Goal: Communication & Community: Share content

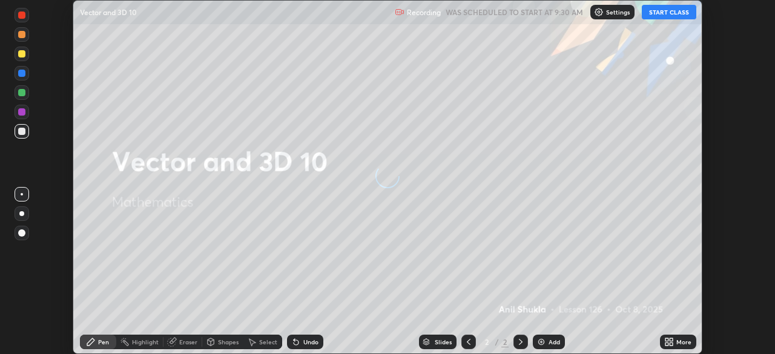
scroll to position [354, 774]
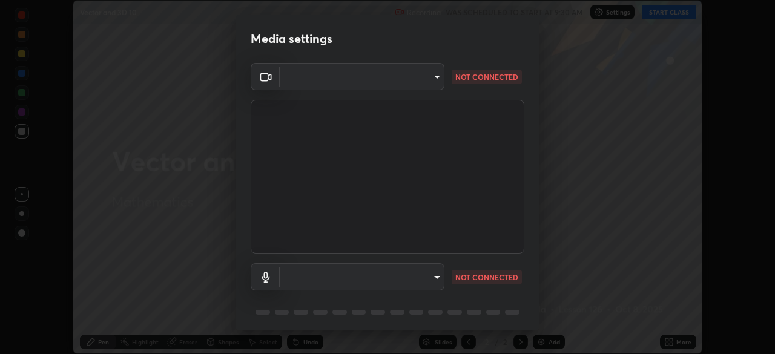
type input "c6d9f4fad3682c18dafb571cd2331b3ecaaf554884ec2734a231d331960bfaec"
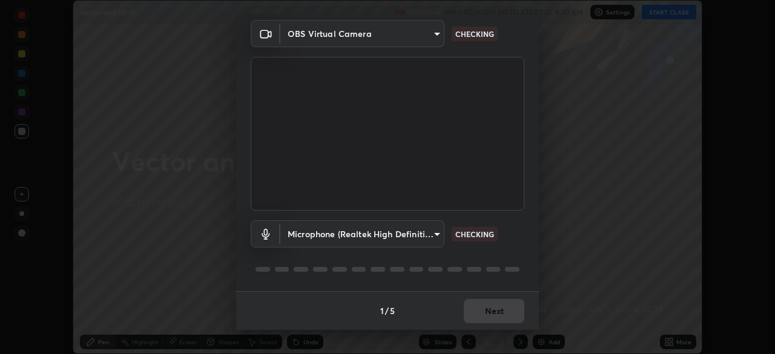
click at [434, 233] on body "Erase all Vector and 3D 10 Recording WAS SCHEDULED TO START AT 9:30 AM Settings…" at bounding box center [387, 177] width 775 height 354
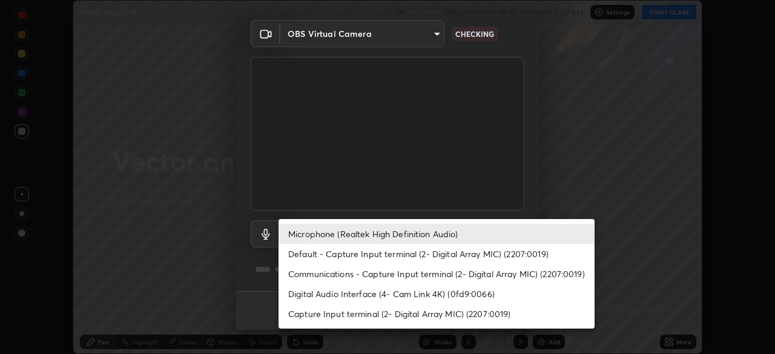
click at [372, 295] on li "Digital Audio Interface (4- Cam Link 4K) (0fd9:0066)" at bounding box center [437, 294] width 316 height 20
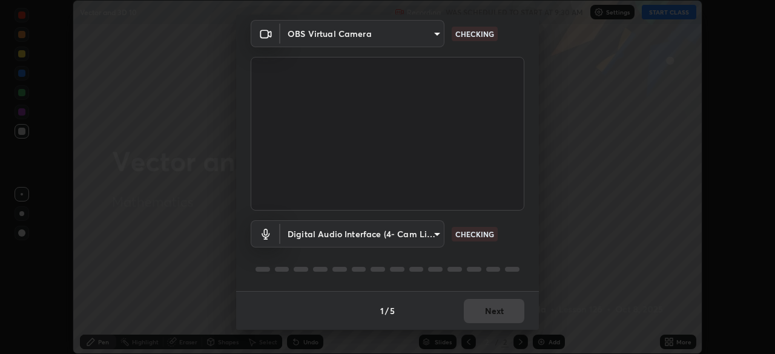
click at [432, 235] on body "Erase all Vector and 3D 10 Recording WAS SCHEDULED TO START AT 9:30 AM Settings…" at bounding box center [387, 177] width 775 height 354
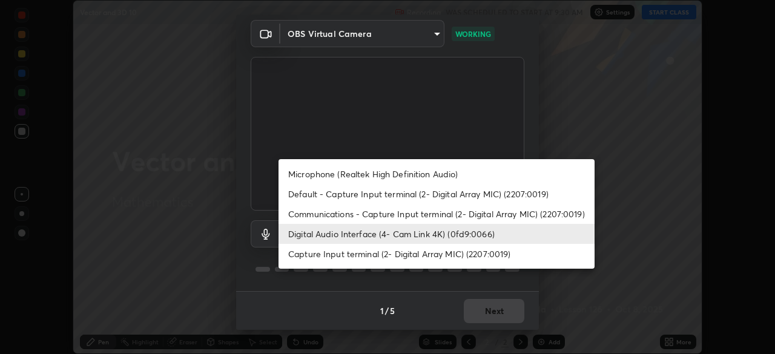
click at [390, 175] on li "Microphone (Realtek High Definition Audio)" at bounding box center [437, 174] width 316 height 20
type input "08d2579e0e28a31325e46f1a0935fd135ddd04ca2428966b5fd78fa4b1a724ef"
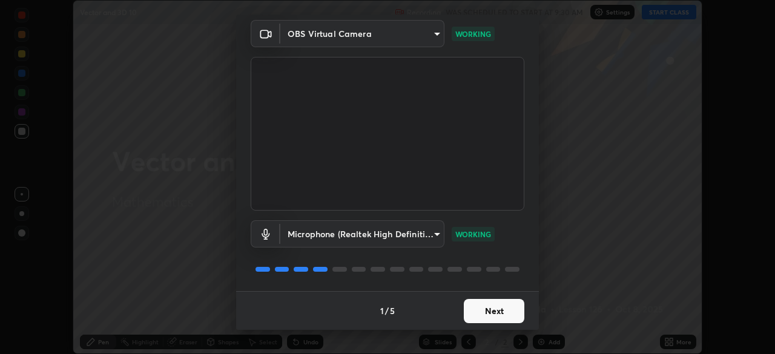
click at [498, 311] on button "Next" at bounding box center [494, 311] width 61 height 24
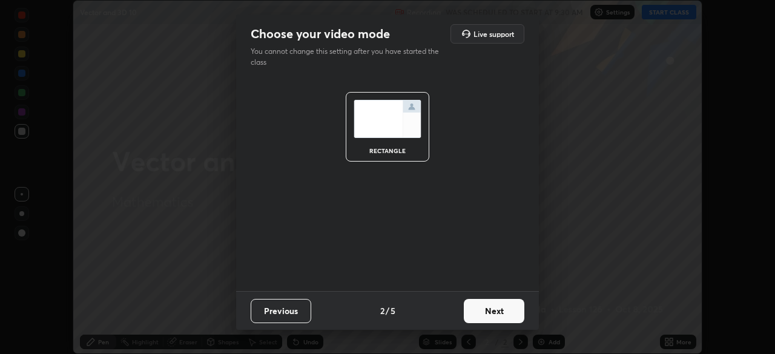
scroll to position [0, 0]
click at [510, 315] on button "Next" at bounding box center [494, 311] width 61 height 24
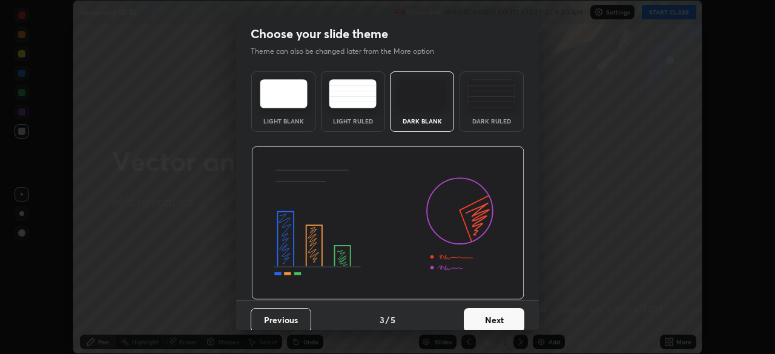
click at [513, 317] on button "Next" at bounding box center [494, 320] width 61 height 24
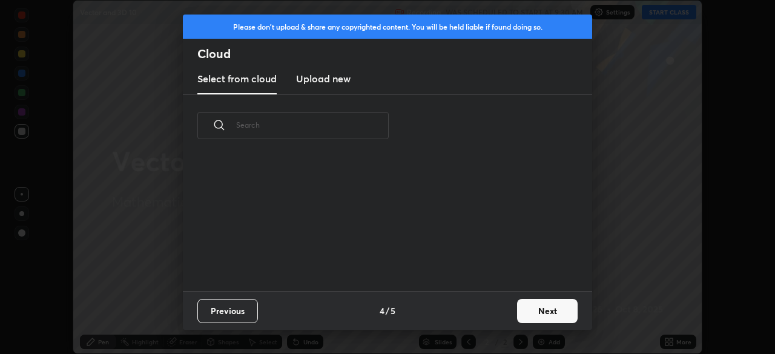
click at [544, 308] on button "Next" at bounding box center [547, 311] width 61 height 24
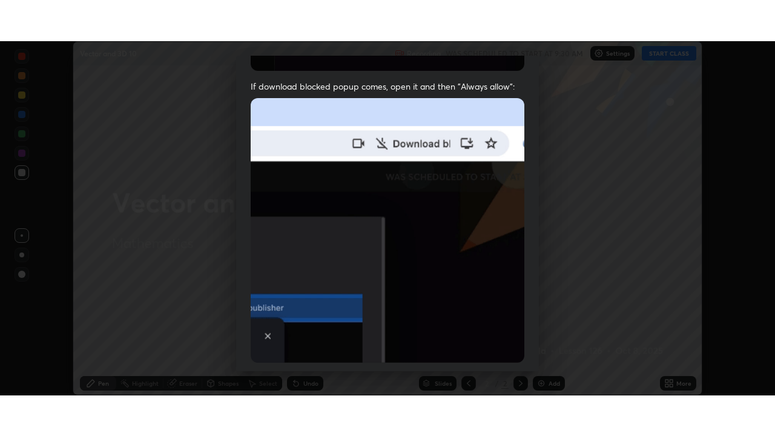
scroll to position [290, 0]
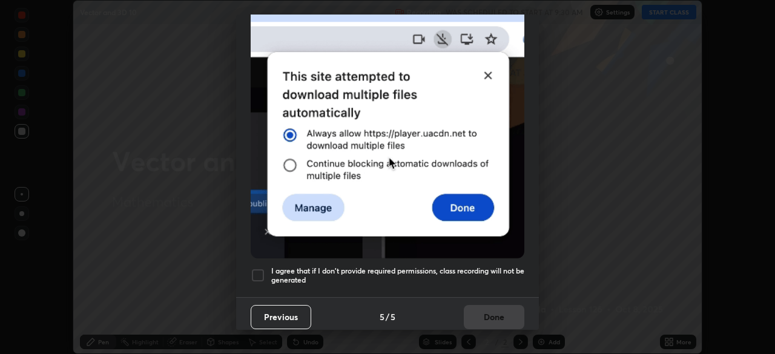
click at [256, 271] on div at bounding box center [258, 275] width 15 height 15
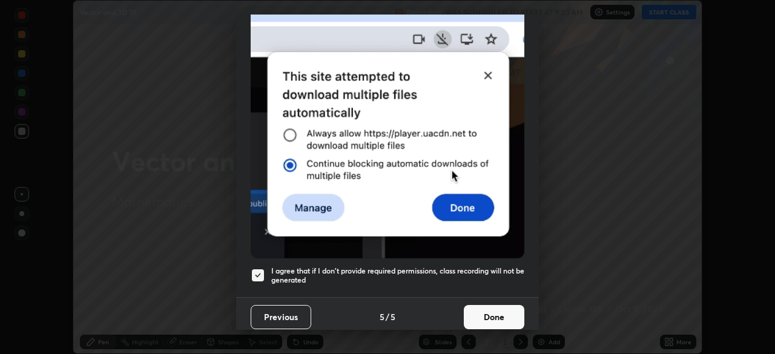
click at [488, 315] on button "Done" at bounding box center [494, 317] width 61 height 24
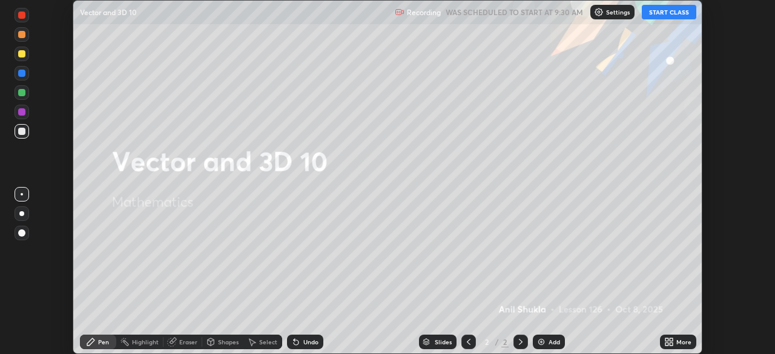
click at [656, 13] on button "START CLASS" at bounding box center [669, 12] width 54 height 15
click at [671, 346] on icon at bounding box center [671, 344] width 3 height 3
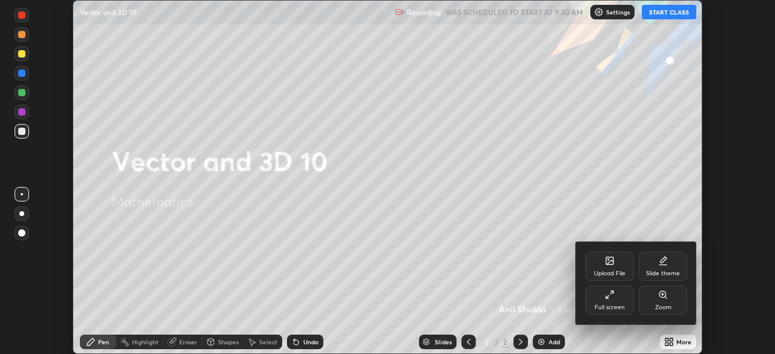
click at [615, 297] on div "Full screen" at bounding box center [609, 300] width 48 height 29
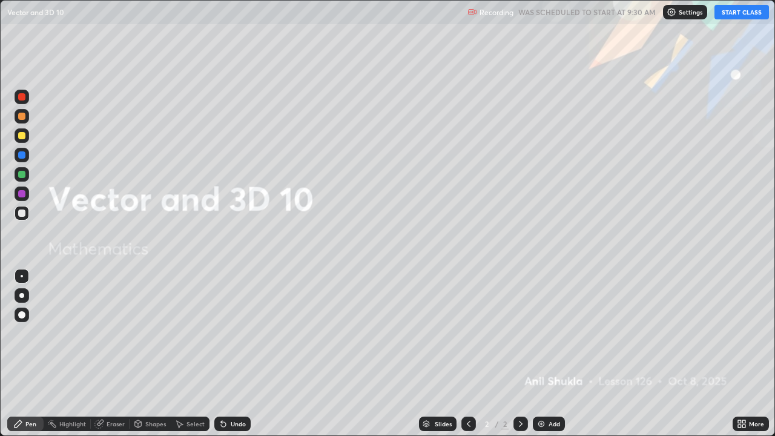
scroll to position [436, 775]
click at [25, 136] on div at bounding box center [22, 135] width 15 height 15
click at [19, 309] on div at bounding box center [22, 315] width 15 height 15
click at [21, 354] on icon at bounding box center [18, 424] width 10 height 10
click at [516, 354] on icon at bounding box center [521, 424] width 10 height 10
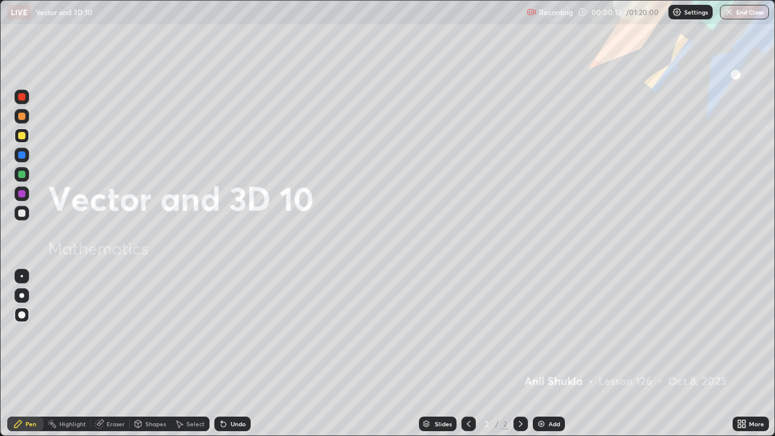
click at [520, 354] on icon at bounding box center [521, 424] width 10 height 10
click at [541, 354] on img at bounding box center [541, 424] width 10 height 10
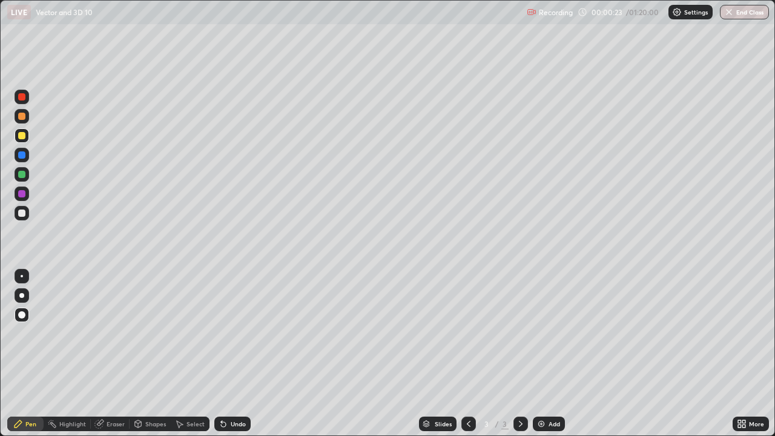
click at [231, 354] on div "Undo" at bounding box center [238, 424] width 15 height 6
click at [232, 354] on div "Undo" at bounding box center [238, 424] width 15 height 6
click at [18, 212] on div at bounding box center [21, 212] width 7 height 7
click at [21, 134] on div at bounding box center [21, 135] width 7 height 7
click at [23, 214] on div at bounding box center [21, 212] width 7 height 7
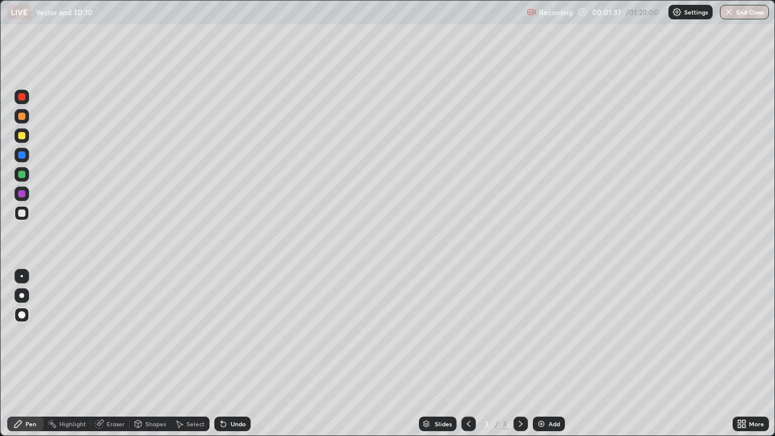
click at [21, 192] on div at bounding box center [21, 193] width 7 height 7
click at [22, 176] on div at bounding box center [21, 174] width 7 height 7
click at [22, 155] on div at bounding box center [21, 154] width 7 height 7
click at [25, 194] on div at bounding box center [21, 193] width 7 height 7
click at [234, 354] on div "Undo" at bounding box center [238, 424] width 15 height 6
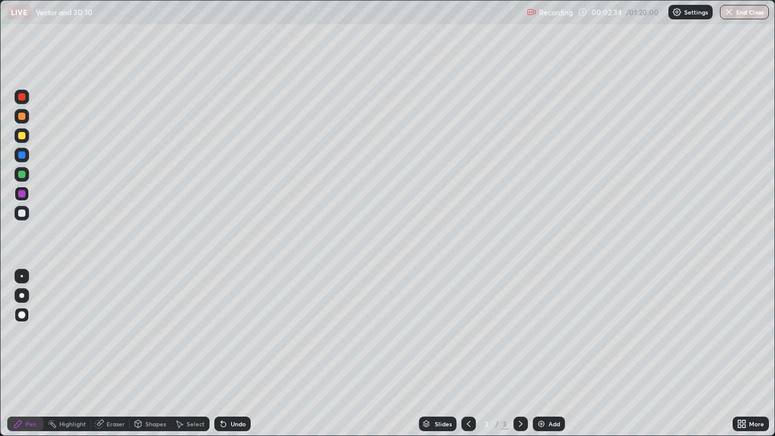
click at [233, 354] on div "Undo" at bounding box center [238, 424] width 15 height 6
click at [234, 354] on div "Undo" at bounding box center [238, 424] width 15 height 6
click at [23, 174] on div at bounding box center [21, 174] width 7 height 7
click at [24, 156] on div at bounding box center [21, 154] width 7 height 7
click at [21, 194] on div at bounding box center [21, 193] width 7 height 7
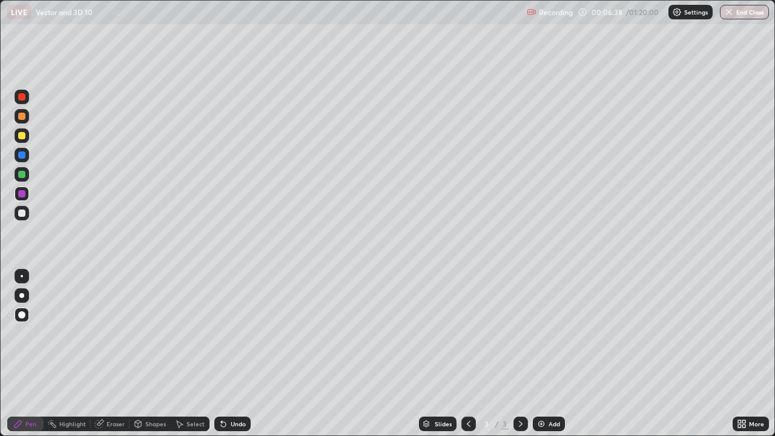
click at [22, 100] on div at bounding box center [21, 96] width 7 height 7
click at [22, 177] on div at bounding box center [21, 174] width 7 height 7
click at [114, 354] on div "Eraser" at bounding box center [116, 424] width 18 height 6
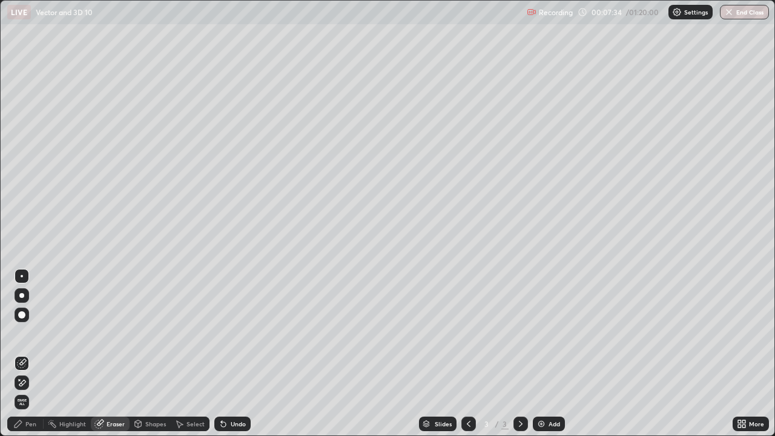
click at [28, 354] on div "Pen" at bounding box center [25, 424] width 36 height 15
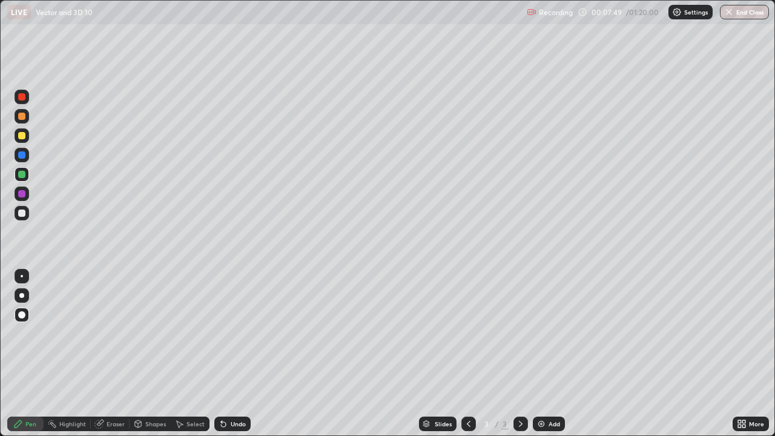
click at [24, 97] on div at bounding box center [21, 96] width 7 height 7
click at [21, 196] on div at bounding box center [21, 193] width 7 height 7
click at [22, 153] on div at bounding box center [21, 154] width 7 height 7
click at [22, 214] on div at bounding box center [21, 212] width 7 height 7
click at [24, 98] on div at bounding box center [21, 96] width 7 height 7
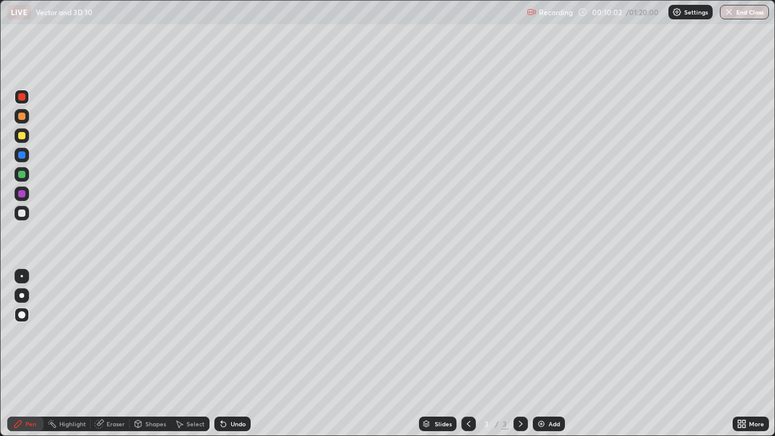
click at [21, 209] on div at bounding box center [21, 212] width 7 height 7
click at [25, 133] on div at bounding box center [22, 135] width 15 height 15
click at [23, 295] on div at bounding box center [21, 295] width 5 height 5
click at [521, 354] on icon at bounding box center [521, 424] width 10 height 10
click at [519, 354] on icon at bounding box center [521, 424] width 10 height 10
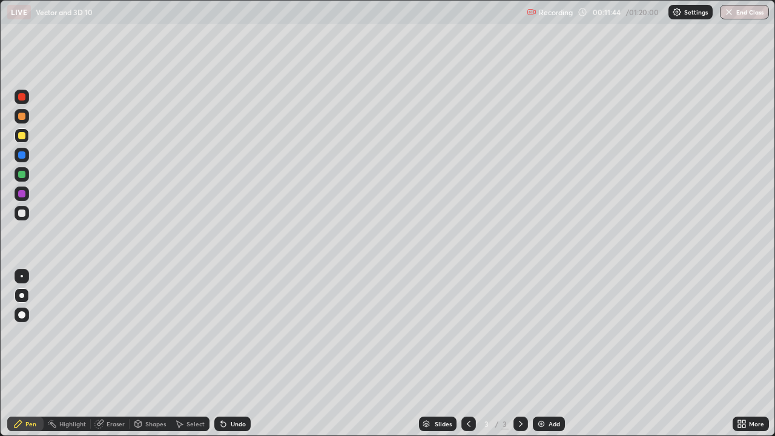
click at [519, 354] on icon at bounding box center [521, 424] width 10 height 10
click at [519, 354] on icon at bounding box center [521, 424] width 4 height 6
click at [522, 354] on icon at bounding box center [521, 424] width 10 height 10
click at [543, 354] on img at bounding box center [541, 424] width 10 height 10
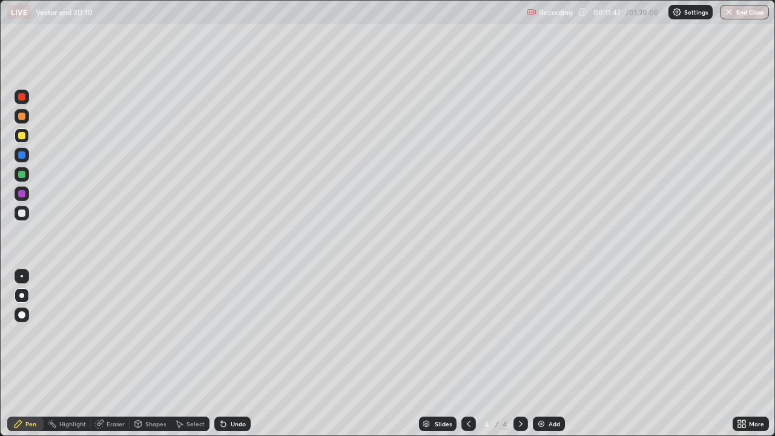
click at [21, 137] on div at bounding box center [21, 135] width 7 height 7
click at [23, 137] on div at bounding box center [21, 135] width 7 height 7
click at [20, 298] on div at bounding box center [22, 295] width 15 height 15
click at [466, 354] on icon at bounding box center [469, 424] width 10 height 10
click at [521, 354] on icon at bounding box center [521, 424] width 10 height 10
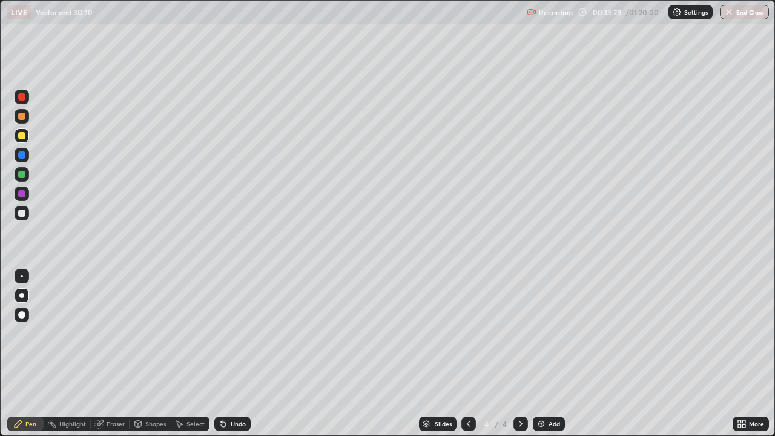
click at [225, 354] on icon at bounding box center [224, 424] width 10 height 10
click at [469, 354] on icon at bounding box center [469, 424] width 10 height 10
click at [519, 354] on icon at bounding box center [521, 424] width 10 height 10
click at [21, 195] on div at bounding box center [21, 193] width 7 height 7
click at [22, 138] on div at bounding box center [21, 135] width 7 height 7
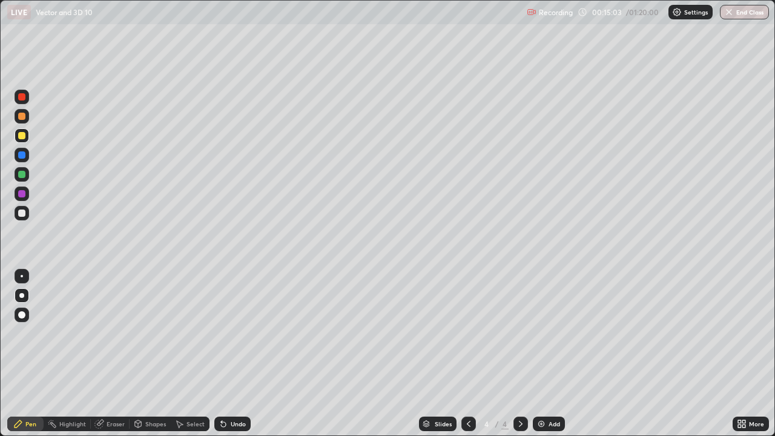
click at [22, 194] on div at bounding box center [21, 193] width 7 height 7
click at [24, 197] on div at bounding box center [21, 193] width 7 height 7
click at [21, 215] on div at bounding box center [21, 212] width 7 height 7
click at [236, 354] on div "Undo" at bounding box center [238, 424] width 15 height 6
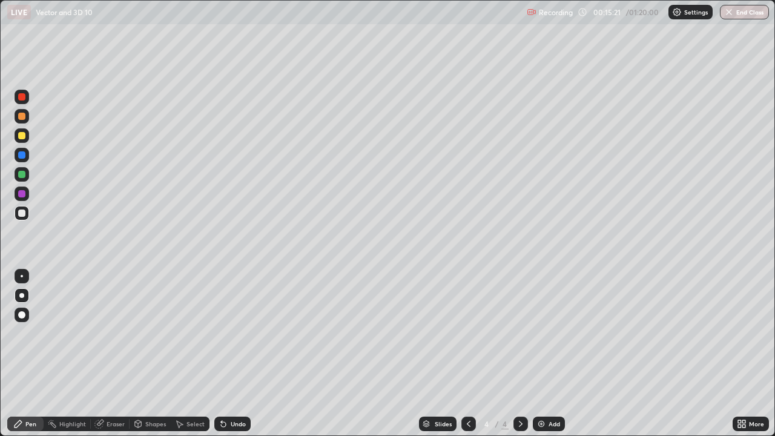
click at [465, 354] on icon at bounding box center [469, 424] width 10 height 10
click at [519, 354] on icon at bounding box center [521, 424] width 4 height 6
click at [21, 177] on div at bounding box center [21, 174] width 7 height 7
click at [654, 354] on div "Slides 4 / 4 Add" at bounding box center [492, 424] width 482 height 24
click at [24, 210] on div at bounding box center [21, 212] width 7 height 7
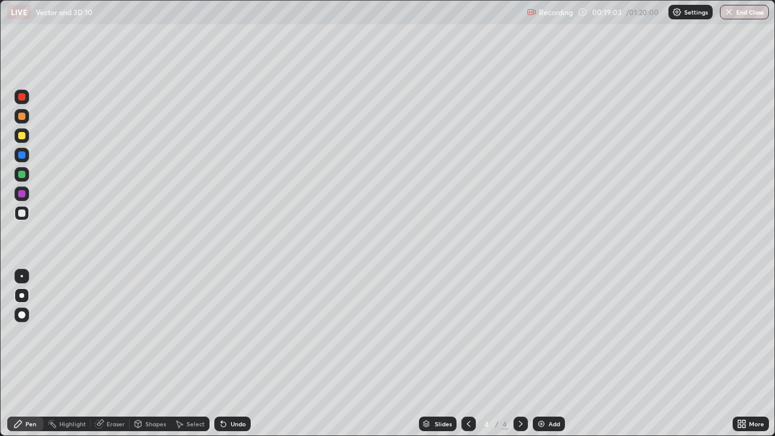
click at [20, 99] on div at bounding box center [21, 96] width 7 height 7
click at [465, 354] on icon at bounding box center [469, 424] width 10 height 10
click at [467, 354] on icon at bounding box center [469, 424] width 10 height 10
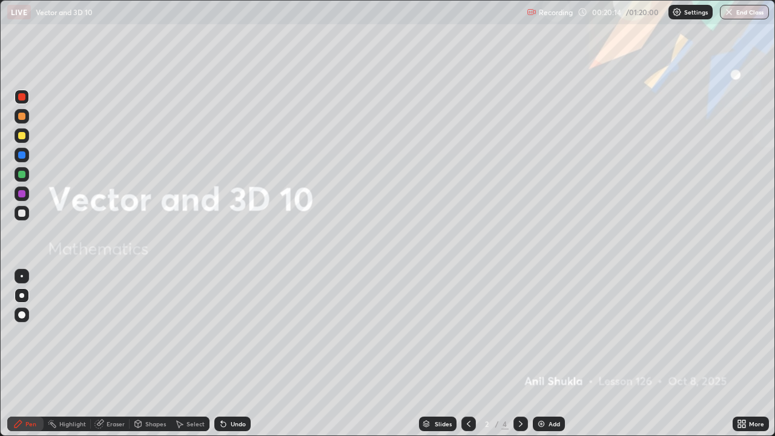
click at [518, 354] on icon at bounding box center [521, 424] width 10 height 10
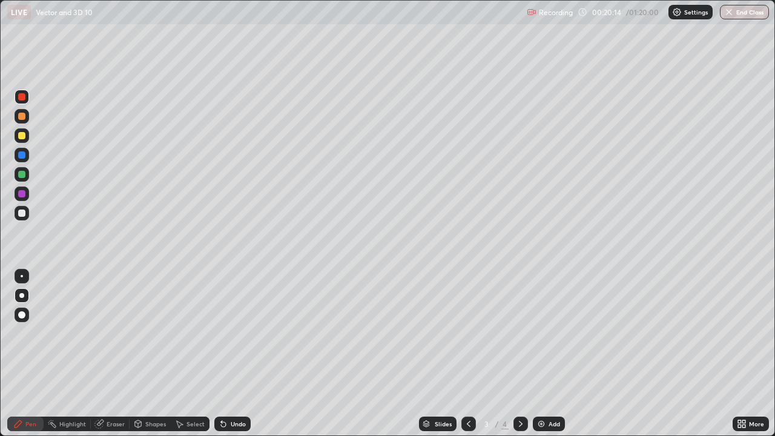
click at [519, 354] on icon at bounding box center [521, 424] width 4 height 6
click at [521, 354] on icon at bounding box center [521, 424] width 4 height 6
click at [523, 354] on icon at bounding box center [521, 424] width 10 height 10
click at [546, 354] on div "Add" at bounding box center [549, 424] width 32 height 15
click at [23, 137] on div at bounding box center [21, 135] width 7 height 7
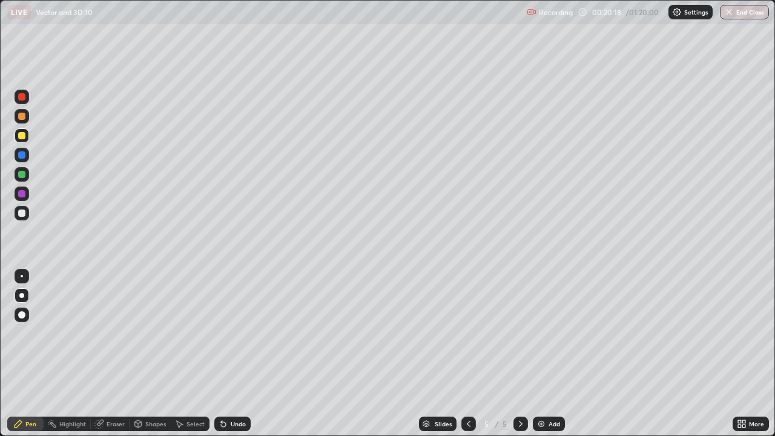
click at [19, 298] on div at bounding box center [22, 295] width 15 height 15
click at [231, 354] on div "Undo" at bounding box center [232, 424] width 36 height 15
click at [223, 354] on icon at bounding box center [223, 424] width 5 height 5
click at [22, 214] on div at bounding box center [21, 212] width 7 height 7
click at [20, 212] on div at bounding box center [21, 212] width 7 height 7
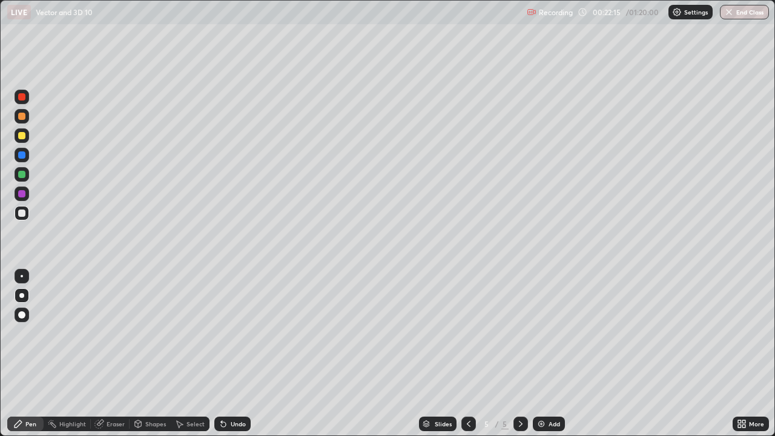
click at [20, 215] on div at bounding box center [21, 212] width 7 height 7
click at [23, 139] on div at bounding box center [21, 135] width 7 height 7
click at [22, 297] on div at bounding box center [21, 295] width 5 height 5
click at [519, 354] on icon at bounding box center [521, 424] width 10 height 10
click at [546, 354] on div "Add" at bounding box center [549, 424] width 32 height 15
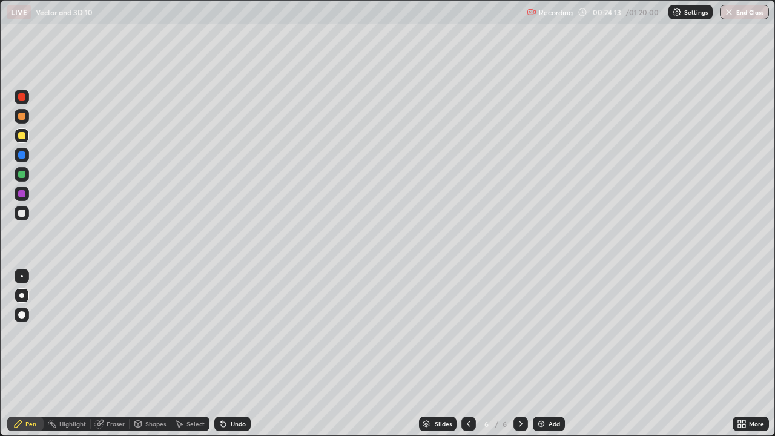
click at [232, 354] on div "Undo" at bounding box center [238, 424] width 15 height 6
click at [231, 354] on div "Undo" at bounding box center [238, 424] width 15 height 6
click at [227, 354] on div "Undo" at bounding box center [232, 424] width 36 height 15
click at [222, 354] on div "Undo" at bounding box center [232, 424] width 36 height 15
click at [219, 354] on icon at bounding box center [224, 424] width 10 height 10
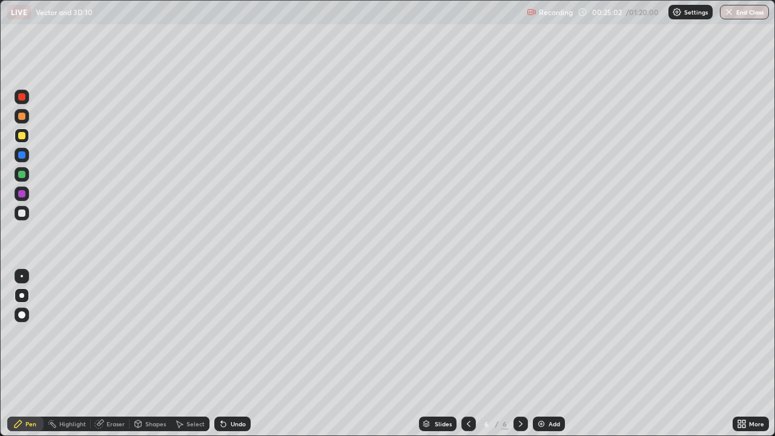
click at [111, 354] on div "Eraser" at bounding box center [116, 424] width 18 height 6
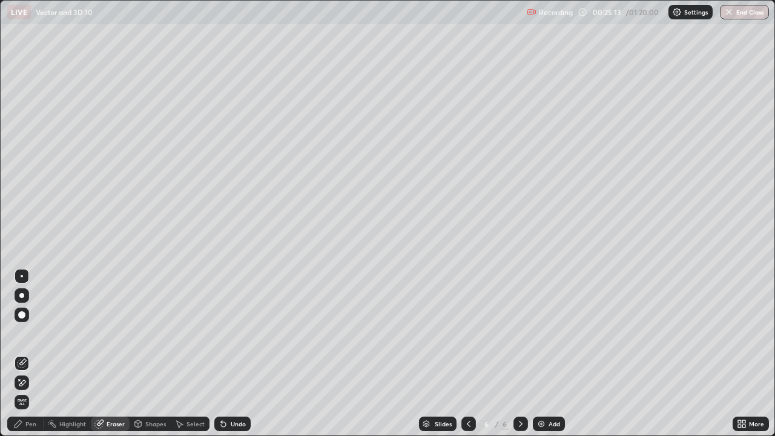
click at [26, 354] on div "Pen" at bounding box center [30, 424] width 11 height 6
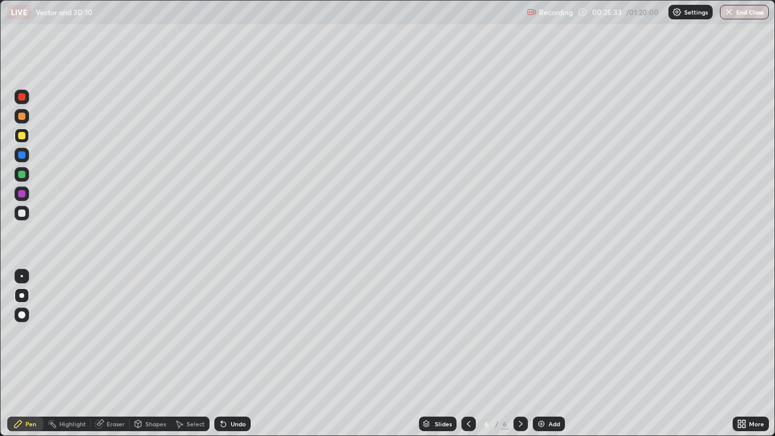
click at [231, 354] on div "Undo" at bounding box center [238, 424] width 15 height 6
click at [21, 214] on div at bounding box center [21, 212] width 7 height 7
click at [21, 177] on div at bounding box center [21, 174] width 7 height 7
click at [22, 196] on div at bounding box center [21, 193] width 7 height 7
click at [21, 213] on div at bounding box center [21, 212] width 7 height 7
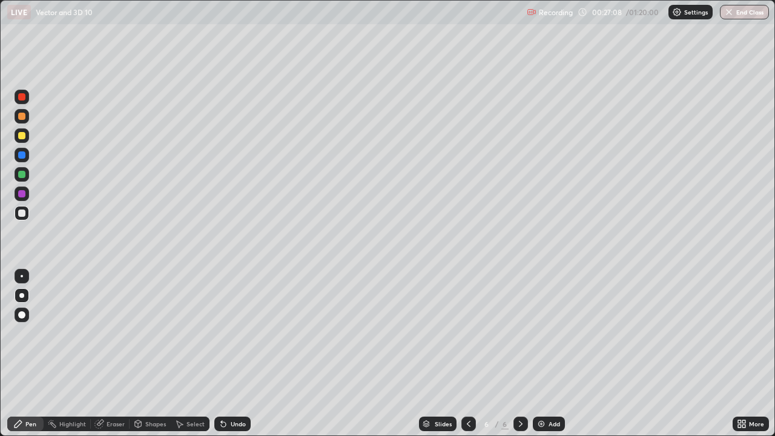
click at [25, 170] on div at bounding box center [22, 174] width 15 height 15
click at [22, 103] on div at bounding box center [22, 97] width 15 height 15
click at [110, 354] on div "Eraser" at bounding box center [116, 424] width 18 height 6
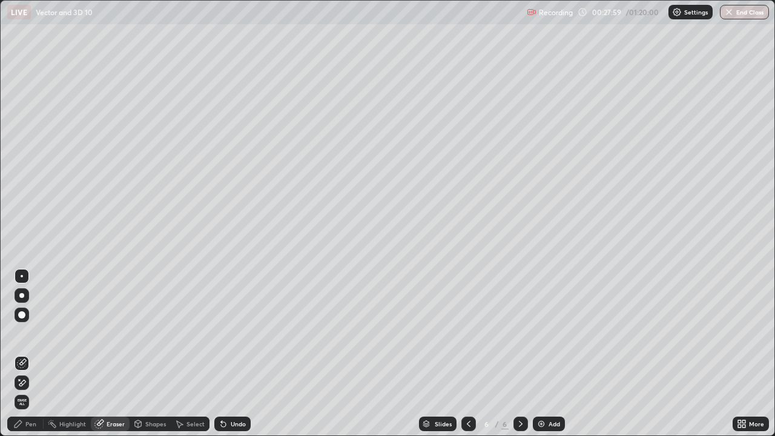
click at [28, 354] on div "Pen" at bounding box center [30, 424] width 11 height 6
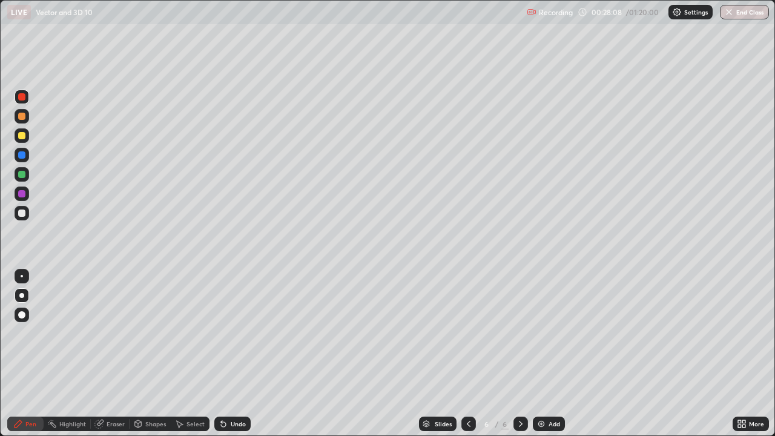
click at [21, 214] on div at bounding box center [21, 212] width 7 height 7
click at [232, 354] on div "Undo" at bounding box center [238, 424] width 15 height 6
click at [233, 354] on div "Undo" at bounding box center [238, 424] width 15 height 6
click at [523, 354] on icon at bounding box center [521, 424] width 10 height 10
click at [517, 354] on icon at bounding box center [521, 424] width 10 height 10
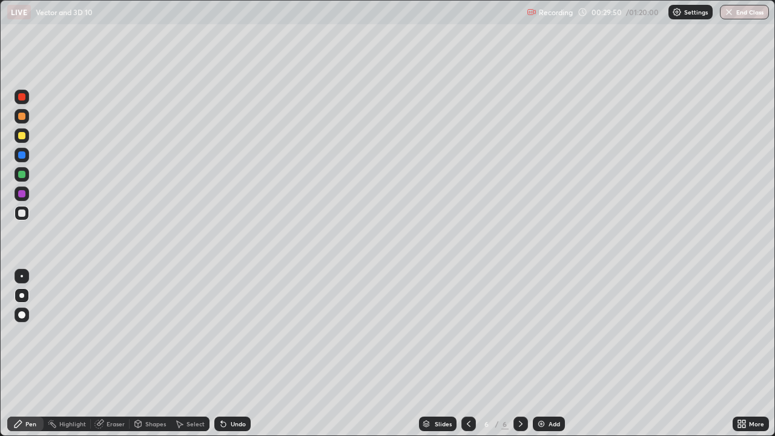
click at [541, 354] on img at bounding box center [541, 424] width 10 height 10
click at [22, 136] on div at bounding box center [21, 135] width 7 height 7
click at [23, 134] on div at bounding box center [21, 135] width 7 height 7
click at [235, 354] on div "Undo" at bounding box center [238, 424] width 15 height 6
click at [21, 213] on div at bounding box center [21, 212] width 7 height 7
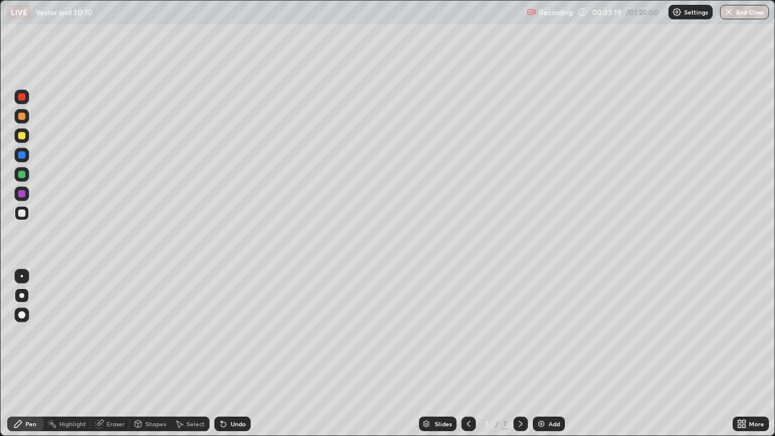
click at [24, 195] on div at bounding box center [21, 193] width 7 height 7
click at [24, 212] on div at bounding box center [21, 212] width 7 height 7
click at [23, 154] on div at bounding box center [21, 154] width 7 height 7
click at [23, 98] on div at bounding box center [21, 96] width 7 height 7
click at [21, 195] on div at bounding box center [21, 193] width 7 height 7
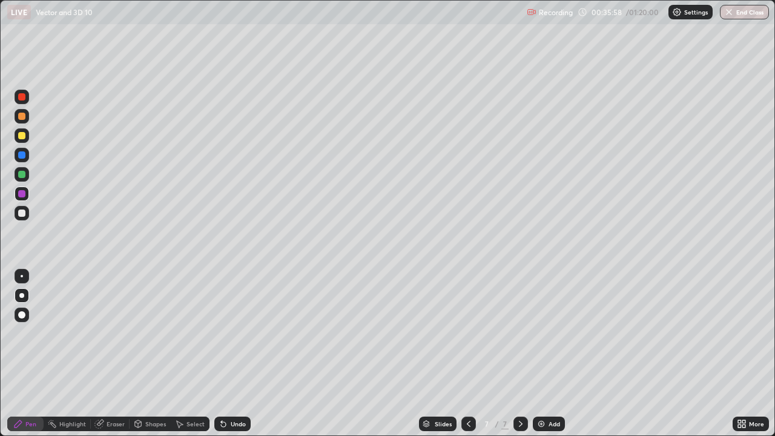
click at [112, 354] on div "Eraser" at bounding box center [116, 424] width 18 height 6
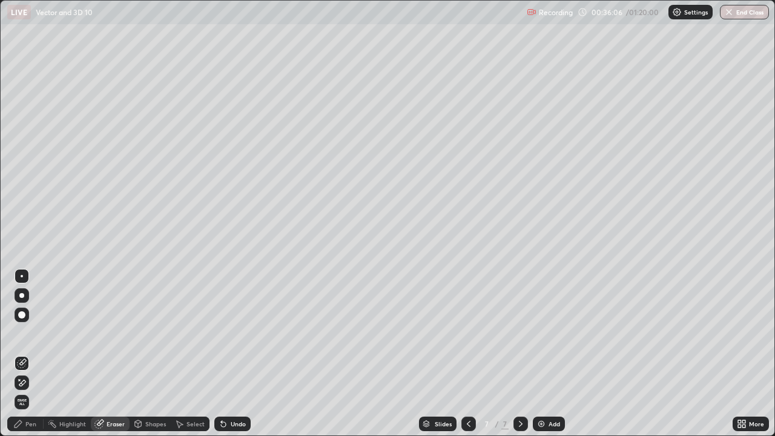
click at [28, 354] on div "Pen" at bounding box center [30, 424] width 11 height 6
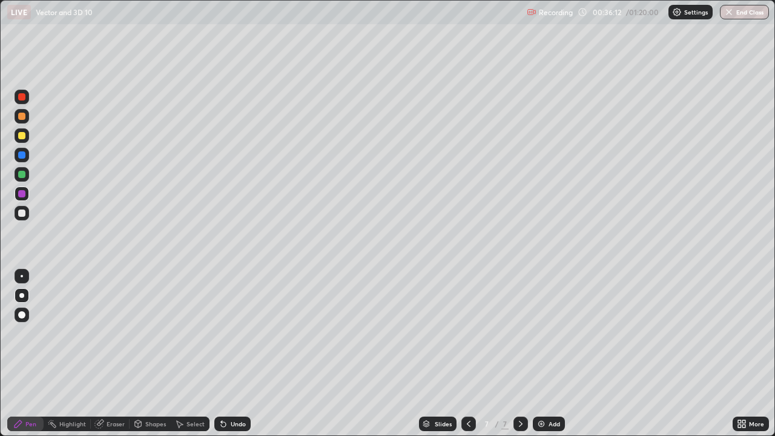
click at [22, 211] on div at bounding box center [21, 212] width 7 height 7
click at [116, 354] on div "Eraser" at bounding box center [116, 424] width 18 height 6
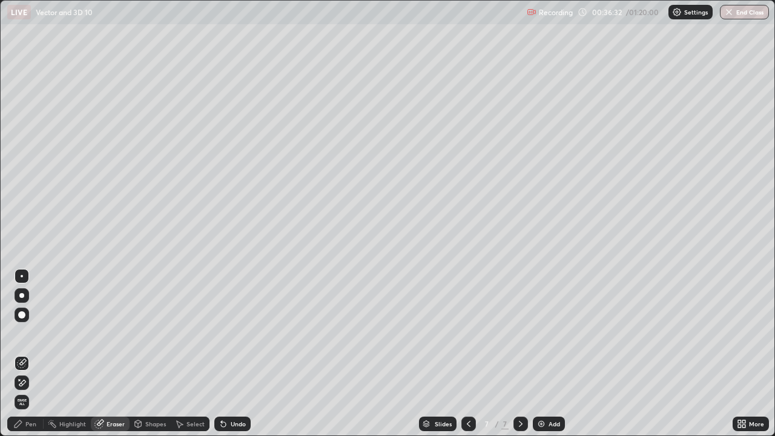
click at [31, 354] on div "Pen" at bounding box center [30, 424] width 11 height 6
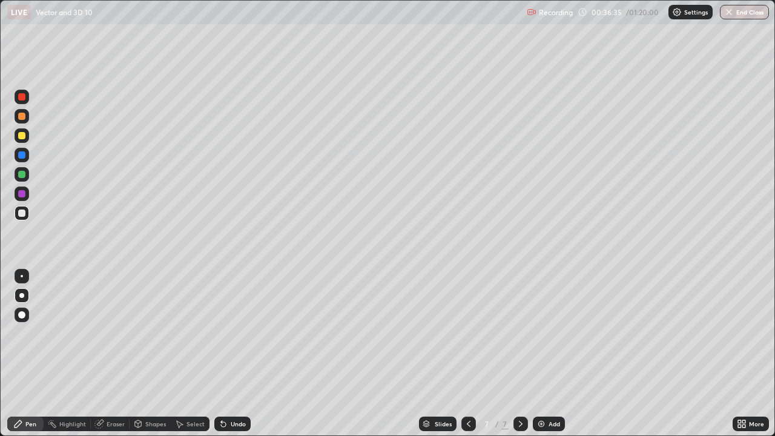
click at [22, 98] on div at bounding box center [21, 96] width 7 height 7
click at [21, 214] on div at bounding box center [21, 212] width 7 height 7
click at [24, 214] on div at bounding box center [21, 212] width 7 height 7
click at [21, 98] on div at bounding box center [21, 96] width 7 height 7
click at [24, 215] on div at bounding box center [21, 212] width 7 height 7
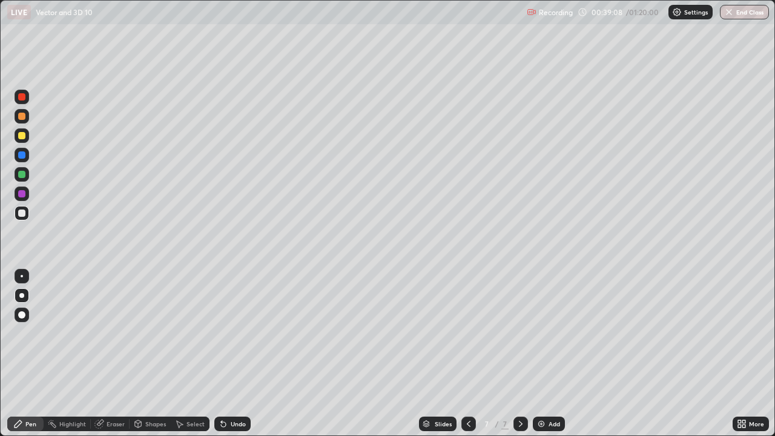
click at [20, 174] on div at bounding box center [21, 174] width 7 height 7
click at [190, 354] on div "Select" at bounding box center [195, 424] width 18 height 6
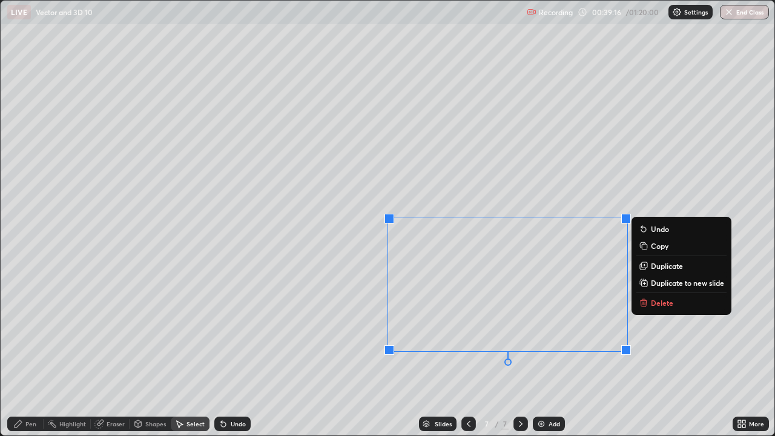
click at [654, 282] on p "Duplicate to new slide" at bounding box center [687, 283] width 73 height 10
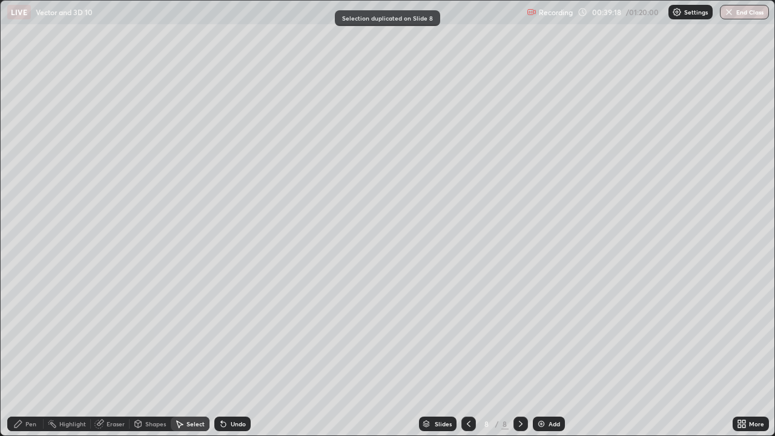
click at [27, 354] on div "Pen" at bounding box center [30, 424] width 11 height 6
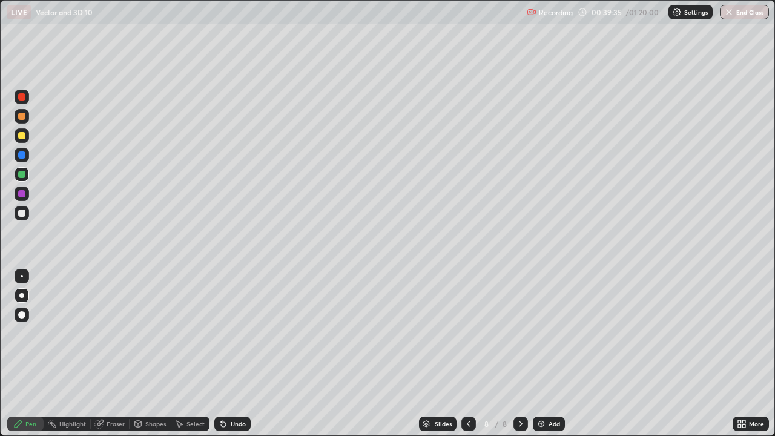
click at [20, 214] on div at bounding box center [21, 212] width 7 height 7
click at [468, 354] on icon at bounding box center [469, 424] width 10 height 10
click at [519, 354] on icon at bounding box center [521, 424] width 10 height 10
click at [190, 354] on div "Select" at bounding box center [195, 424] width 18 height 6
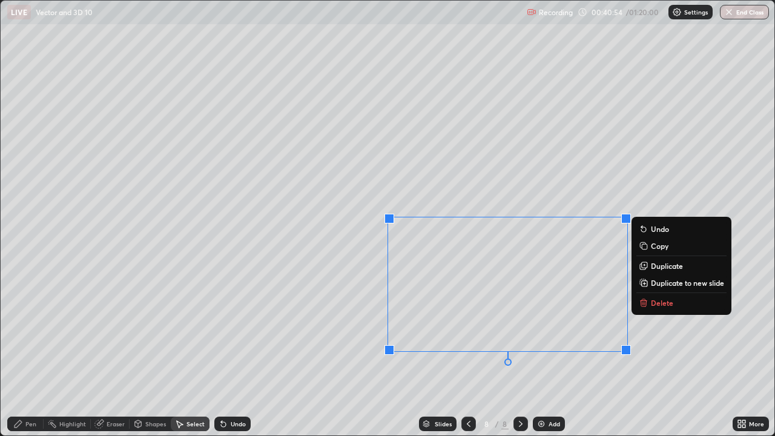
click at [645, 305] on icon at bounding box center [643, 302] width 5 height 5
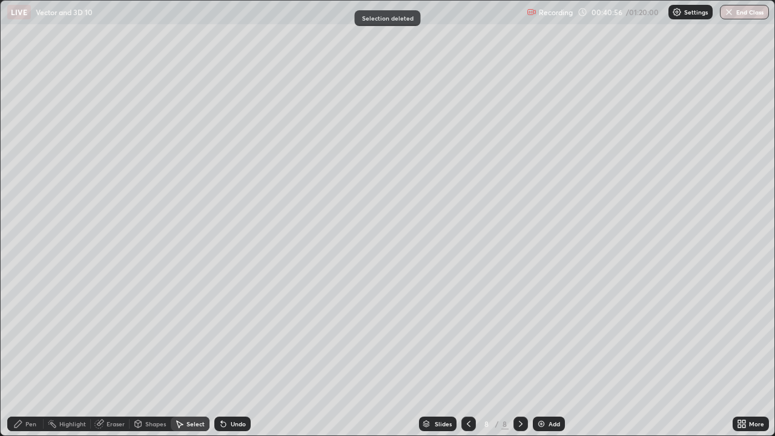
click at [30, 354] on div "Pen" at bounding box center [30, 424] width 11 height 6
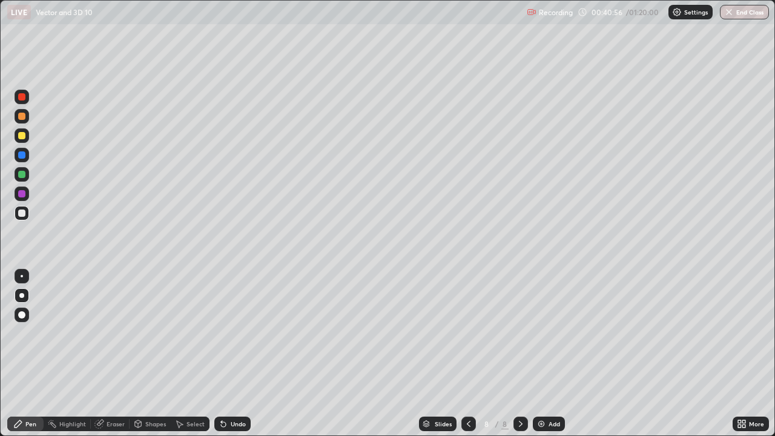
click at [22, 197] on div at bounding box center [22, 193] width 15 height 15
click at [233, 354] on div "Undo" at bounding box center [238, 424] width 15 height 6
click at [22, 214] on div at bounding box center [21, 212] width 7 height 7
click at [228, 354] on div "Undo" at bounding box center [232, 424] width 36 height 15
click at [464, 354] on icon at bounding box center [469, 424] width 10 height 10
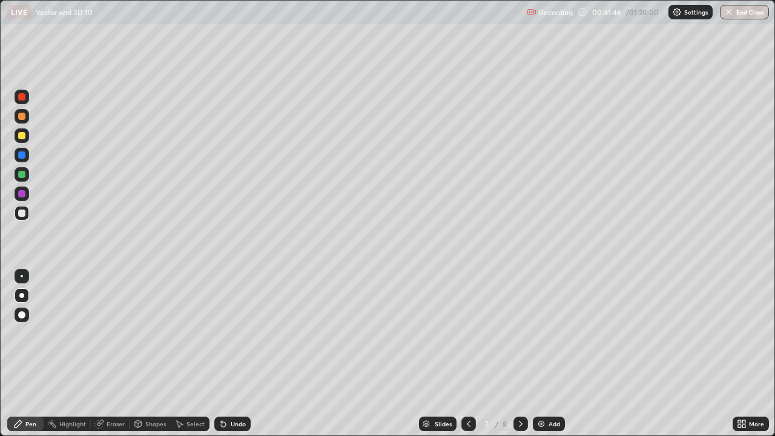
click at [519, 354] on icon at bounding box center [521, 424] width 10 height 10
click at [467, 354] on icon at bounding box center [469, 424] width 10 height 10
click at [524, 354] on icon at bounding box center [521, 424] width 10 height 10
click at [23, 177] on div at bounding box center [21, 174] width 7 height 7
click at [467, 354] on icon at bounding box center [469, 424] width 4 height 6
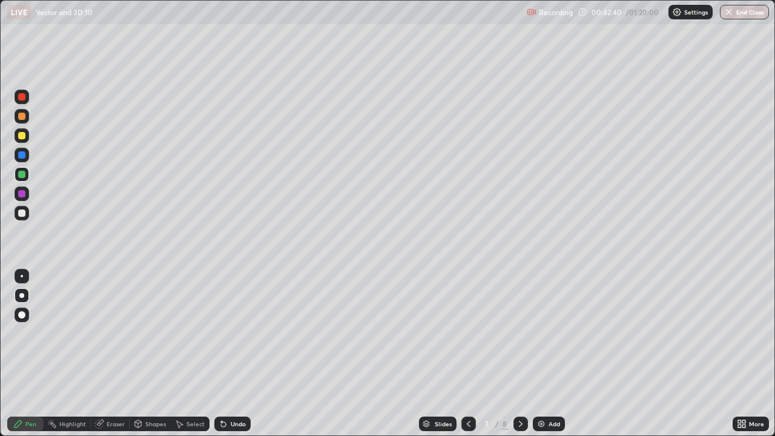
click at [526, 354] on div at bounding box center [520, 424] width 15 height 15
click at [24, 214] on div at bounding box center [21, 212] width 7 height 7
click at [467, 354] on div at bounding box center [468, 424] width 15 height 15
click at [519, 354] on icon at bounding box center [521, 424] width 10 height 10
click at [467, 354] on icon at bounding box center [469, 424] width 4 height 6
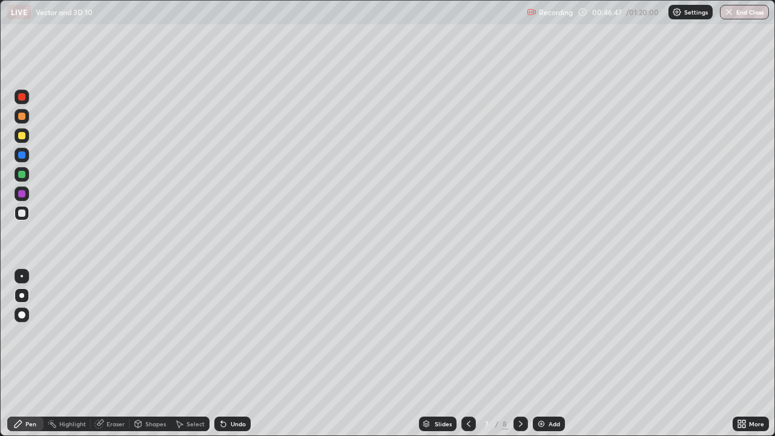
click at [26, 133] on div at bounding box center [22, 135] width 15 height 15
click at [24, 294] on div at bounding box center [21, 295] width 5 height 5
click at [519, 354] on icon at bounding box center [521, 424] width 10 height 10
click at [522, 354] on icon at bounding box center [521, 424] width 10 height 10
click at [518, 354] on icon at bounding box center [521, 424] width 10 height 10
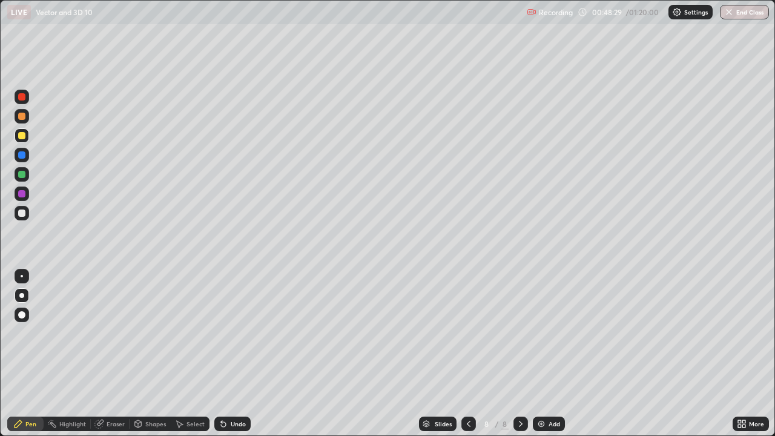
click at [549, 354] on div "Add" at bounding box center [555, 424] width 12 height 6
click at [23, 137] on div at bounding box center [21, 135] width 7 height 7
click at [470, 354] on icon at bounding box center [469, 424] width 10 height 10
click at [474, 354] on div at bounding box center [468, 424] width 15 height 15
click at [519, 354] on icon at bounding box center [521, 424] width 10 height 10
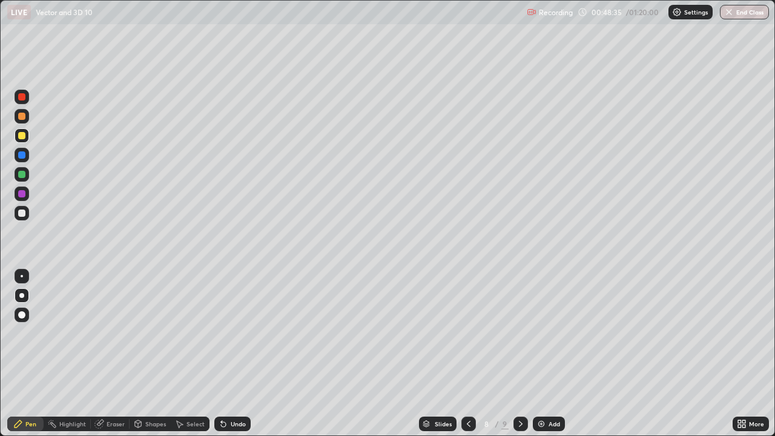
click at [522, 354] on icon at bounding box center [521, 424] width 10 height 10
click at [524, 354] on icon at bounding box center [521, 424] width 10 height 10
click at [238, 354] on div "Undo" at bounding box center [238, 424] width 15 height 6
click at [466, 354] on icon at bounding box center [469, 424] width 10 height 10
click at [469, 354] on icon at bounding box center [469, 424] width 10 height 10
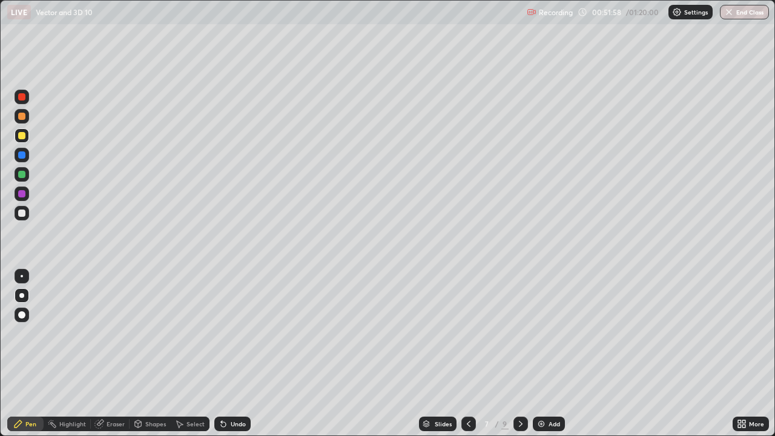
click at [516, 354] on icon at bounding box center [521, 424] width 10 height 10
click at [520, 354] on icon at bounding box center [521, 424] width 4 height 6
click at [25, 213] on div at bounding box center [21, 212] width 7 height 7
click at [21, 173] on div at bounding box center [21, 174] width 7 height 7
click at [239, 354] on div "Undo" at bounding box center [238, 424] width 15 height 6
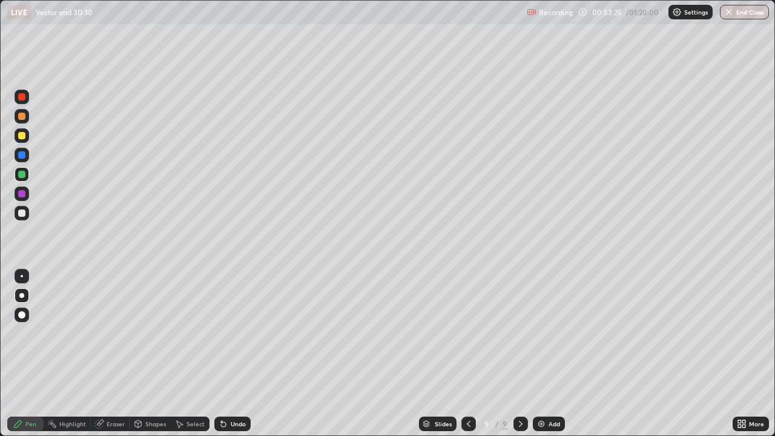
click at [243, 354] on div "Undo" at bounding box center [238, 424] width 15 height 6
click at [241, 354] on div "Undo" at bounding box center [238, 424] width 15 height 6
click at [21, 196] on div at bounding box center [21, 193] width 7 height 7
click at [22, 137] on div at bounding box center [21, 135] width 7 height 7
click at [19, 118] on div at bounding box center [21, 116] width 7 height 7
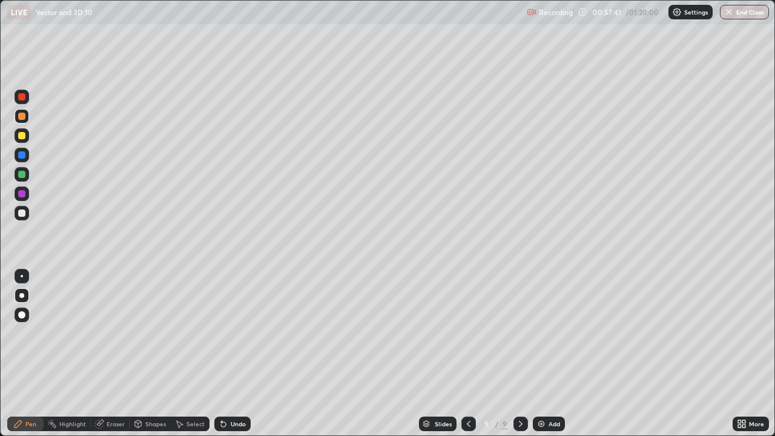
click at [21, 174] on div at bounding box center [21, 174] width 7 height 7
click at [22, 156] on div at bounding box center [21, 154] width 7 height 7
click at [523, 354] on icon at bounding box center [521, 424] width 10 height 10
click at [546, 354] on div "Add" at bounding box center [549, 424] width 32 height 15
click at [22, 138] on div at bounding box center [21, 135] width 7 height 7
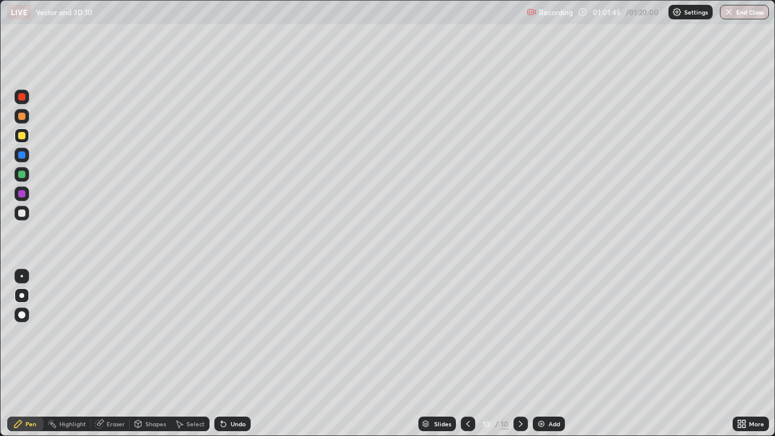
click at [20, 136] on div at bounding box center [21, 135] width 7 height 7
click at [24, 134] on div at bounding box center [21, 135] width 7 height 7
click at [20, 134] on div at bounding box center [21, 135] width 7 height 7
click at [22, 312] on div at bounding box center [21, 314] width 7 height 7
click at [22, 215] on div at bounding box center [21, 212] width 7 height 7
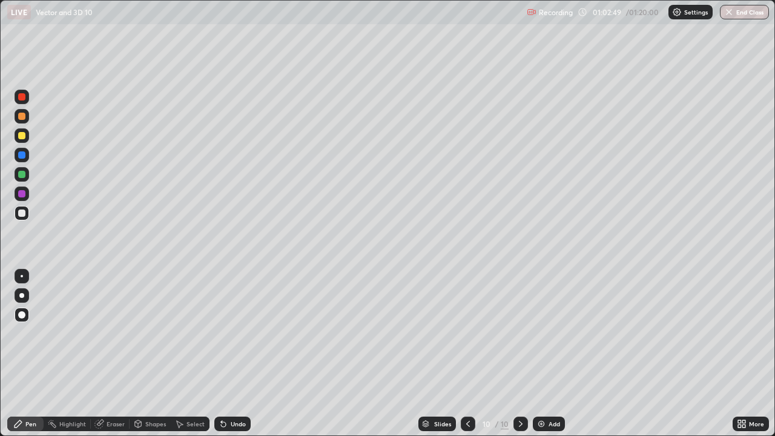
click at [23, 195] on div at bounding box center [21, 193] width 7 height 7
click at [22, 176] on div at bounding box center [21, 174] width 7 height 7
click at [21, 211] on div at bounding box center [21, 212] width 7 height 7
click at [22, 156] on div at bounding box center [21, 154] width 7 height 7
click at [23, 211] on div at bounding box center [21, 212] width 7 height 7
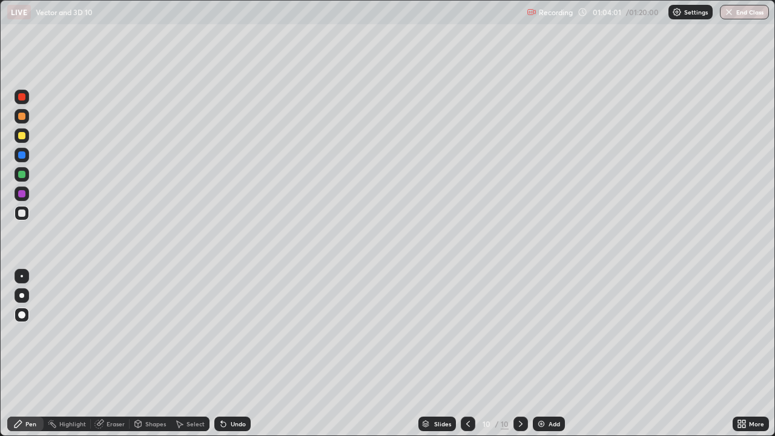
click at [232, 354] on div "Undo" at bounding box center [238, 424] width 15 height 6
click at [237, 354] on div "Undo" at bounding box center [238, 424] width 15 height 6
click at [20, 213] on div at bounding box center [21, 212] width 7 height 7
click at [22, 138] on div at bounding box center [21, 135] width 7 height 7
click at [21, 116] on div at bounding box center [21, 116] width 7 height 7
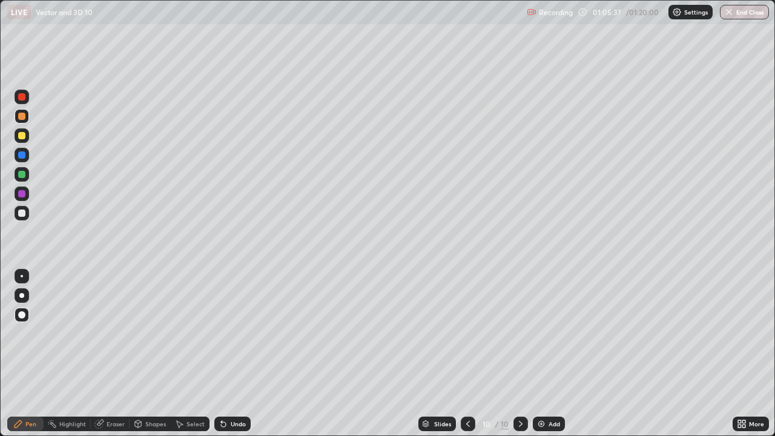
click at [23, 95] on div at bounding box center [21, 96] width 7 height 7
click at [22, 174] on div at bounding box center [21, 174] width 7 height 7
click at [20, 174] on div at bounding box center [21, 174] width 7 height 7
click at [19, 213] on div at bounding box center [21, 212] width 7 height 7
click at [233, 354] on div "Undo" at bounding box center [238, 424] width 15 height 6
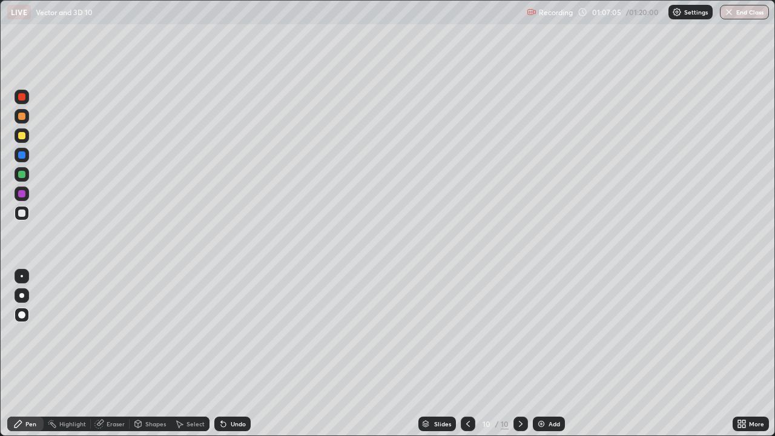
click at [234, 354] on div "Undo" at bounding box center [238, 424] width 15 height 6
click at [237, 354] on div "Undo" at bounding box center [229, 424] width 41 height 24
click at [237, 354] on div "Undo" at bounding box center [232, 424] width 36 height 15
click at [239, 354] on div "Undo" at bounding box center [229, 424] width 41 height 24
click at [241, 354] on div "Undo" at bounding box center [229, 424] width 41 height 24
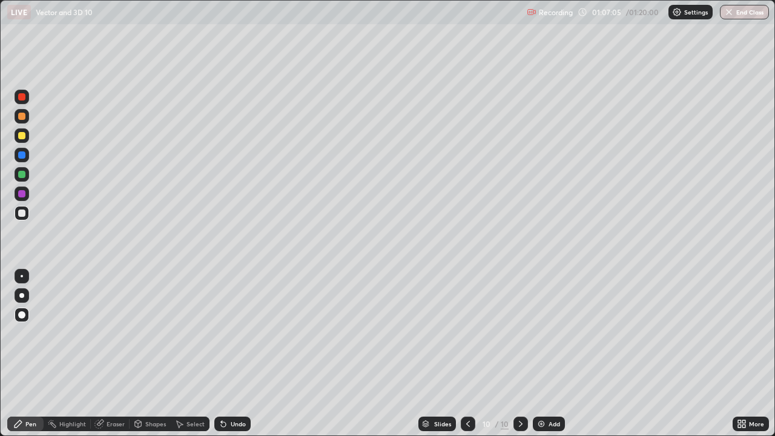
click at [242, 354] on div "Undo" at bounding box center [229, 424] width 41 height 24
click at [245, 354] on div "Undo" at bounding box center [229, 424] width 41 height 24
click at [25, 197] on div at bounding box center [22, 193] width 15 height 15
click at [24, 177] on div at bounding box center [21, 174] width 7 height 7
click at [235, 354] on div "Undo" at bounding box center [238, 424] width 15 height 6
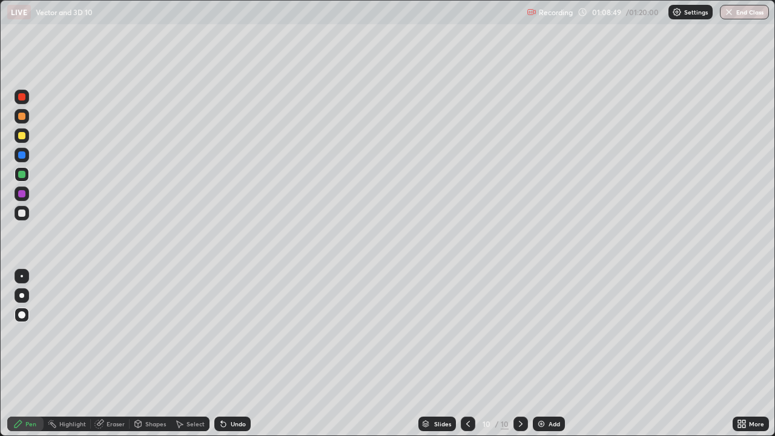
click at [150, 354] on div "Shapes" at bounding box center [150, 424] width 41 height 24
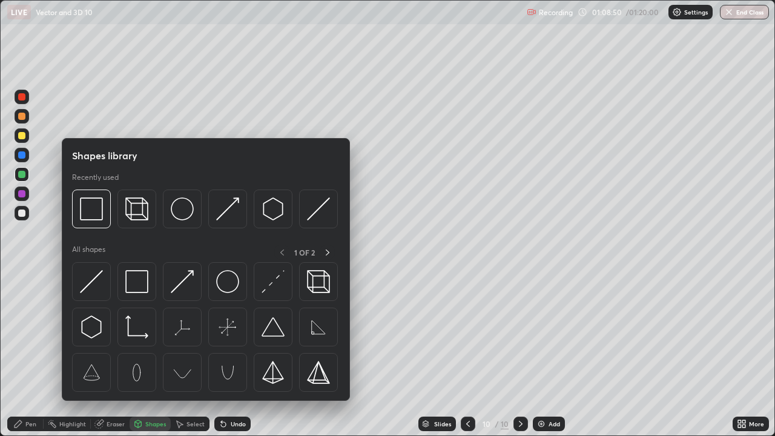
click at [112, 354] on div "Eraser" at bounding box center [116, 424] width 18 height 6
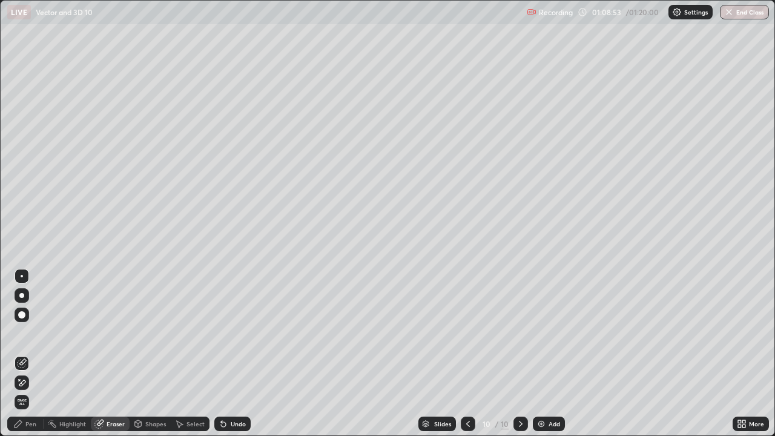
click at [25, 354] on div "Pen" at bounding box center [30, 424] width 11 height 6
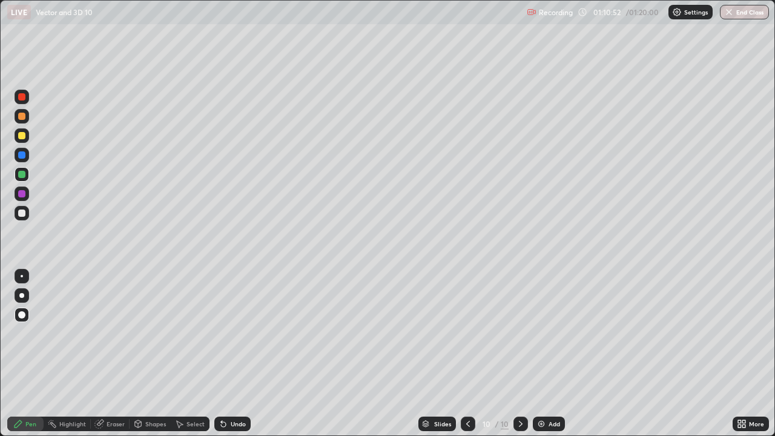
click at [25, 133] on div at bounding box center [21, 135] width 7 height 7
click at [22, 295] on div at bounding box center [21, 295] width 5 height 5
click at [25, 354] on div "Pen" at bounding box center [30, 424] width 11 height 6
click at [524, 354] on icon at bounding box center [521, 424] width 10 height 10
click at [549, 354] on div "Add" at bounding box center [549, 424] width 32 height 15
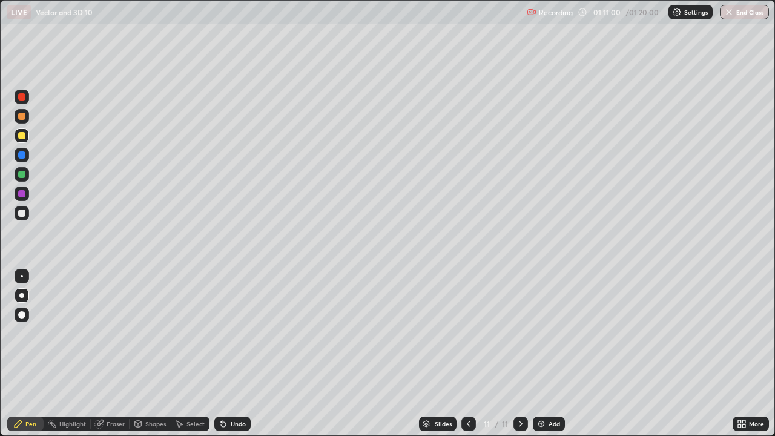
click at [21, 136] on div at bounding box center [21, 135] width 7 height 7
click at [110, 354] on div "Eraser" at bounding box center [116, 424] width 18 height 6
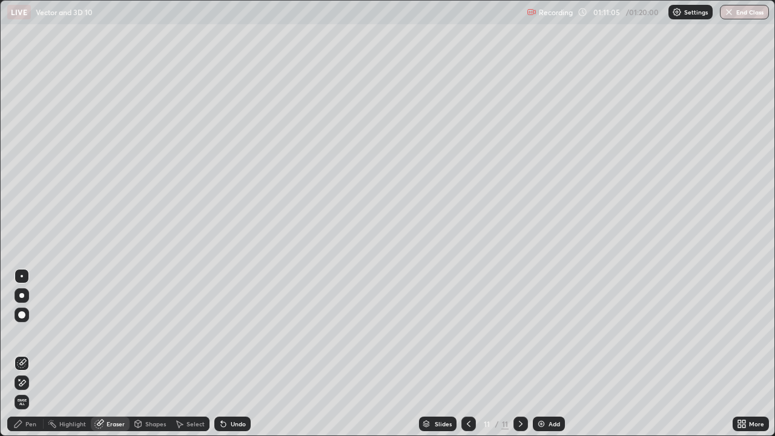
click at [29, 354] on div "Pen" at bounding box center [25, 424] width 36 height 15
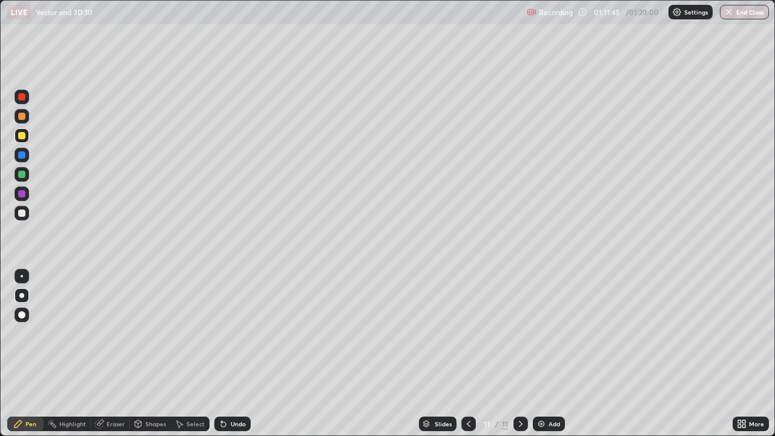
click at [228, 354] on div "Undo" at bounding box center [232, 424] width 36 height 15
click at [221, 354] on icon at bounding box center [223, 424] width 5 height 5
click at [237, 354] on div "Undo" at bounding box center [232, 424] width 36 height 15
click at [235, 354] on div "Undo" at bounding box center [238, 424] width 15 height 6
click at [22, 214] on div at bounding box center [21, 212] width 7 height 7
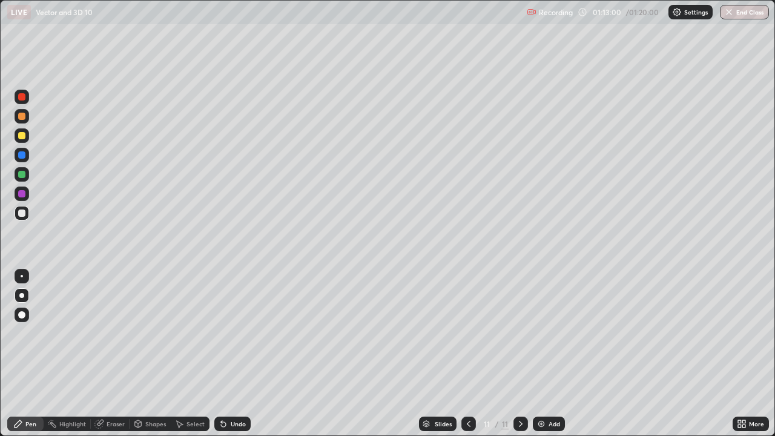
click at [19, 197] on div at bounding box center [21, 193] width 7 height 7
click at [22, 215] on div at bounding box center [21, 212] width 7 height 7
click at [109, 354] on div "Eraser" at bounding box center [116, 424] width 18 height 6
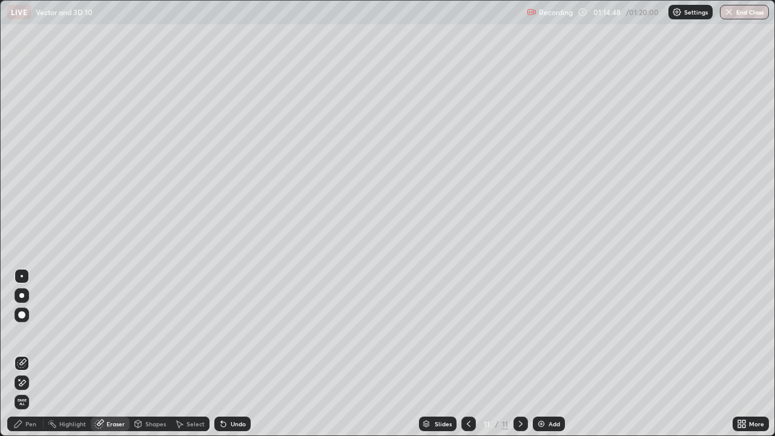
click at [24, 354] on div "Pen" at bounding box center [25, 424] width 36 height 15
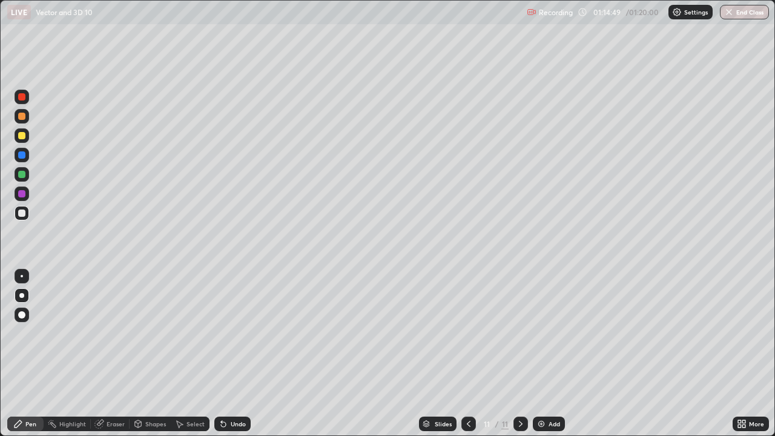
click at [21, 213] on div at bounding box center [21, 212] width 7 height 7
click at [107, 354] on div "Eraser" at bounding box center [116, 424] width 18 height 6
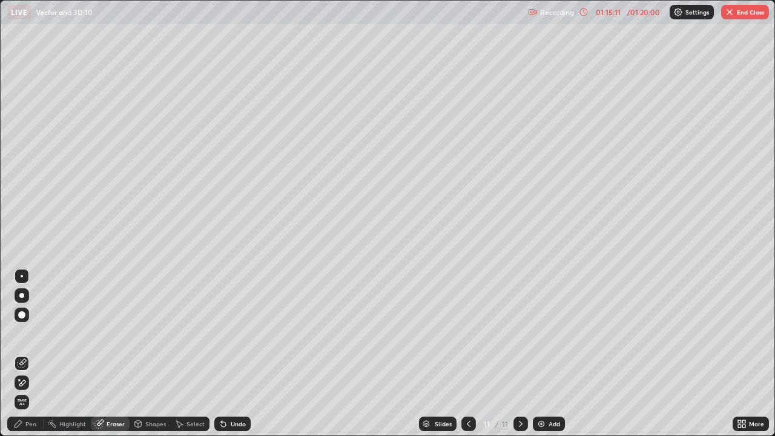
click at [28, 354] on div "Pen" at bounding box center [30, 424] width 11 height 6
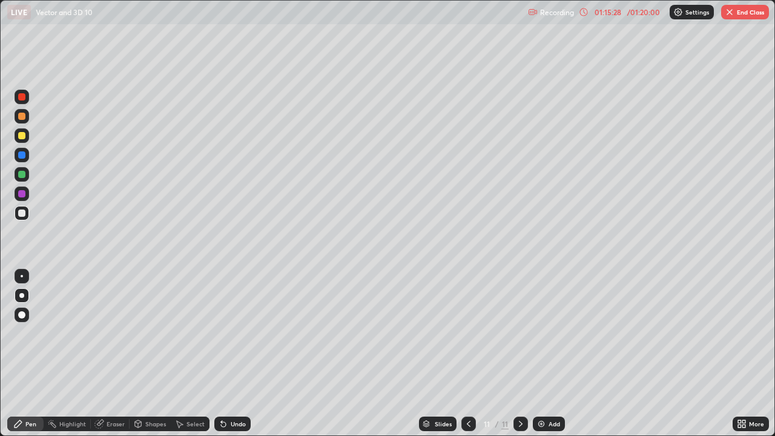
click at [102, 354] on icon at bounding box center [100, 423] width 7 height 6
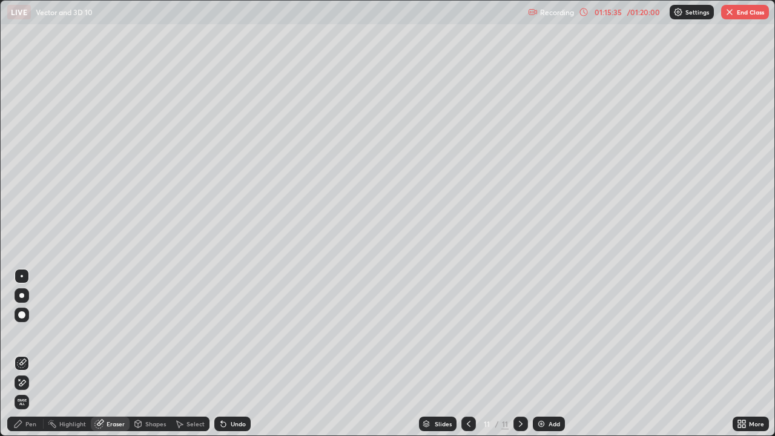
click at [33, 354] on div "Pen" at bounding box center [30, 424] width 11 height 6
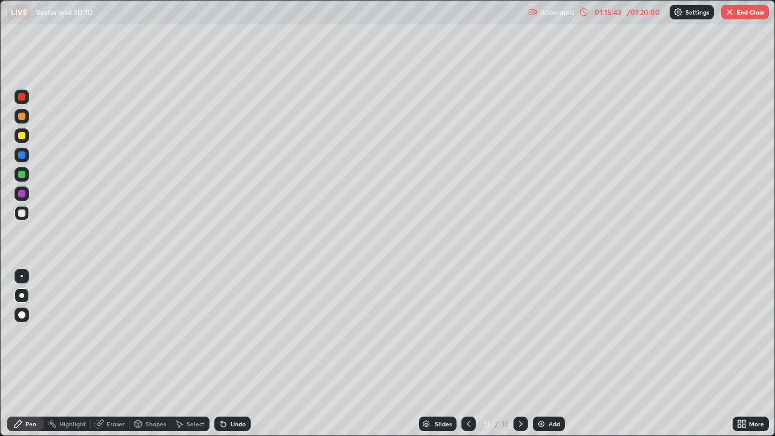
click at [109, 354] on div "Eraser" at bounding box center [116, 424] width 18 height 6
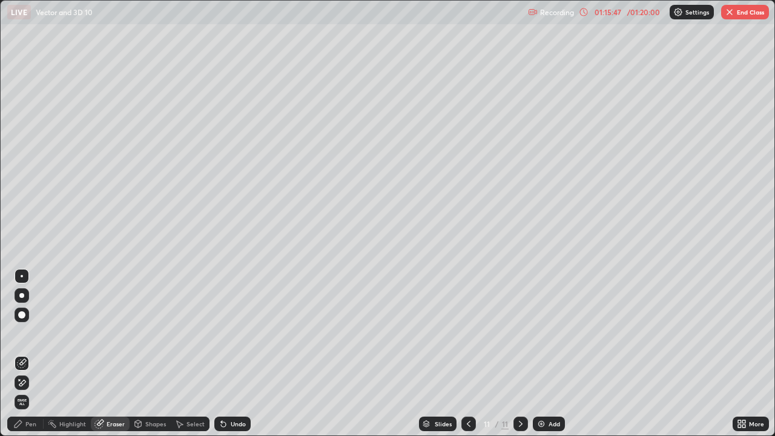
click at [24, 354] on div "Pen" at bounding box center [25, 424] width 36 height 15
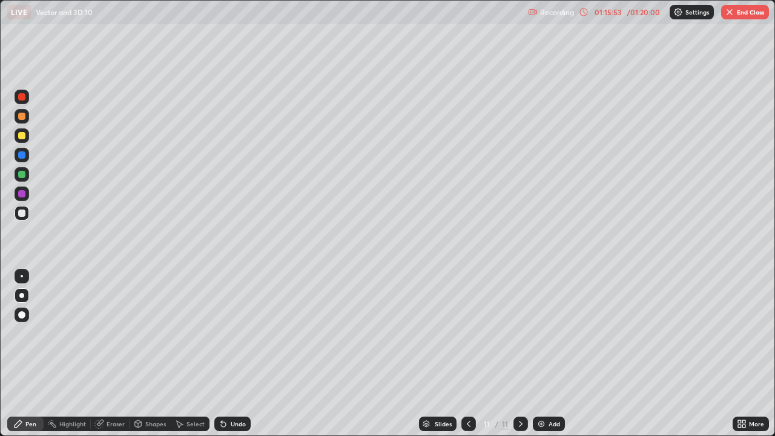
click at [114, 354] on div "Eraser" at bounding box center [116, 424] width 18 height 6
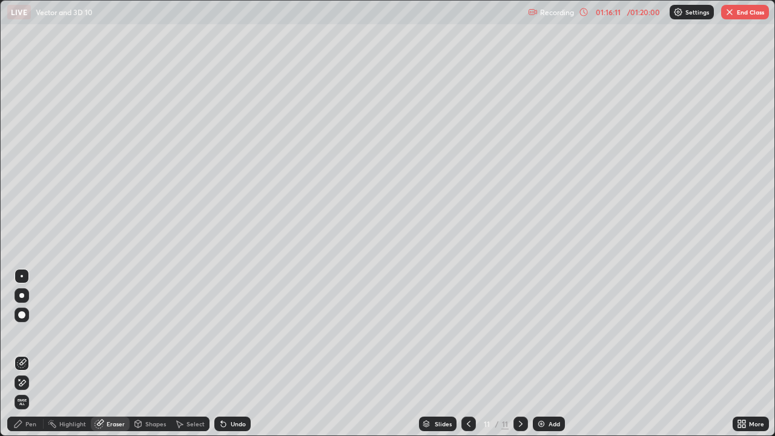
click at [22, 354] on icon at bounding box center [18, 424] width 10 height 10
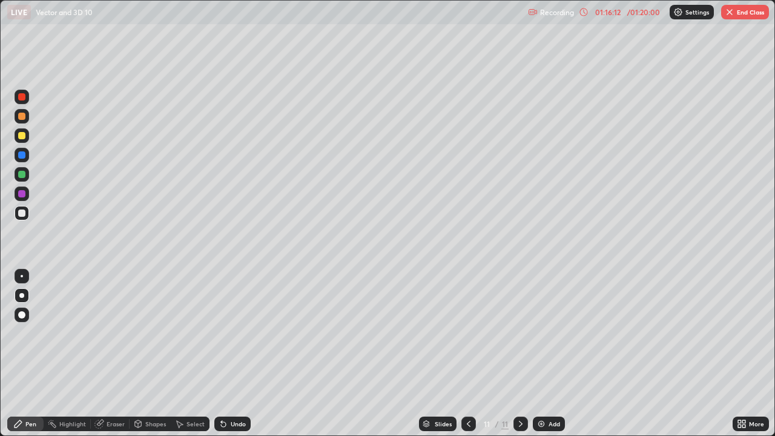
click at [22, 196] on div at bounding box center [21, 193] width 7 height 7
click at [24, 213] on div at bounding box center [21, 212] width 7 height 7
click at [20, 177] on div at bounding box center [21, 174] width 7 height 7
click at [21, 155] on div at bounding box center [21, 154] width 7 height 7
click at [366, 354] on div "Slides 11 / 11 Add" at bounding box center [492, 424] width 482 height 24
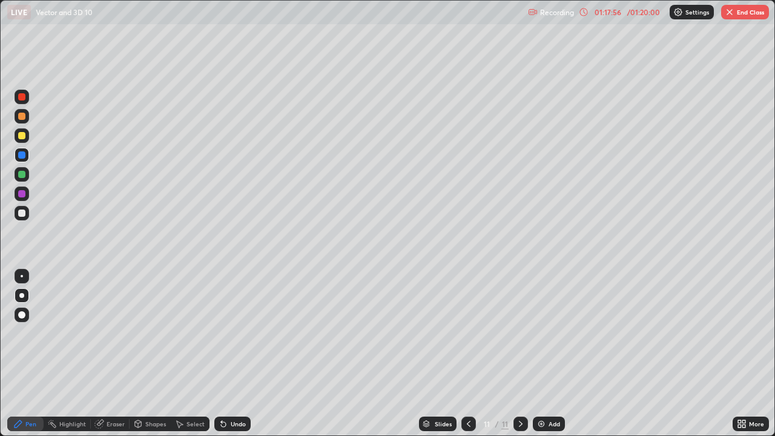
click at [236, 354] on div "Undo" at bounding box center [238, 424] width 15 height 6
click at [230, 354] on div "Undo" at bounding box center [232, 424] width 36 height 15
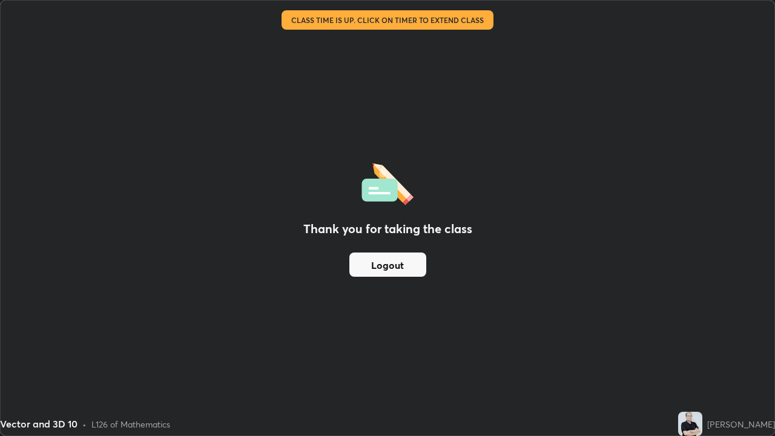
click at [400, 266] on button "Logout" at bounding box center [387, 264] width 77 height 24
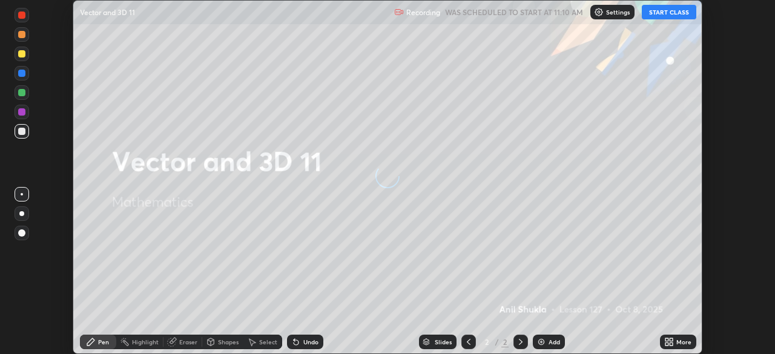
scroll to position [354, 774]
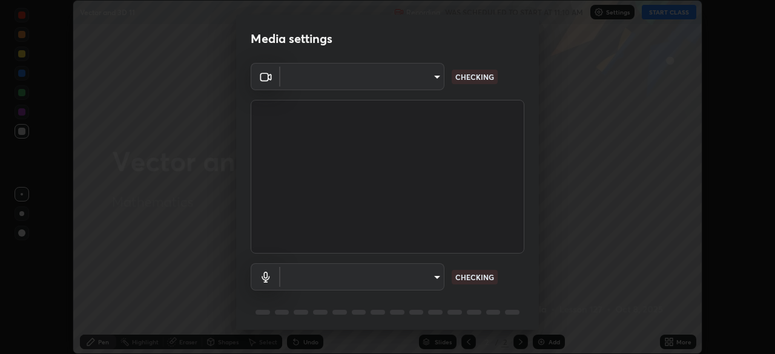
type input "c6d9f4fad3682c18dafb571cd2331b3ecaaf554884ec2734a231d331960bfaec"
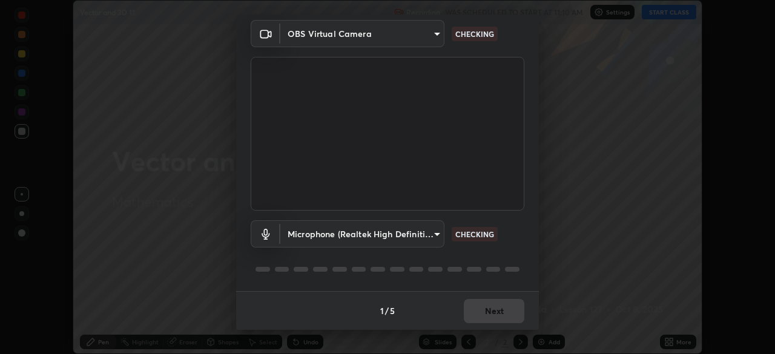
click at [433, 234] on body "Erase all Vector and 3D 11 Recording WAS SCHEDULED TO START AT 11:10 AM Setting…" at bounding box center [387, 177] width 775 height 354
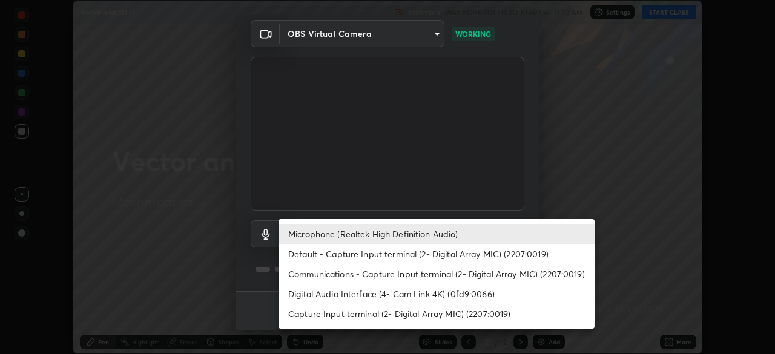
click at [397, 256] on li "Default - Capture Input terminal (2- Digital Array MIC) (2207:0019)" at bounding box center [437, 254] width 316 height 20
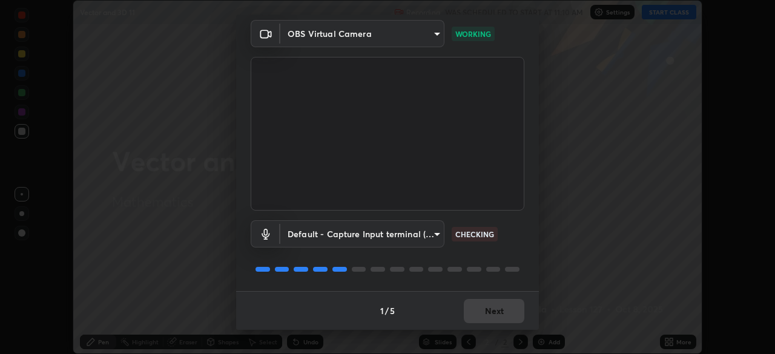
click at [434, 233] on body "Erase all Vector and 3D 11 Recording WAS SCHEDULED TO START AT 11:10 AM Setting…" at bounding box center [387, 177] width 775 height 354
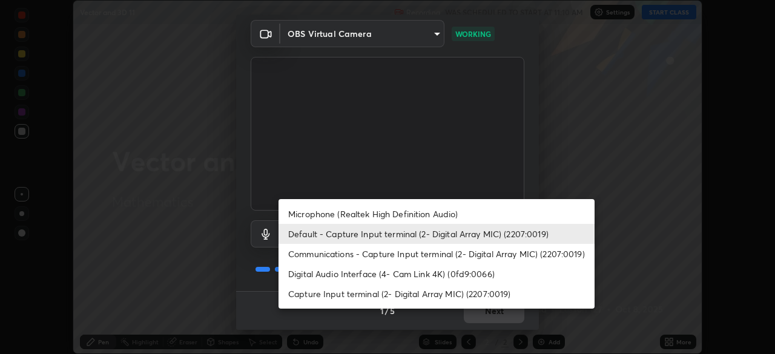
click at [360, 216] on li "Microphone (Realtek High Definition Audio)" at bounding box center [437, 214] width 316 height 20
type input "08d2579e0e28a31325e46f1a0935fd135ddd04ca2428966b5fd78fa4b1a724ef"
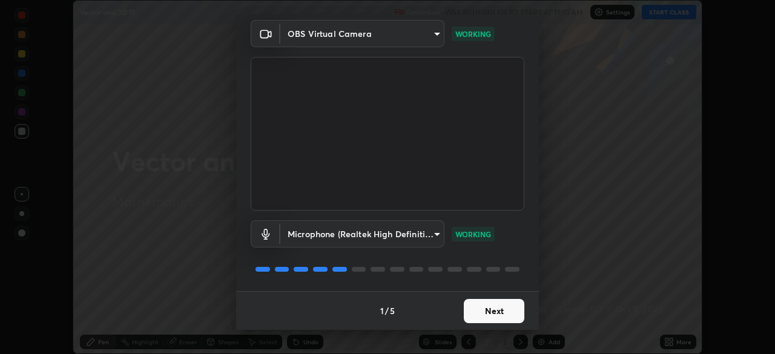
click at [492, 312] on button "Next" at bounding box center [494, 311] width 61 height 24
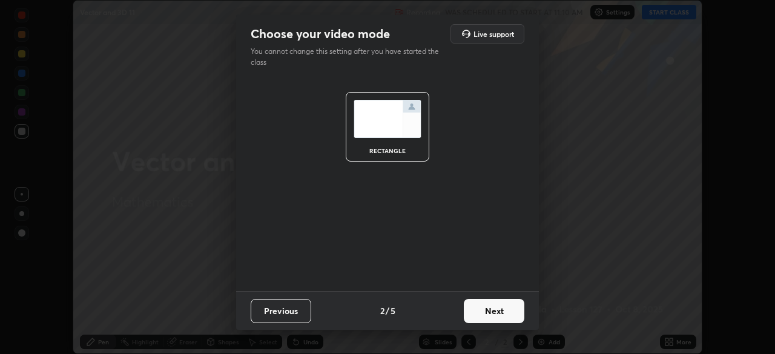
click at [507, 314] on button "Next" at bounding box center [494, 311] width 61 height 24
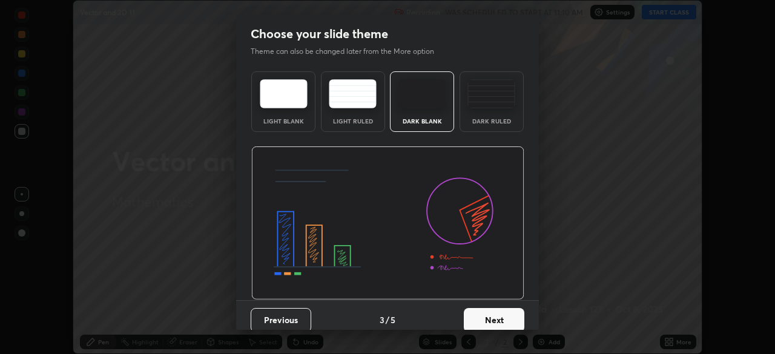
click at [509, 319] on button "Next" at bounding box center [494, 320] width 61 height 24
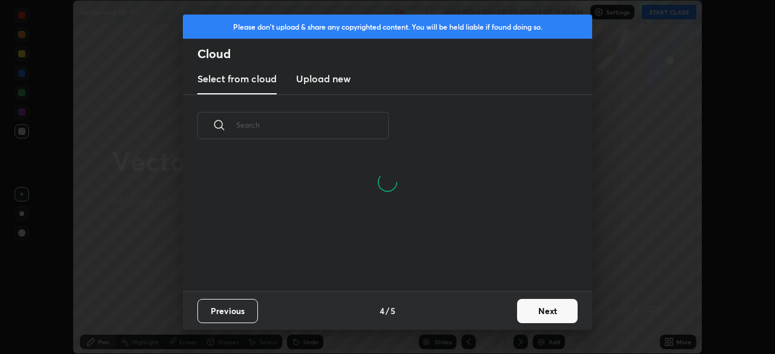
click at [551, 312] on button "Next" at bounding box center [547, 311] width 61 height 24
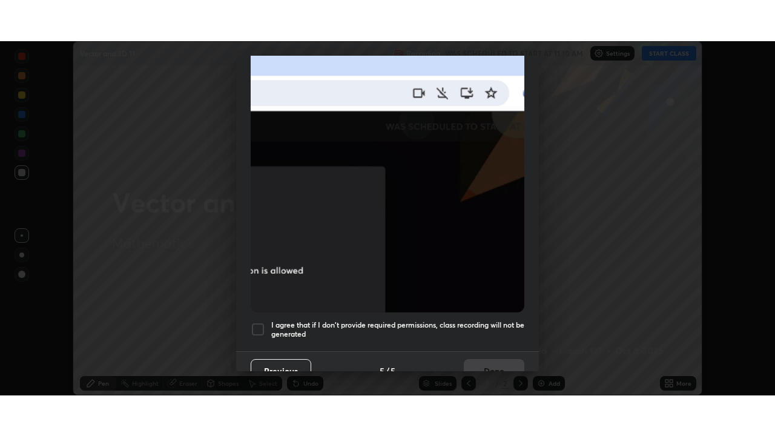
scroll to position [290, 0]
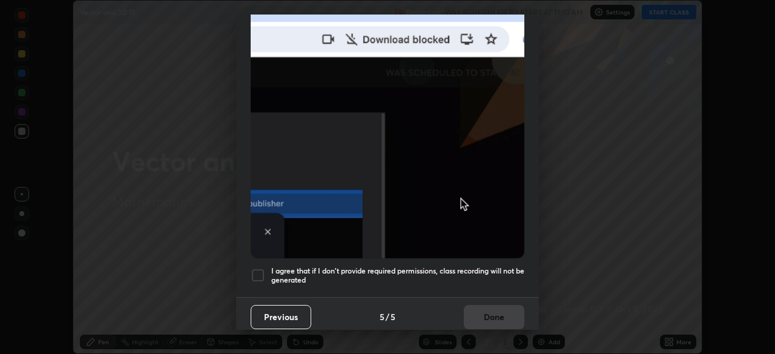
click at [256, 273] on div at bounding box center [258, 275] width 15 height 15
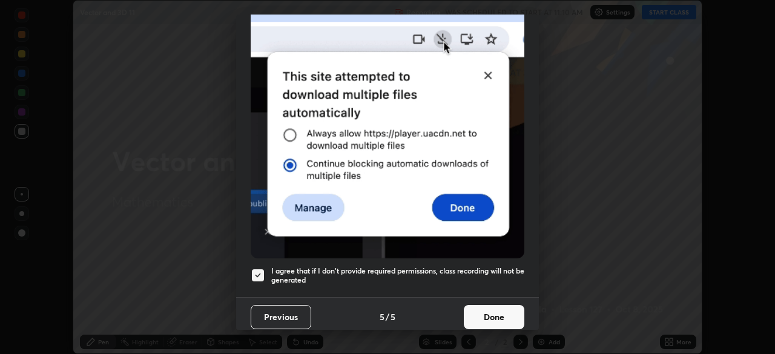
click at [477, 310] on button "Done" at bounding box center [494, 317] width 61 height 24
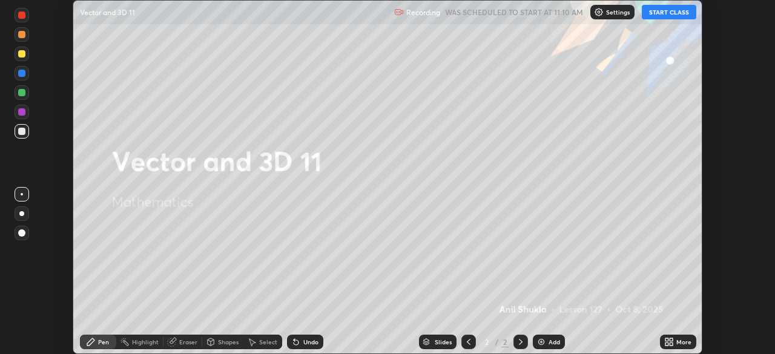
click at [662, 13] on button "START CLASS" at bounding box center [669, 12] width 54 height 15
click at [668, 341] on icon at bounding box center [666, 339] width 3 height 3
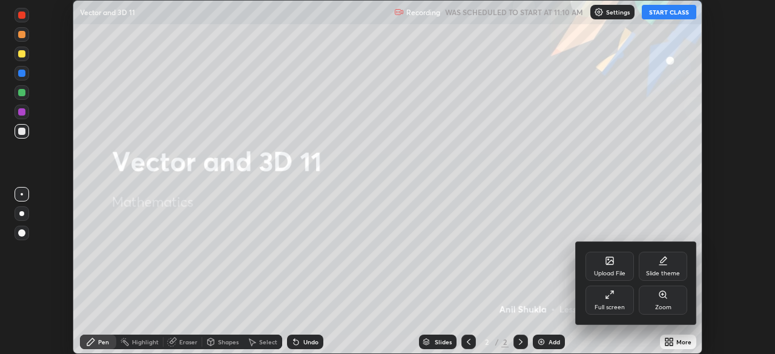
click at [593, 302] on div "Full screen" at bounding box center [609, 300] width 48 height 29
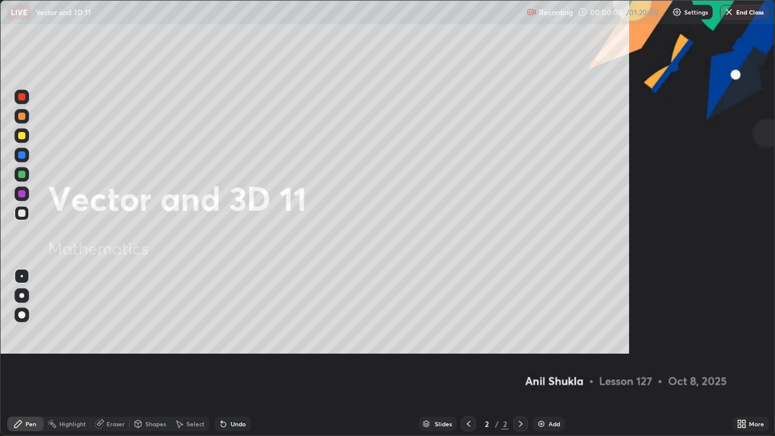
scroll to position [436, 775]
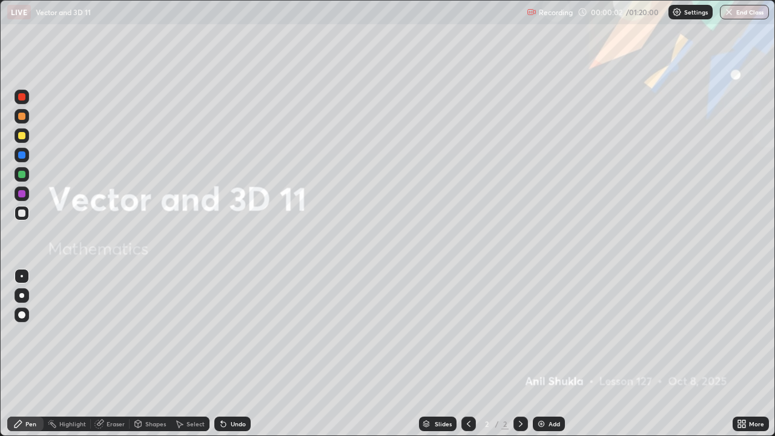
click at [24, 137] on div at bounding box center [21, 135] width 7 height 7
click at [25, 296] on div at bounding box center [22, 295] width 15 height 15
click at [27, 354] on div "Pen" at bounding box center [30, 424] width 11 height 6
click at [518, 354] on icon at bounding box center [521, 424] width 10 height 10
click at [552, 354] on div "Add" at bounding box center [549, 424] width 32 height 15
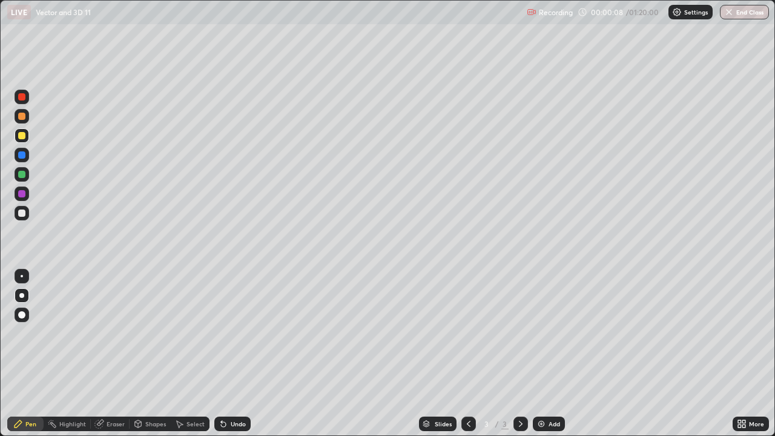
click at [23, 315] on div at bounding box center [21, 314] width 7 height 7
click at [19, 214] on div at bounding box center [21, 212] width 7 height 7
click at [23, 214] on div at bounding box center [21, 212] width 7 height 7
click at [22, 195] on div at bounding box center [21, 193] width 7 height 7
click at [234, 354] on div "Undo" at bounding box center [238, 424] width 15 height 6
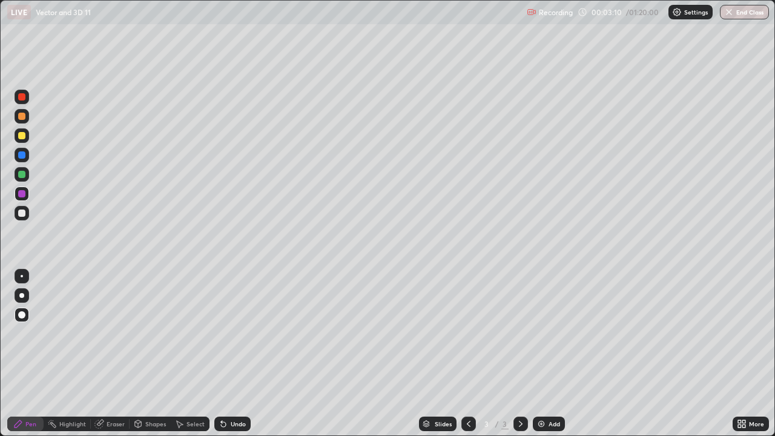
click at [153, 354] on div "Shapes" at bounding box center [155, 424] width 21 height 6
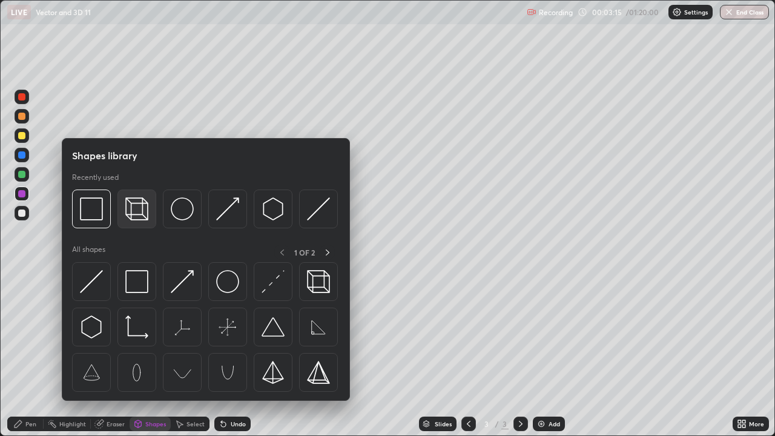
click at [137, 209] on img at bounding box center [136, 208] width 23 height 23
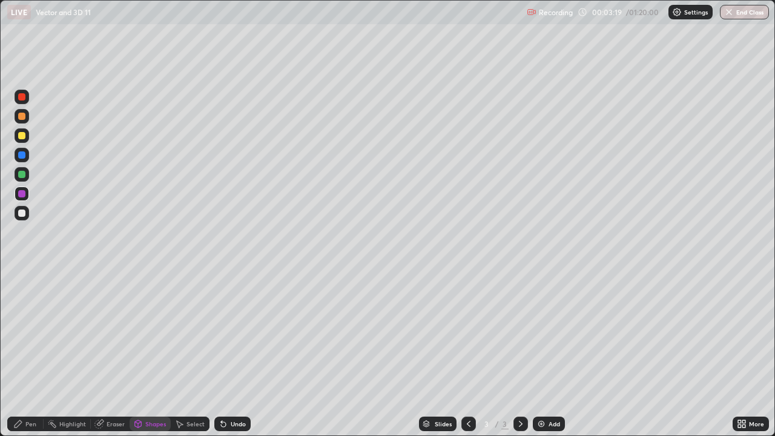
click at [235, 354] on div "Undo" at bounding box center [238, 424] width 15 height 6
click at [30, 354] on div "Pen" at bounding box center [30, 424] width 11 height 6
click at [21, 156] on div at bounding box center [21, 154] width 7 height 7
click at [235, 354] on div "Undo" at bounding box center [238, 424] width 15 height 6
click at [22, 116] on div at bounding box center [21, 116] width 7 height 7
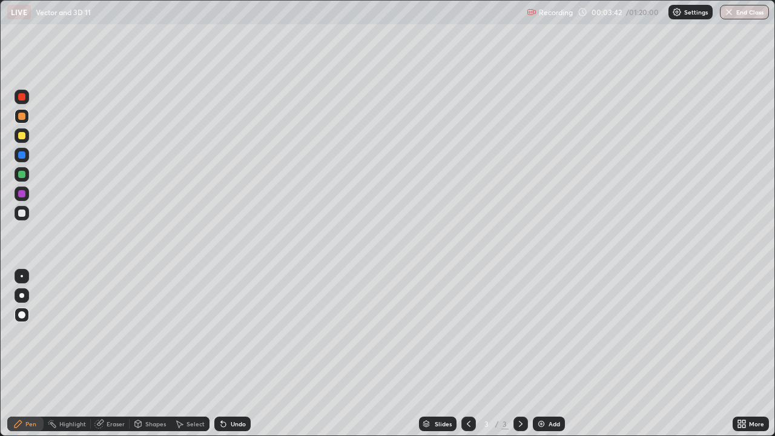
click at [24, 99] on div at bounding box center [21, 96] width 7 height 7
click at [232, 354] on div "Undo" at bounding box center [238, 424] width 15 height 6
click at [21, 217] on div at bounding box center [22, 213] width 15 height 15
click at [22, 174] on div at bounding box center [21, 174] width 7 height 7
click at [21, 117] on div at bounding box center [21, 116] width 7 height 7
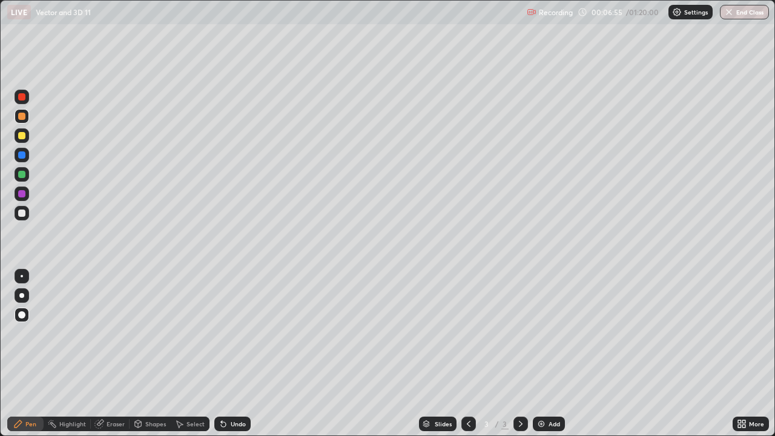
click at [519, 354] on icon at bounding box center [521, 424] width 10 height 10
click at [538, 354] on img at bounding box center [541, 424] width 10 height 10
click at [466, 354] on icon at bounding box center [469, 424] width 10 height 10
click at [522, 354] on icon at bounding box center [521, 424] width 10 height 10
click at [520, 354] on icon at bounding box center [521, 424] width 10 height 10
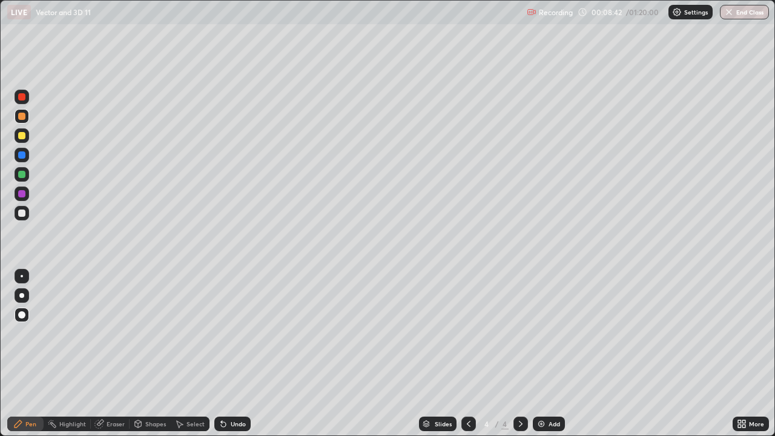
click at [466, 354] on icon at bounding box center [469, 424] width 10 height 10
click at [524, 354] on icon at bounding box center [521, 424] width 10 height 10
click at [24, 135] on div at bounding box center [21, 135] width 7 height 7
click at [24, 296] on div at bounding box center [22, 295] width 15 height 15
click at [20, 315] on div at bounding box center [21, 314] width 7 height 7
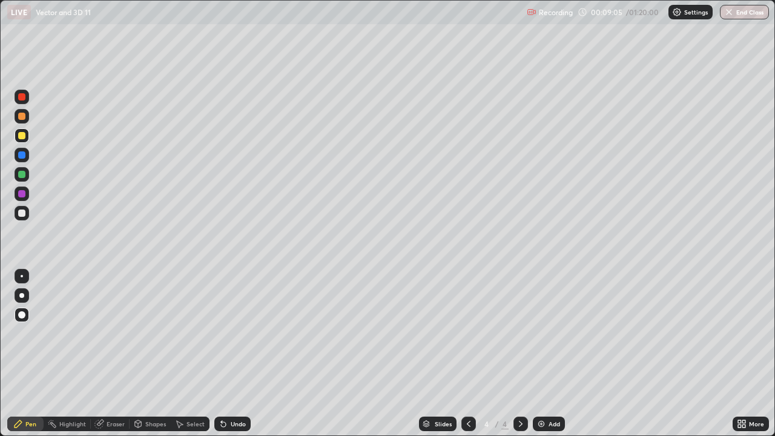
click at [231, 354] on div "Undo" at bounding box center [232, 424] width 36 height 15
click at [24, 135] on div at bounding box center [21, 135] width 7 height 7
click at [22, 213] on div at bounding box center [21, 212] width 7 height 7
click at [24, 138] on div at bounding box center [21, 135] width 7 height 7
click at [110, 354] on div "Eraser" at bounding box center [116, 424] width 18 height 6
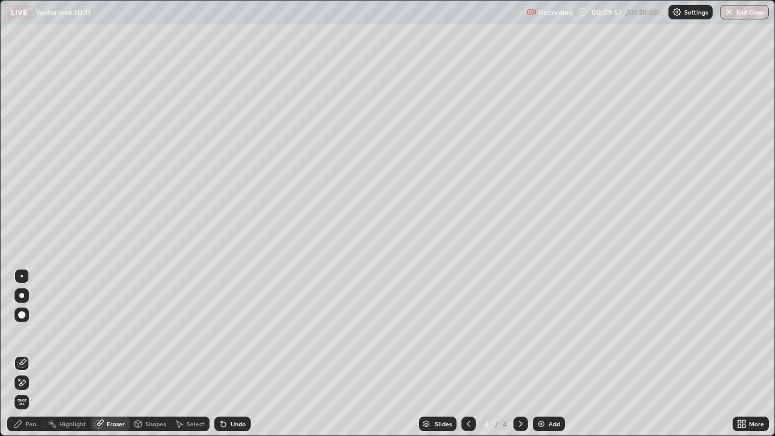
click at [20, 354] on icon at bounding box center [18, 423] width 7 height 7
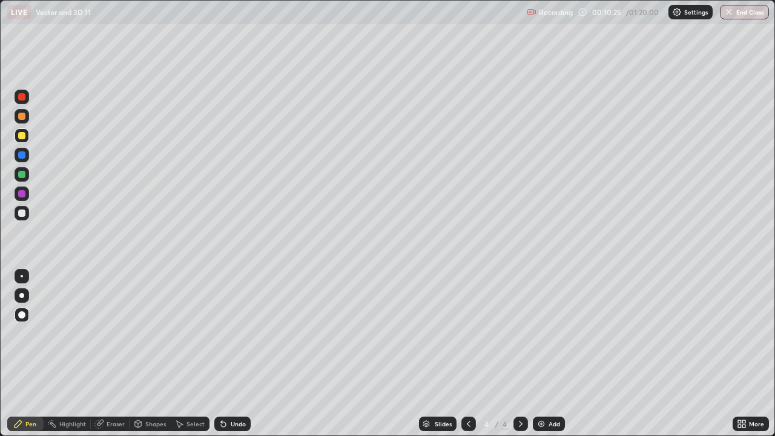
click at [20, 194] on div at bounding box center [21, 193] width 7 height 7
click at [470, 354] on icon at bounding box center [469, 424] width 10 height 10
click at [21, 115] on div at bounding box center [21, 116] width 7 height 7
click at [519, 354] on icon at bounding box center [521, 424] width 10 height 10
click at [465, 354] on icon at bounding box center [469, 424] width 10 height 10
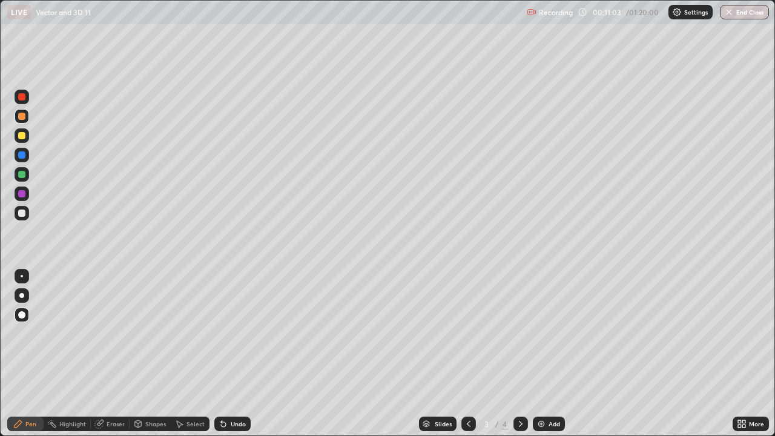
click at [520, 354] on icon at bounding box center [521, 424] width 10 height 10
click at [21, 211] on div at bounding box center [21, 212] width 7 height 7
click at [232, 354] on div "Undo" at bounding box center [238, 424] width 15 height 6
click at [21, 171] on div at bounding box center [21, 174] width 7 height 7
click at [22, 214] on div at bounding box center [21, 212] width 7 height 7
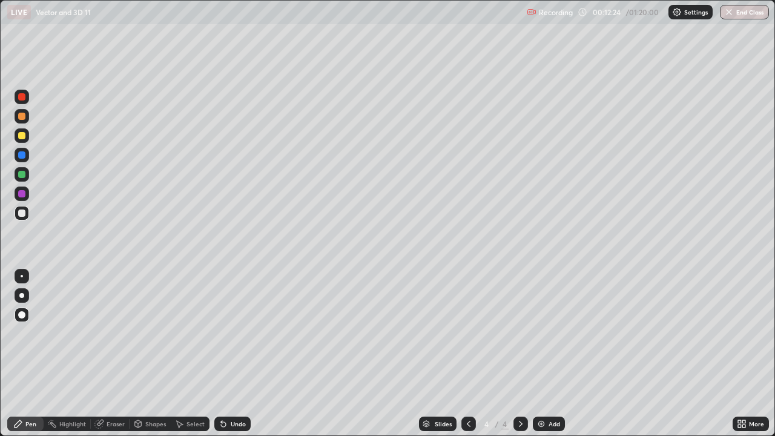
click at [24, 116] on div at bounding box center [21, 116] width 7 height 7
click at [24, 96] on div at bounding box center [21, 96] width 7 height 7
click at [21, 191] on div at bounding box center [21, 193] width 7 height 7
click at [22, 173] on div at bounding box center [21, 174] width 7 height 7
click at [22, 154] on div at bounding box center [21, 154] width 7 height 7
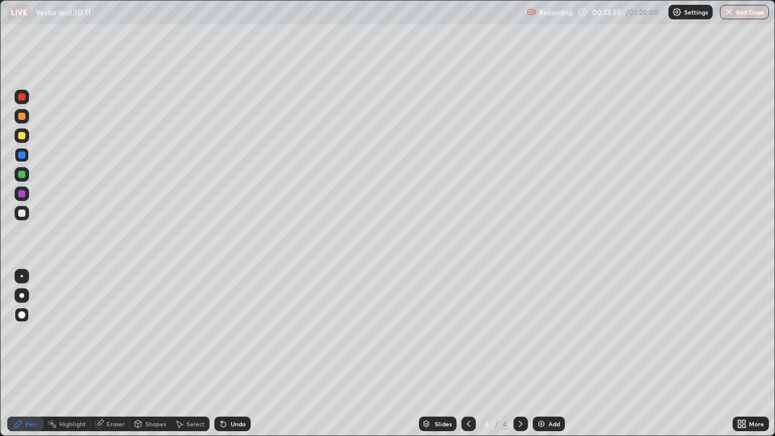
click at [235, 354] on div "Undo" at bounding box center [238, 424] width 15 height 6
click at [112, 354] on div "Eraser" at bounding box center [116, 424] width 18 height 6
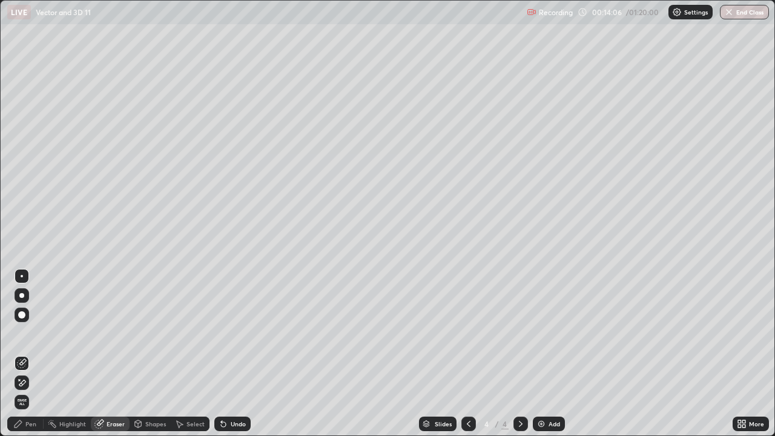
click at [26, 354] on div "Pen" at bounding box center [30, 424] width 11 height 6
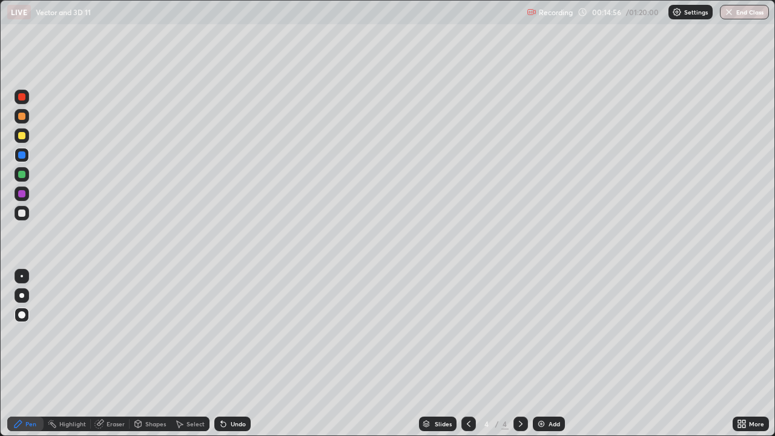
click at [24, 196] on div at bounding box center [21, 193] width 7 height 7
click at [22, 212] on div at bounding box center [21, 212] width 7 height 7
click at [25, 133] on div at bounding box center [22, 135] width 15 height 15
click at [23, 295] on div at bounding box center [21, 295] width 5 height 5
click at [521, 354] on icon at bounding box center [521, 424] width 10 height 10
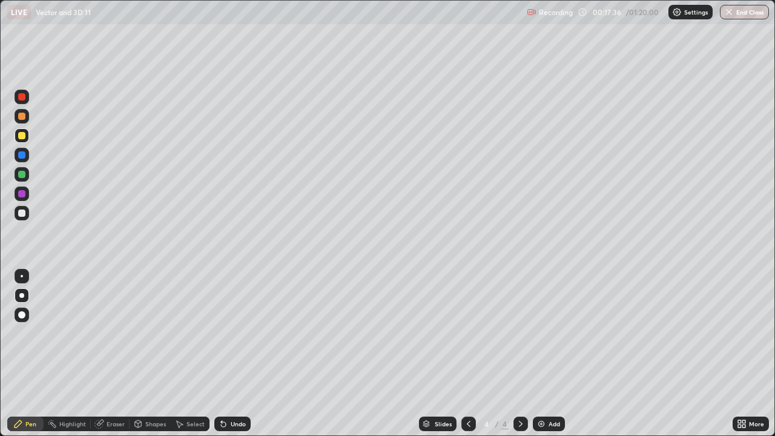
click at [549, 354] on div "Add" at bounding box center [555, 424] width 12 height 6
click at [22, 139] on div at bounding box center [22, 135] width 15 height 15
click at [23, 214] on div at bounding box center [21, 212] width 7 height 7
click at [19, 216] on div at bounding box center [22, 213] width 15 height 15
click at [21, 176] on div at bounding box center [21, 174] width 7 height 7
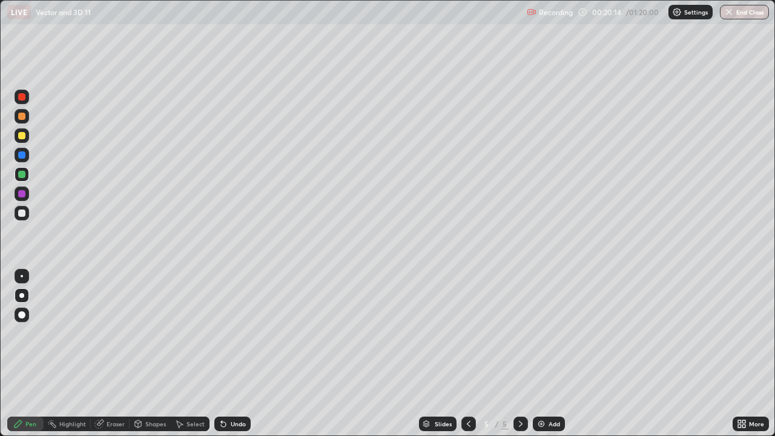
click at [22, 195] on div at bounding box center [21, 193] width 7 height 7
click at [231, 354] on div "Undo" at bounding box center [238, 424] width 15 height 6
click at [237, 354] on div "Undo" at bounding box center [238, 424] width 15 height 6
click at [24, 178] on div at bounding box center [22, 174] width 15 height 15
click at [24, 154] on div at bounding box center [21, 154] width 7 height 7
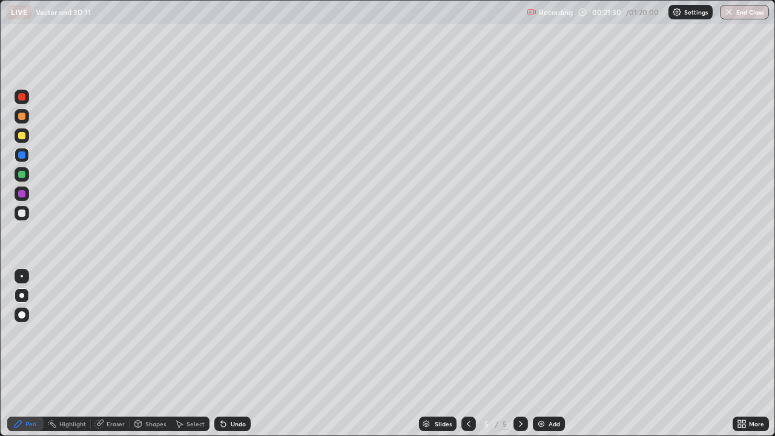
click at [232, 354] on div "Undo" at bounding box center [238, 424] width 15 height 6
click at [231, 354] on div "Undo" at bounding box center [229, 424] width 41 height 24
click at [22, 177] on div at bounding box center [21, 174] width 7 height 7
click at [24, 214] on div at bounding box center [21, 212] width 7 height 7
click at [226, 354] on div "Undo" at bounding box center [232, 424] width 36 height 15
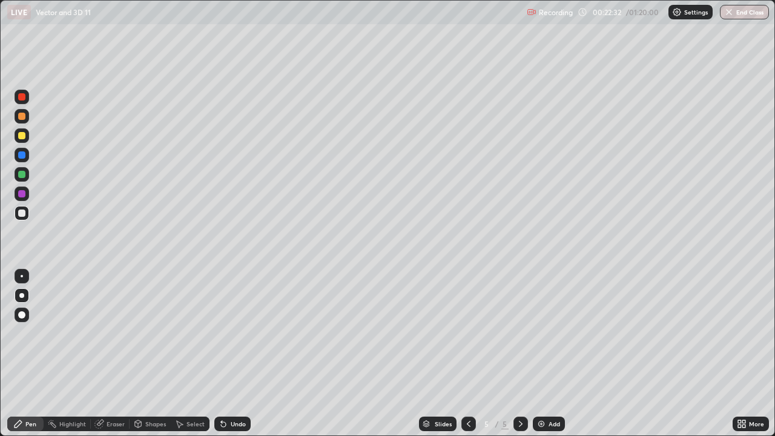
click at [226, 354] on div "Undo" at bounding box center [232, 424] width 36 height 15
click at [226, 354] on div "Undo" at bounding box center [229, 424] width 41 height 24
click at [107, 354] on div "Eraser" at bounding box center [116, 424] width 18 height 6
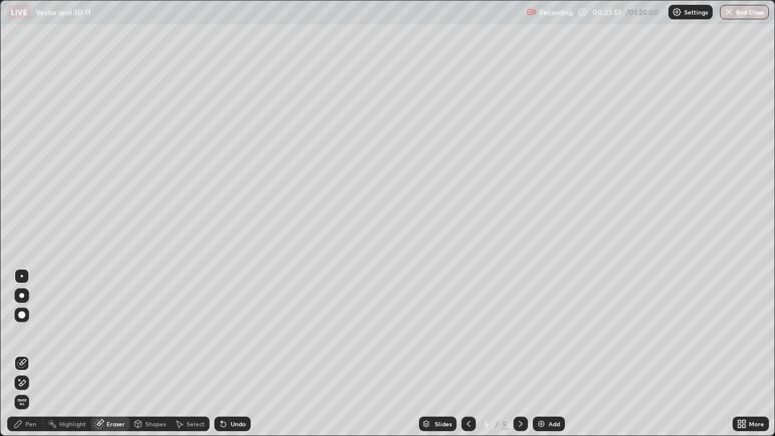
click at [28, 354] on div "Pen" at bounding box center [25, 424] width 36 height 15
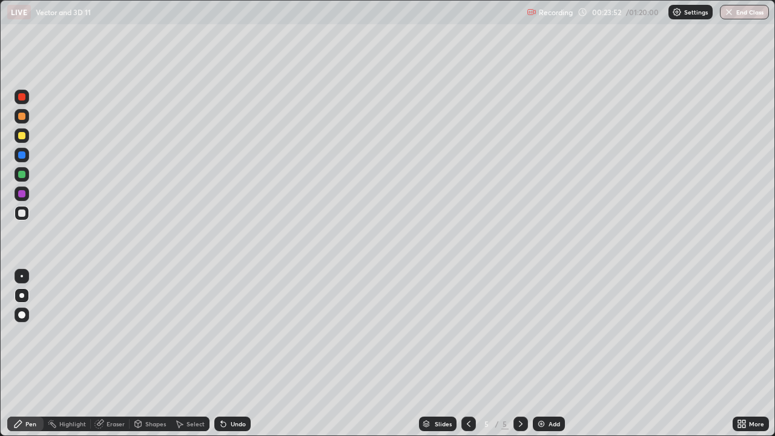
click at [22, 195] on div at bounding box center [21, 193] width 7 height 7
click at [114, 354] on div "Eraser" at bounding box center [116, 424] width 18 height 6
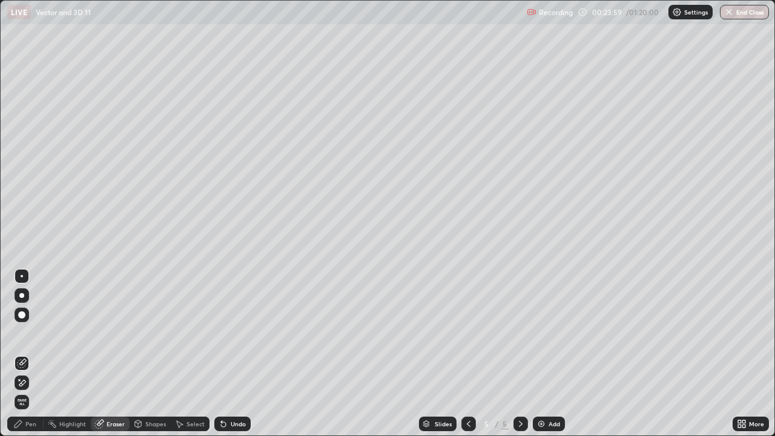
click at [26, 354] on div "Pen" at bounding box center [30, 424] width 11 height 6
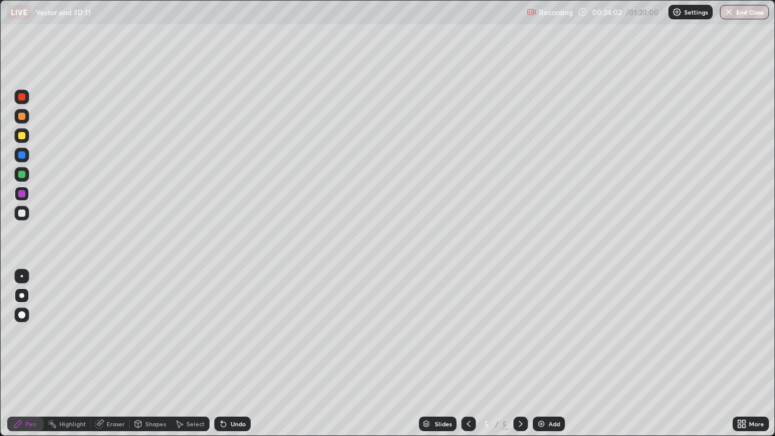
click at [117, 354] on div "Eraser" at bounding box center [116, 424] width 18 height 6
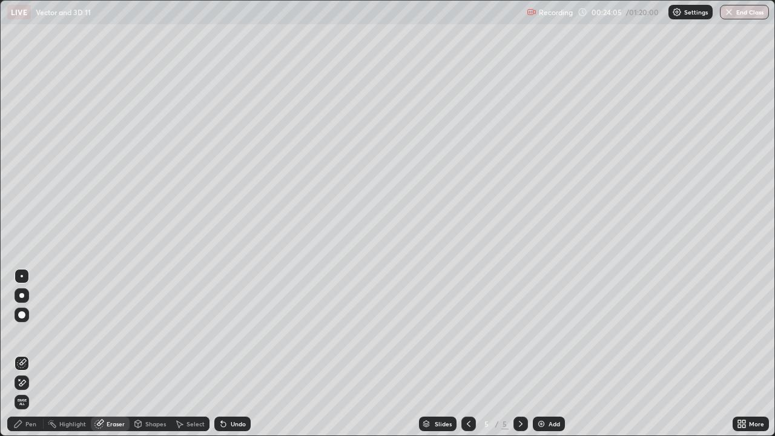
click at [36, 354] on div "Pen" at bounding box center [30, 424] width 11 height 6
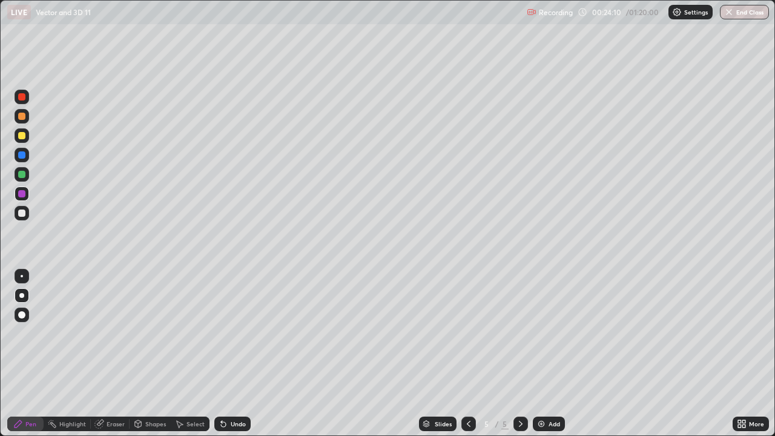
click at [112, 354] on div "Eraser" at bounding box center [116, 424] width 18 height 6
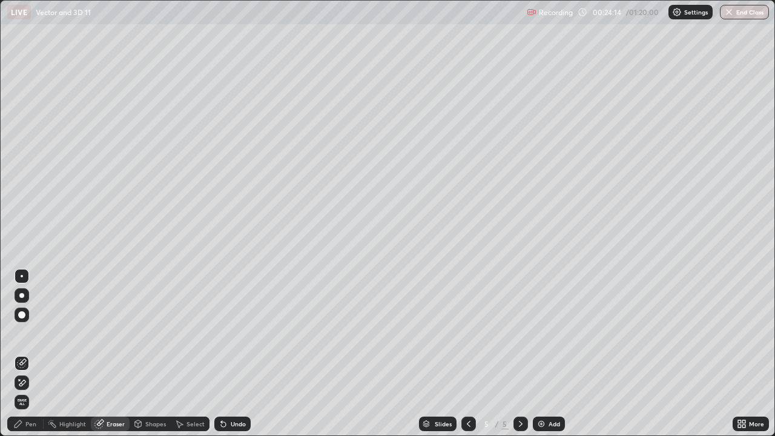
click at [34, 354] on div "Pen" at bounding box center [30, 424] width 11 height 6
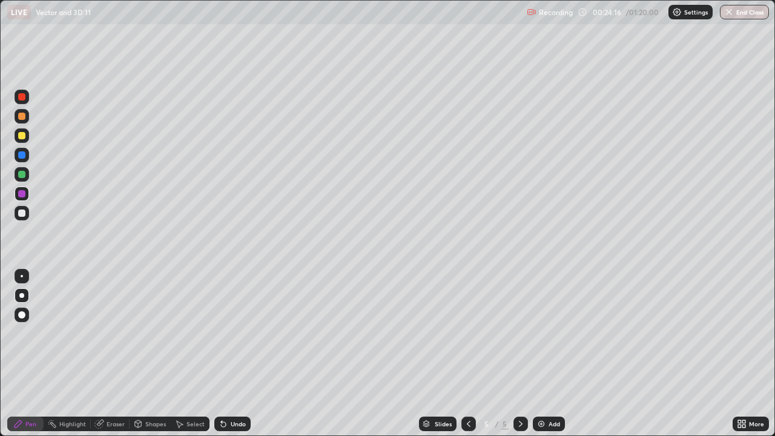
click at [21, 216] on div at bounding box center [21, 212] width 7 height 7
click at [110, 354] on div "Eraser" at bounding box center [116, 424] width 18 height 6
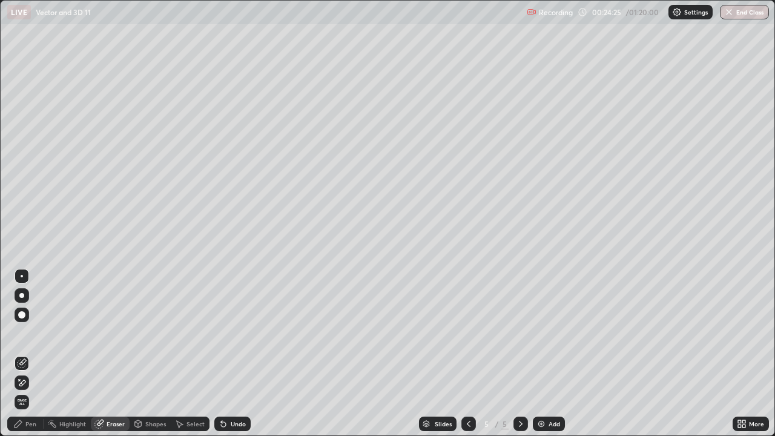
click at [30, 354] on div "Pen" at bounding box center [30, 424] width 11 height 6
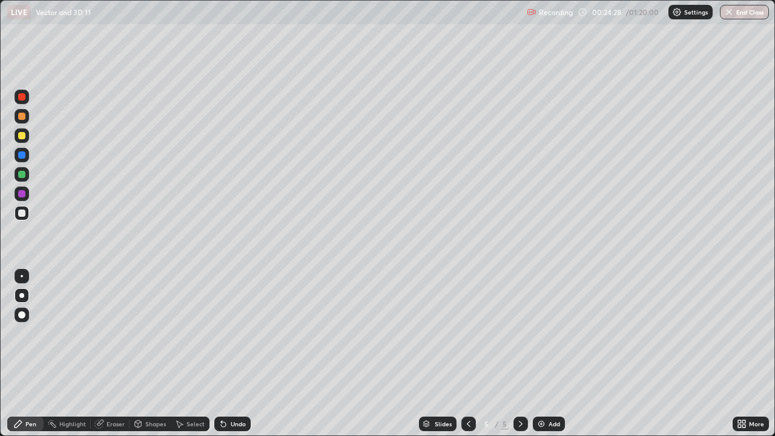
click at [104, 354] on div "Eraser" at bounding box center [110, 424] width 39 height 15
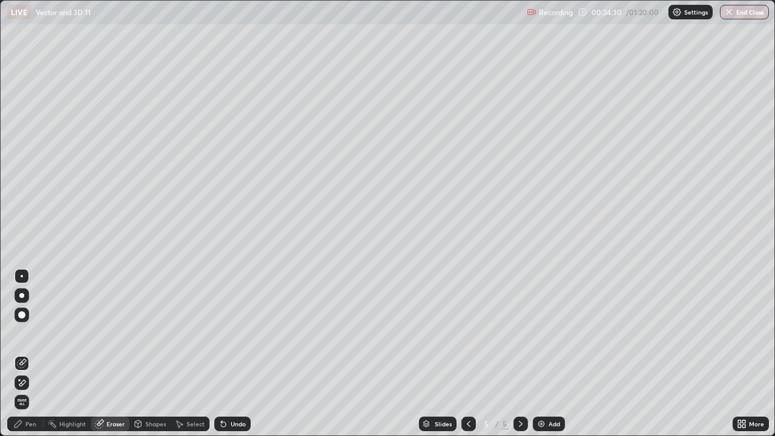
click at [31, 354] on div "Pen" at bounding box center [30, 424] width 11 height 6
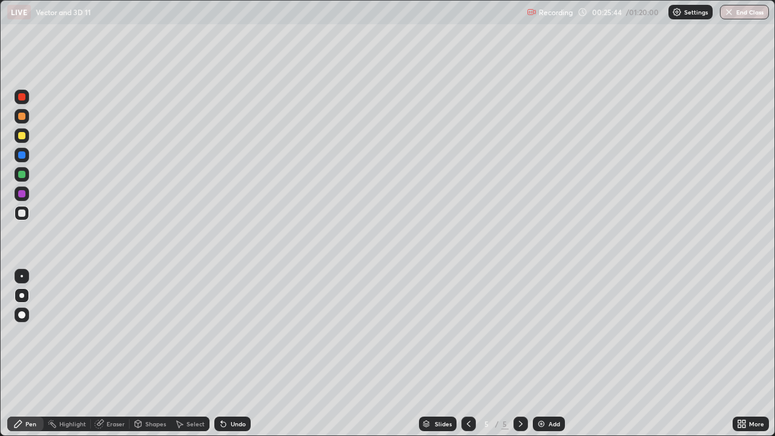
click at [25, 139] on div at bounding box center [22, 135] width 15 height 15
click at [21, 298] on div at bounding box center [22, 295] width 15 height 15
click at [25, 297] on div at bounding box center [22, 295] width 15 height 15
click at [20, 137] on div at bounding box center [21, 135] width 7 height 7
click at [21, 295] on div at bounding box center [21, 295] width 5 height 5
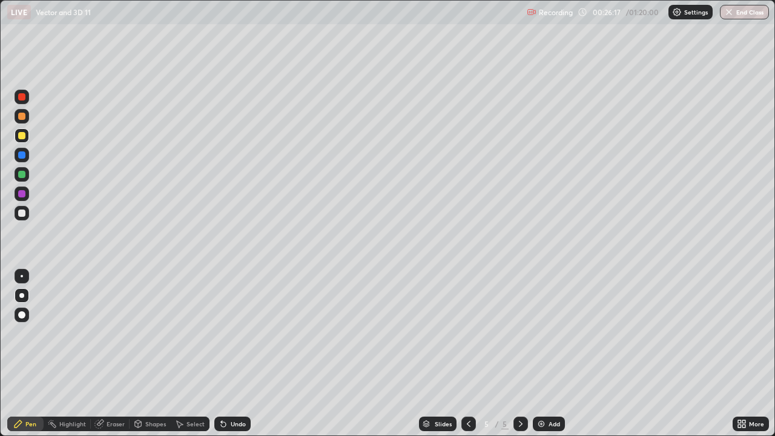
click at [19, 297] on div at bounding box center [21, 295] width 5 height 5
click at [24, 137] on div at bounding box center [21, 135] width 7 height 7
click at [21, 294] on div at bounding box center [21, 295] width 5 height 5
click at [516, 354] on icon at bounding box center [521, 424] width 10 height 10
click at [549, 354] on div "Add" at bounding box center [555, 424] width 12 height 6
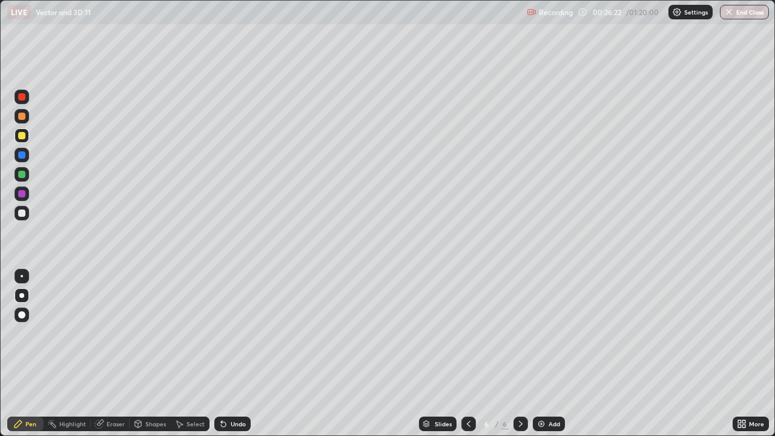
click at [25, 134] on div at bounding box center [22, 135] width 15 height 15
click at [234, 354] on div "Undo" at bounding box center [238, 424] width 15 height 6
click at [236, 354] on div "Undo" at bounding box center [238, 424] width 15 height 6
click at [118, 354] on div "Eraser" at bounding box center [116, 424] width 18 height 6
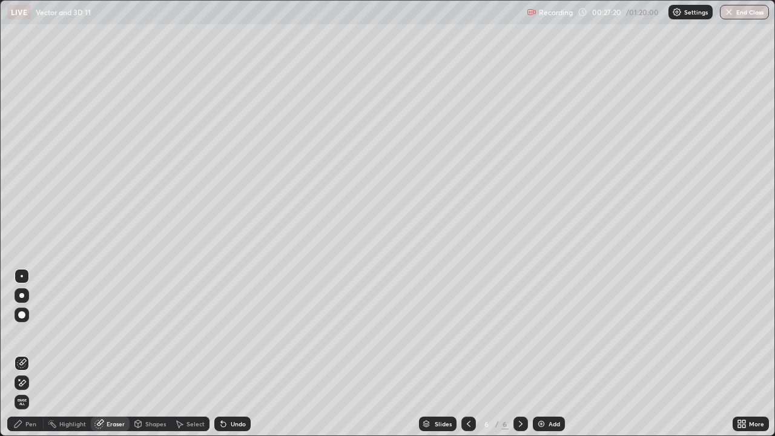
click at [31, 354] on div "Pen" at bounding box center [25, 424] width 36 height 15
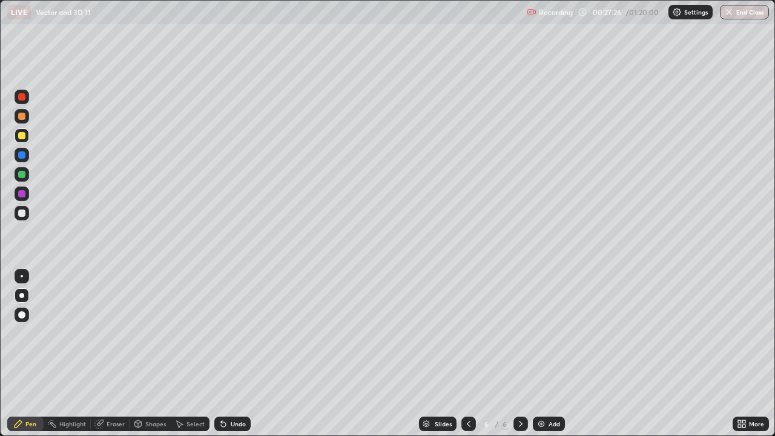
click at [21, 214] on div at bounding box center [21, 212] width 7 height 7
click at [231, 354] on div "Undo" at bounding box center [238, 424] width 15 height 6
click at [234, 354] on div "Undo" at bounding box center [238, 424] width 15 height 6
click at [21, 194] on div at bounding box center [21, 193] width 7 height 7
click at [231, 354] on div "Undo" at bounding box center [238, 424] width 15 height 6
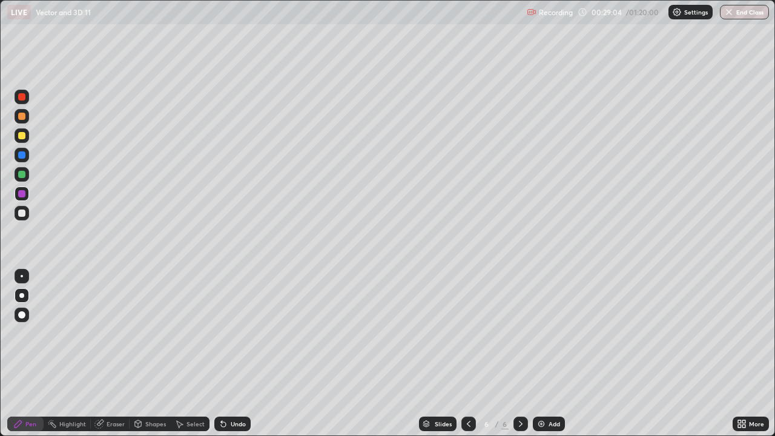
click at [19, 173] on div at bounding box center [21, 174] width 7 height 7
click at [21, 193] on div at bounding box center [21, 193] width 7 height 7
click at [20, 212] on div at bounding box center [21, 212] width 7 height 7
click at [22, 174] on div at bounding box center [21, 174] width 7 height 7
click at [20, 212] on div at bounding box center [21, 212] width 7 height 7
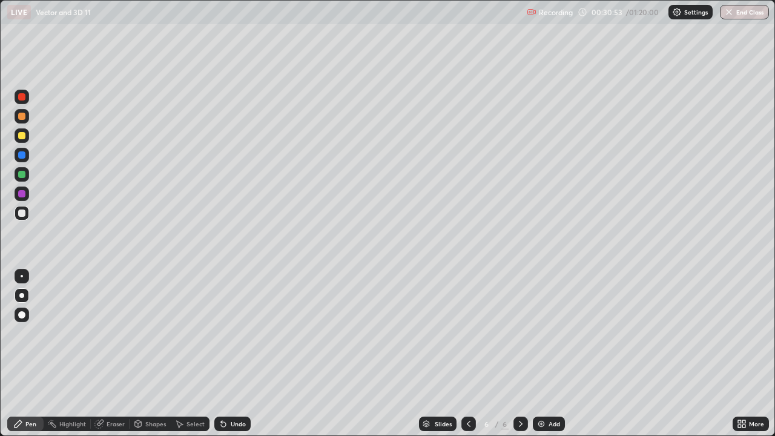
click at [107, 354] on div "Eraser" at bounding box center [116, 424] width 18 height 6
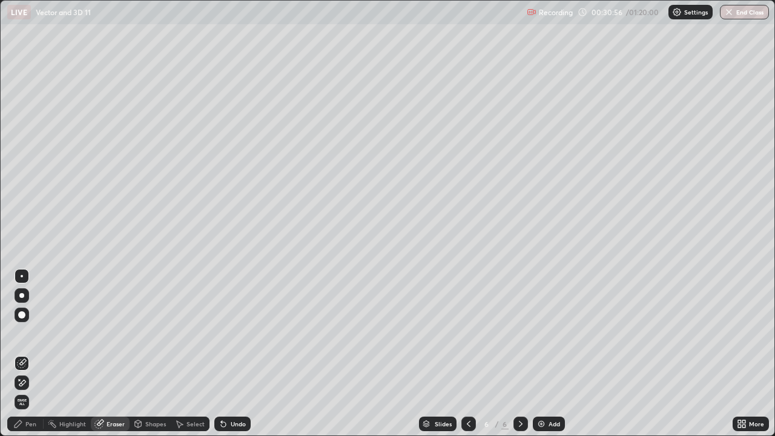
click at [31, 354] on div "Pen" at bounding box center [25, 424] width 36 height 24
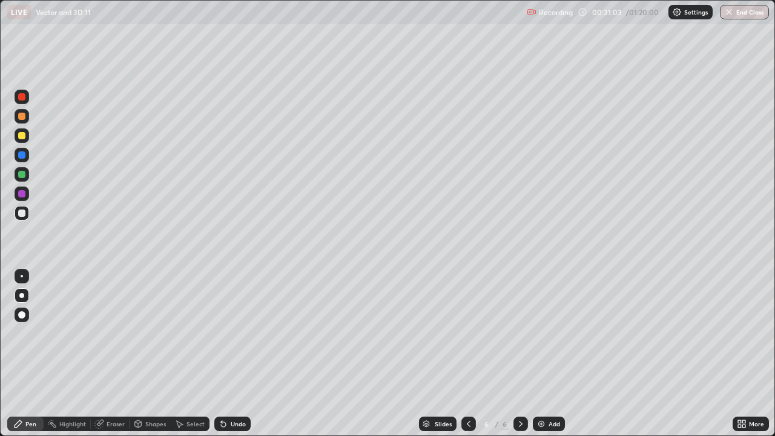
click at [113, 354] on div "Eraser" at bounding box center [116, 424] width 18 height 6
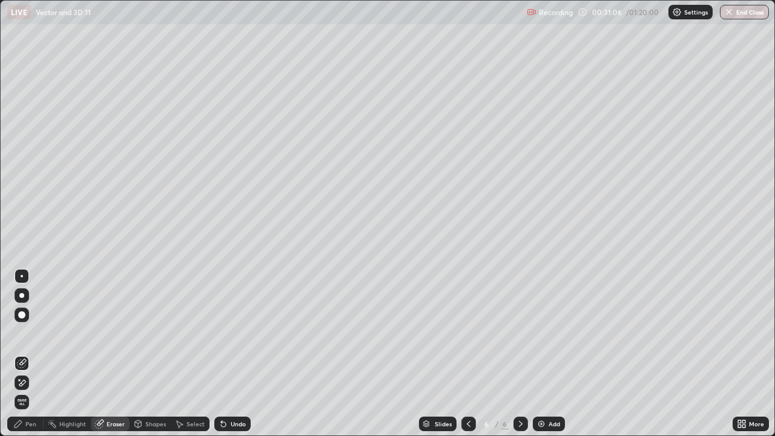
click at [29, 354] on div "Pen" at bounding box center [30, 424] width 11 height 6
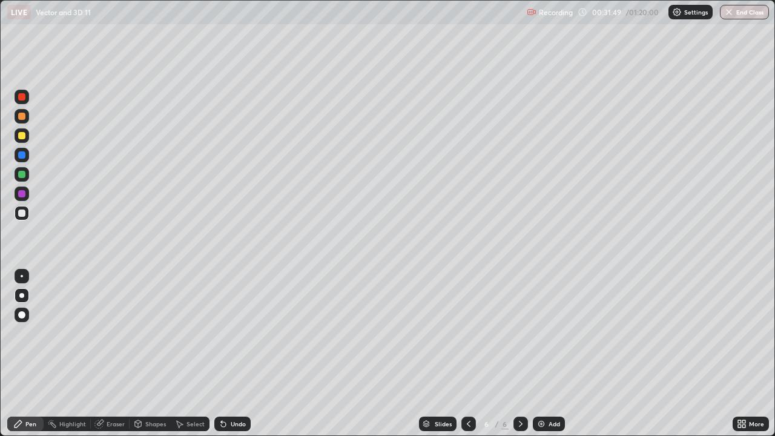
click at [24, 157] on div at bounding box center [21, 154] width 7 height 7
click at [21, 214] on div at bounding box center [21, 212] width 7 height 7
click at [25, 101] on div at bounding box center [22, 97] width 15 height 15
click at [25, 212] on div at bounding box center [21, 212] width 7 height 7
click at [466, 354] on icon at bounding box center [469, 424] width 10 height 10
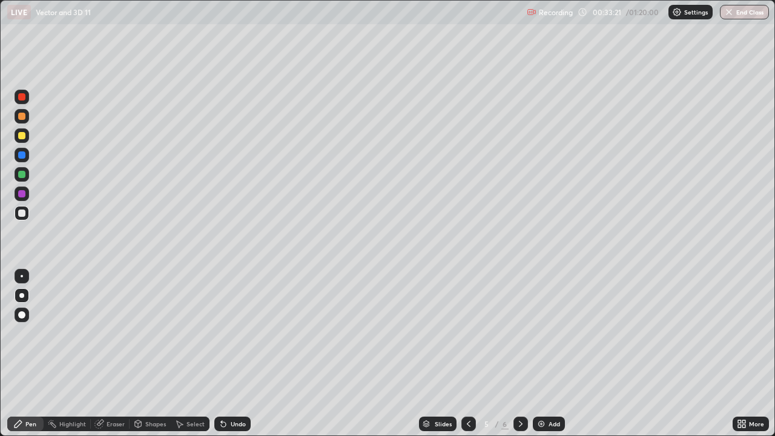
click at [517, 354] on icon at bounding box center [521, 424] width 10 height 10
click at [470, 354] on icon at bounding box center [469, 424] width 10 height 10
click at [467, 354] on icon at bounding box center [469, 424] width 4 height 6
click at [467, 354] on icon at bounding box center [469, 424] width 10 height 10
click at [522, 354] on icon at bounding box center [521, 424] width 10 height 10
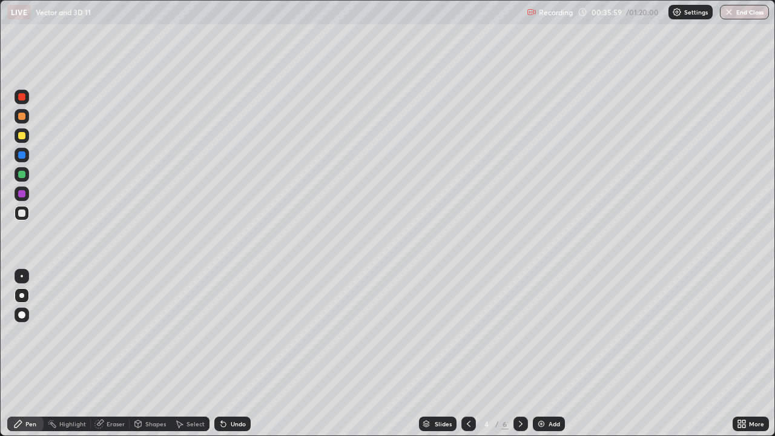
click at [518, 354] on icon at bounding box center [521, 424] width 10 height 10
click at [519, 354] on icon at bounding box center [521, 424] width 10 height 10
click at [521, 354] on icon at bounding box center [521, 424] width 10 height 10
click at [517, 354] on icon at bounding box center [521, 424] width 10 height 10
click at [539, 354] on img at bounding box center [541, 424] width 10 height 10
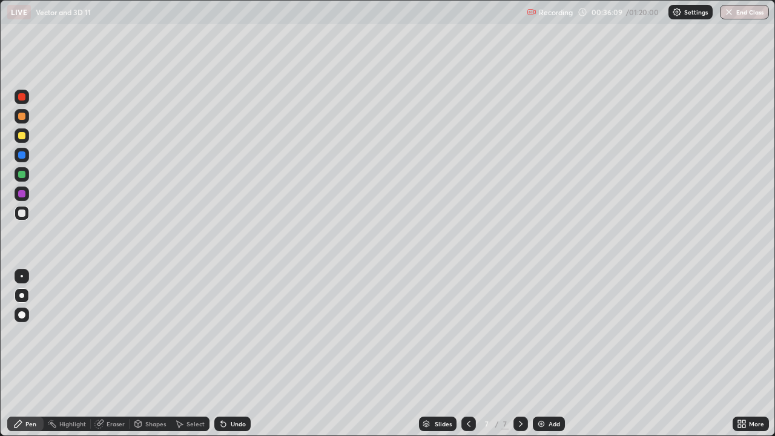
click at [24, 136] on div at bounding box center [21, 135] width 7 height 7
click at [19, 315] on div at bounding box center [21, 314] width 7 height 7
click at [21, 137] on div at bounding box center [21, 135] width 7 height 7
click at [23, 136] on div at bounding box center [21, 135] width 7 height 7
click at [22, 213] on div at bounding box center [21, 212] width 7 height 7
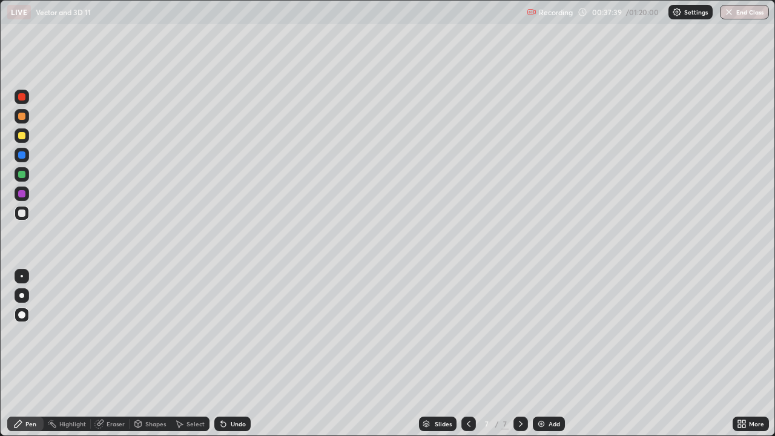
click at [467, 354] on icon at bounding box center [469, 424] width 4 height 6
click at [516, 354] on icon at bounding box center [521, 424] width 10 height 10
click at [25, 136] on div at bounding box center [21, 135] width 7 height 7
click at [466, 354] on icon at bounding box center [469, 424] width 10 height 10
click at [523, 354] on icon at bounding box center [521, 424] width 10 height 10
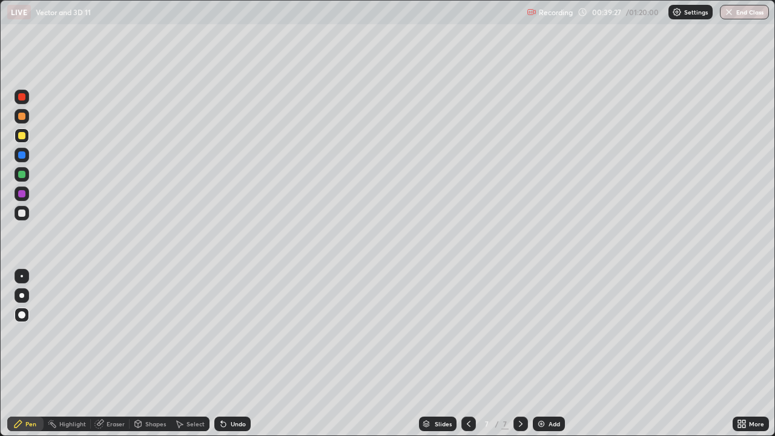
click at [521, 354] on icon at bounding box center [521, 424] width 4 height 6
click at [551, 354] on div "Add" at bounding box center [555, 424] width 12 height 6
click at [22, 137] on div at bounding box center [21, 135] width 7 height 7
click at [22, 295] on div at bounding box center [21, 295] width 5 height 5
click at [231, 354] on div "Undo" at bounding box center [238, 424] width 15 height 6
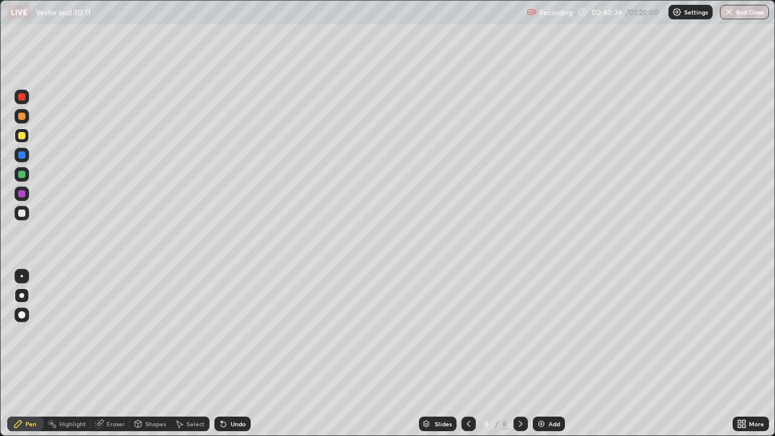
click at [113, 354] on div "Eraser" at bounding box center [116, 424] width 18 height 6
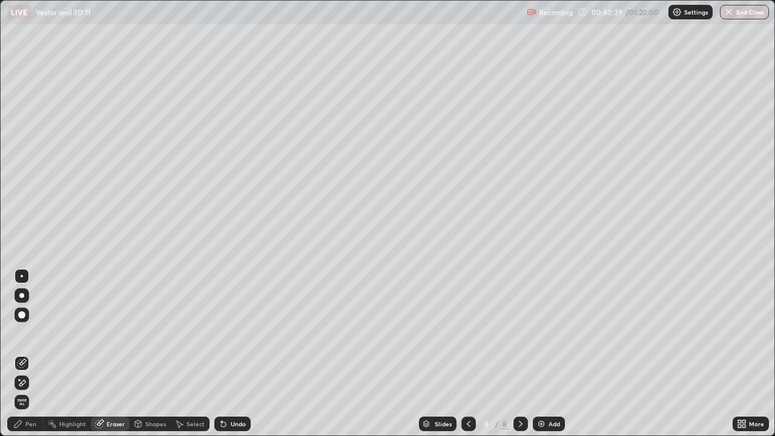
click at [34, 354] on div "Pen" at bounding box center [30, 424] width 11 height 6
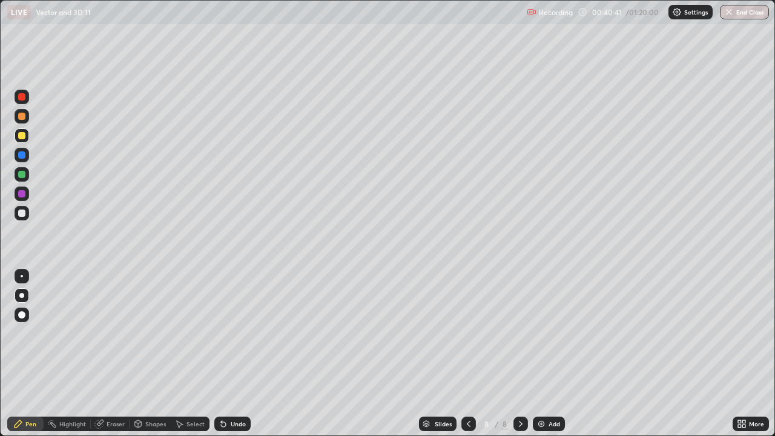
click at [113, 354] on div "Eraser" at bounding box center [116, 424] width 18 height 6
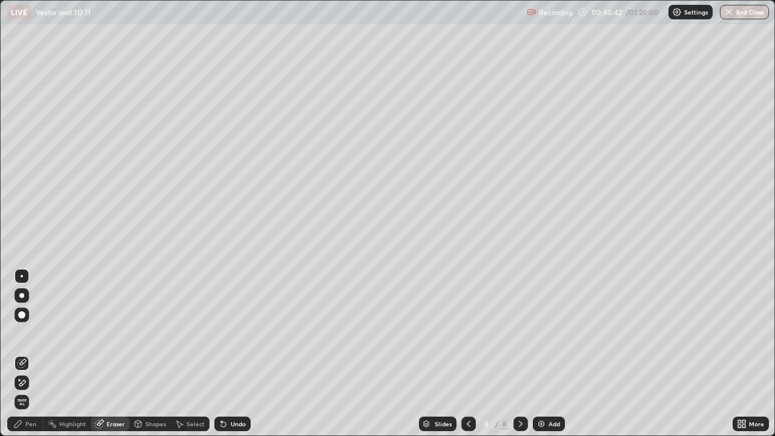
click at [28, 354] on div "Pen" at bounding box center [25, 424] width 36 height 15
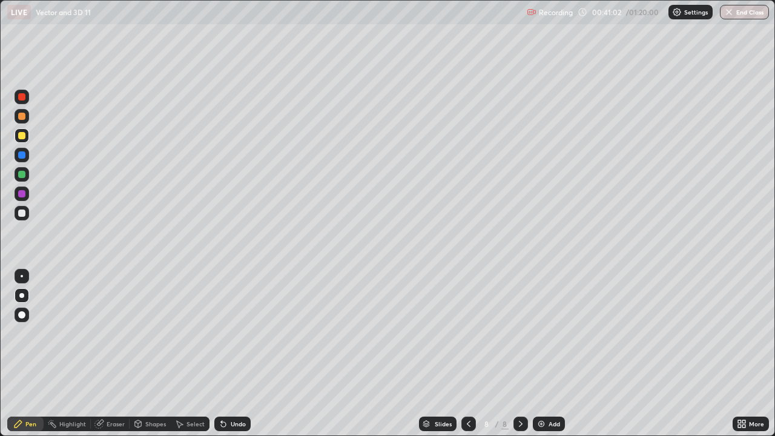
click at [113, 354] on div "Eraser" at bounding box center [116, 424] width 18 height 6
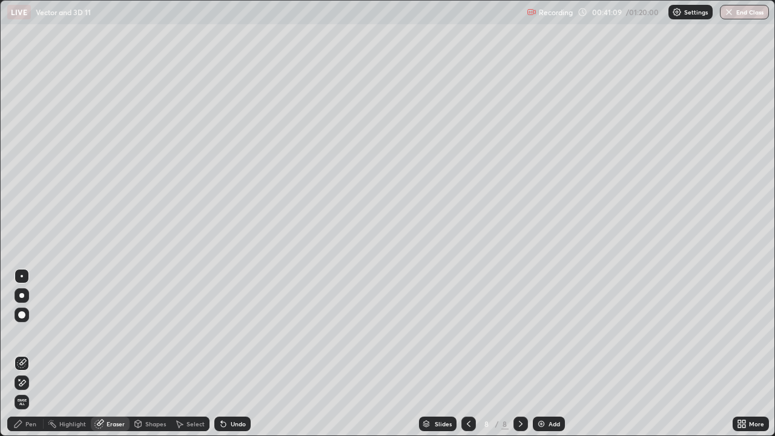
click at [22, 354] on icon at bounding box center [18, 424] width 10 height 10
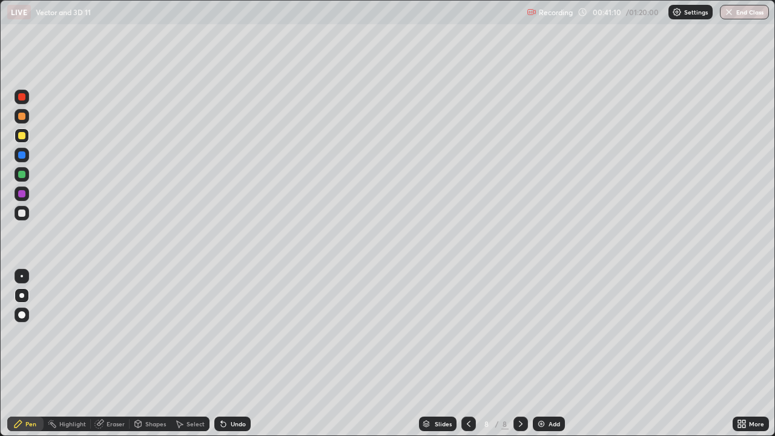
click at [21, 214] on div at bounding box center [21, 212] width 7 height 7
click at [22, 214] on div at bounding box center [21, 212] width 7 height 7
click at [234, 354] on div "Undo" at bounding box center [238, 424] width 15 height 6
click at [113, 354] on div "Eraser" at bounding box center [116, 424] width 18 height 6
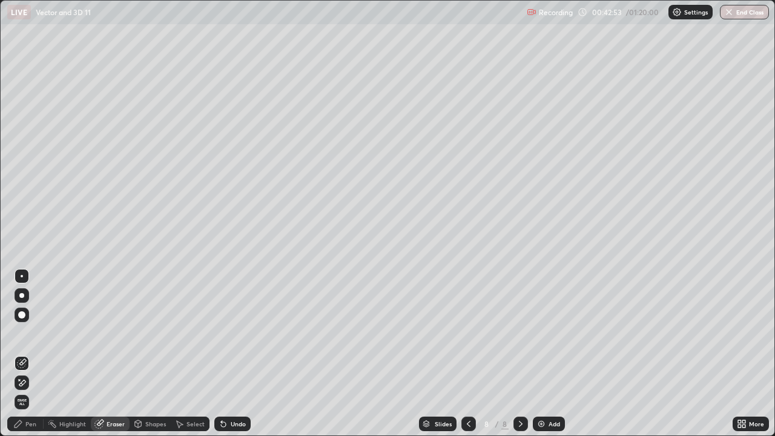
click at [30, 354] on div "Pen" at bounding box center [30, 424] width 11 height 6
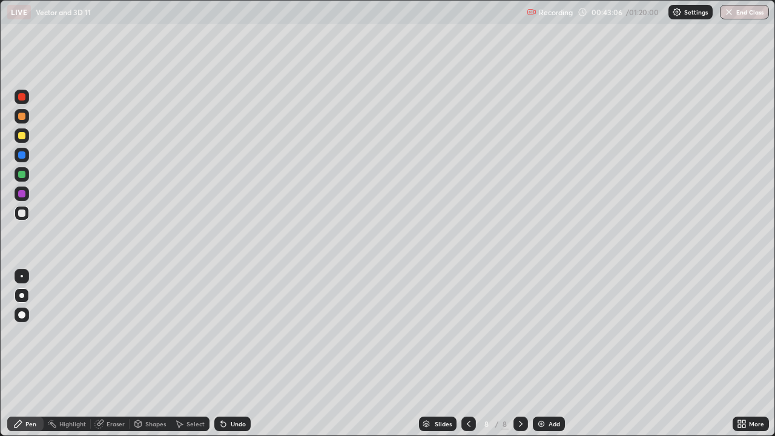
click at [114, 354] on div "Eraser" at bounding box center [116, 424] width 18 height 6
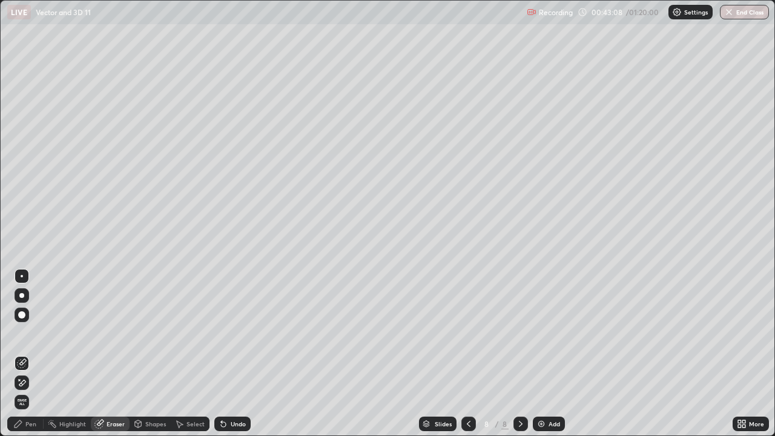
click at [31, 354] on div "Pen" at bounding box center [30, 424] width 11 height 6
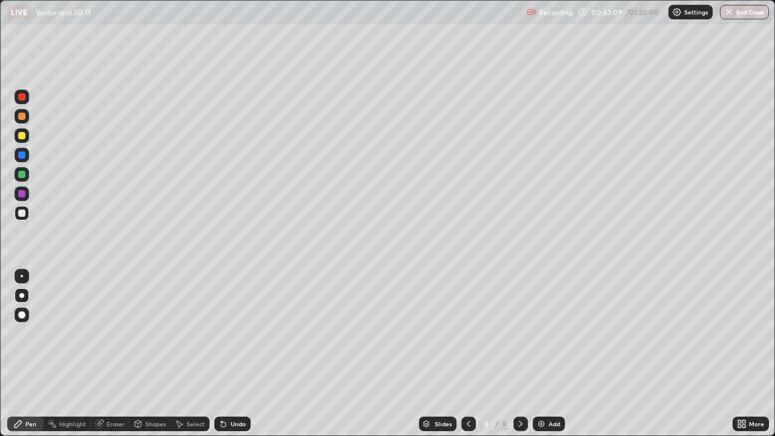
click at [22, 135] on div at bounding box center [21, 135] width 7 height 7
click at [21, 212] on div at bounding box center [21, 212] width 7 height 7
click at [235, 354] on div "Undo" at bounding box center [238, 424] width 15 height 6
click at [21, 193] on div at bounding box center [21, 193] width 7 height 7
click at [19, 214] on div at bounding box center [21, 212] width 7 height 7
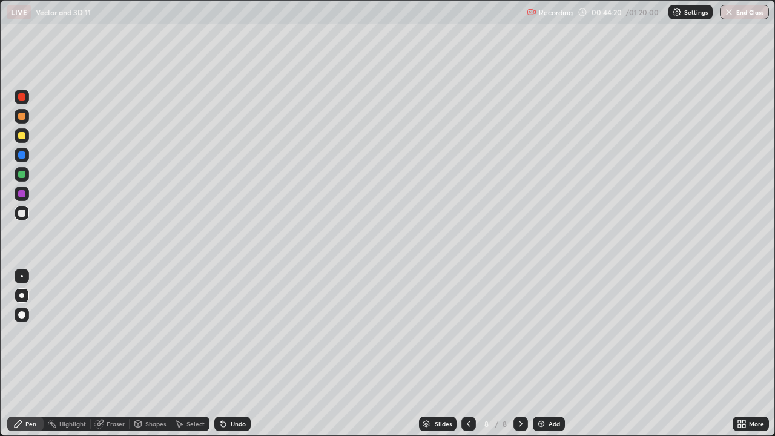
click at [21, 134] on div at bounding box center [21, 135] width 7 height 7
click at [19, 215] on div at bounding box center [21, 212] width 7 height 7
click at [24, 136] on div at bounding box center [21, 135] width 7 height 7
click at [22, 298] on div at bounding box center [22, 295] width 15 height 15
click at [23, 309] on div at bounding box center [22, 315] width 15 height 15
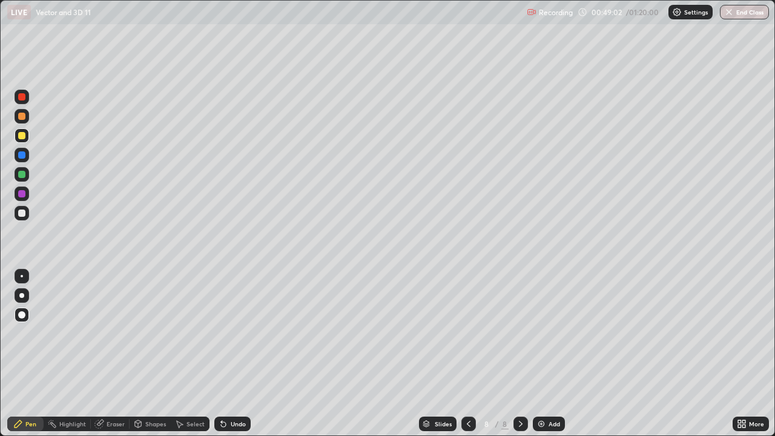
click at [549, 354] on div "Add" at bounding box center [555, 424] width 12 height 6
click at [21, 294] on div at bounding box center [21, 295] width 5 height 5
click at [21, 311] on div at bounding box center [21, 314] width 7 height 7
click at [20, 211] on div at bounding box center [21, 212] width 7 height 7
click at [22, 193] on div at bounding box center [21, 193] width 7 height 7
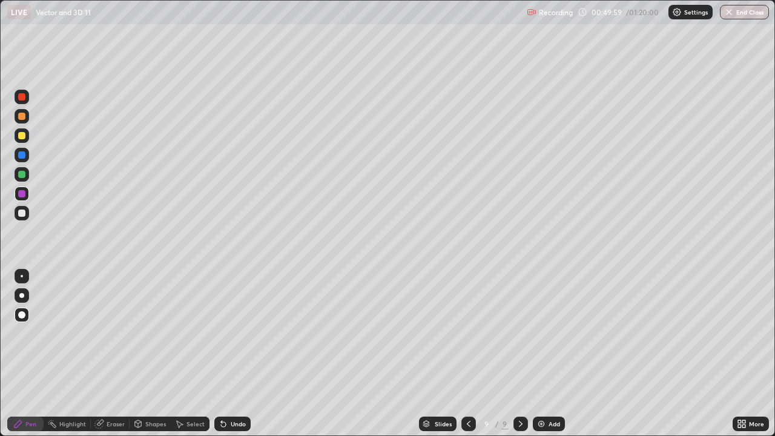
click at [22, 177] on div at bounding box center [21, 174] width 7 height 7
click at [24, 139] on div at bounding box center [21, 135] width 7 height 7
click at [234, 354] on div "Undo" at bounding box center [238, 424] width 15 height 6
click at [21, 295] on div at bounding box center [21, 295] width 5 height 5
click at [194, 354] on div "Select" at bounding box center [195, 424] width 18 height 6
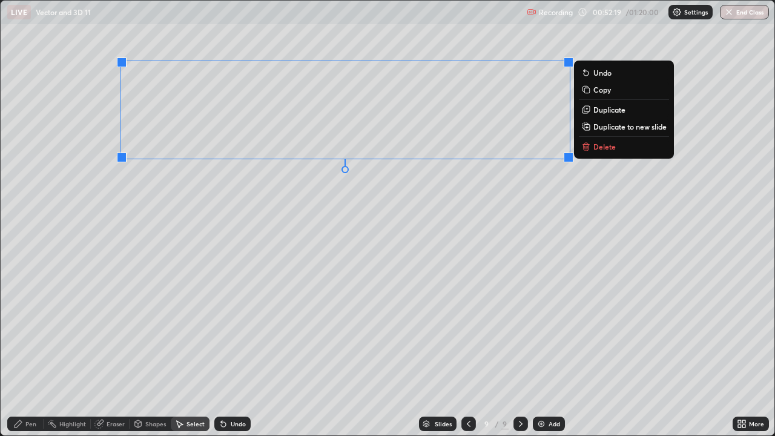
click at [593, 127] on button "Duplicate to new slide" at bounding box center [624, 126] width 90 height 15
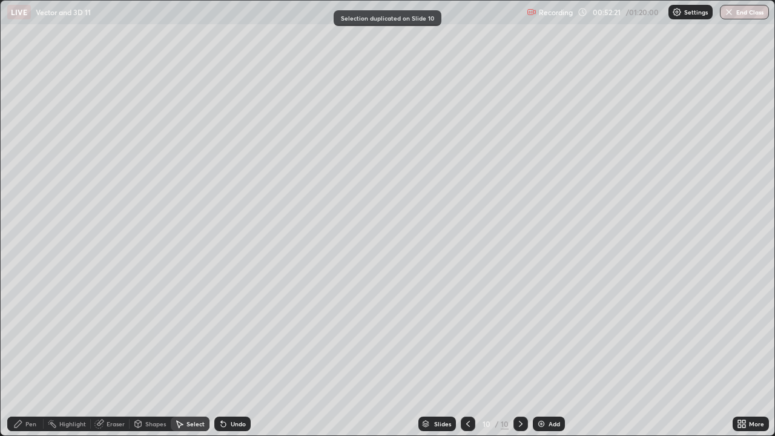
click at [464, 354] on icon at bounding box center [468, 424] width 10 height 10
click at [521, 354] on icon at bounding box center [521, 424] width 10 height 10
click at [107, 354] on div "Eraser" at bounding box center [116, 424] width 18 height 6
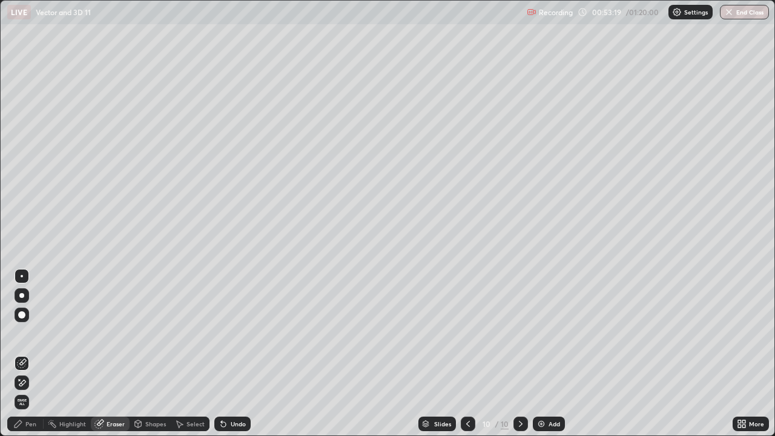
click at [28, 354] on div "Pen" at bounding box center [30, 424] width 11 height 6
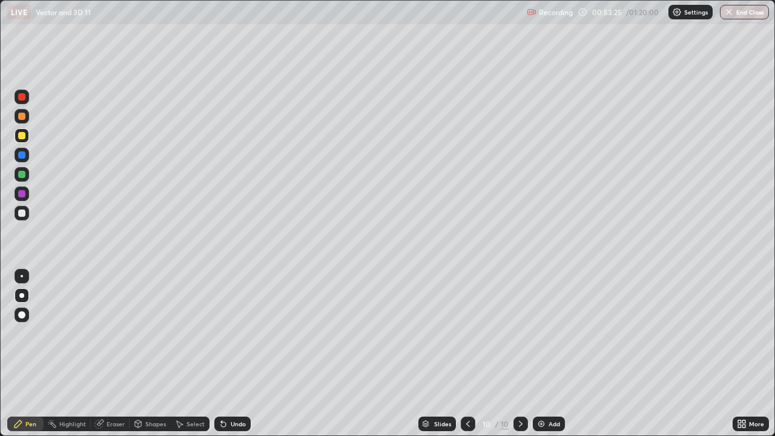
click at [150, 354] on div "Shapes" at bounding box center [155, 424] width 21 height 6
click at [35, 354] on div "Pen" at bounding box center [30, 424] width 11 height 6
click at [114, 354] on div "Eraser" at bounding box center [116, 424] width 18 height 6
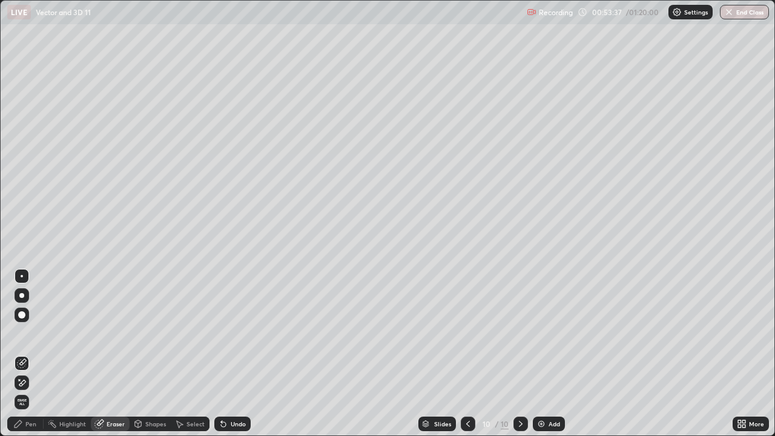
click at [187, 354] on div "Select" at bounding box center [195, 424] width 18 height 6
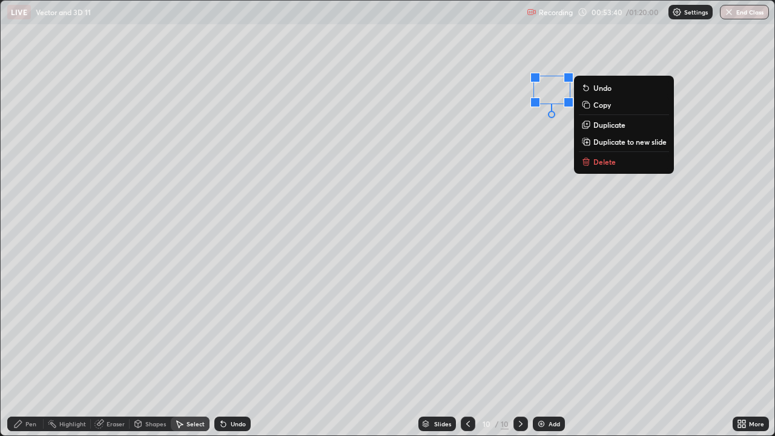
click at [378, 254] on div "0 ° Undo Copy Duplicate Duplicate to new slide Delete" at bounding box center [388, 218] width 774 height 435
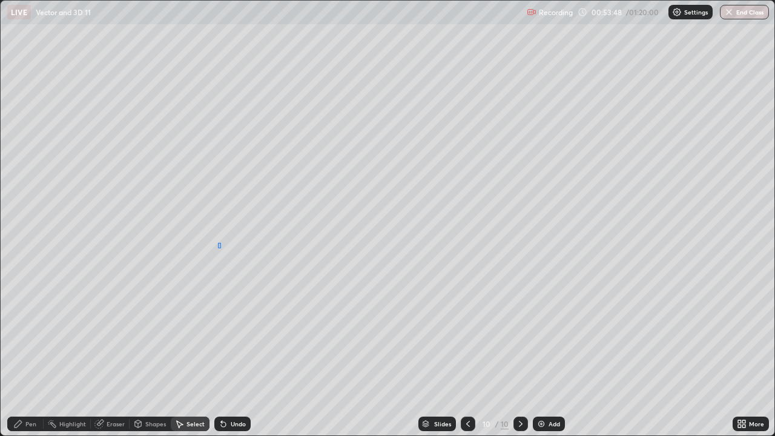
click at [219, 251] on div "0 ° Undo Copy Duplicate Duplicate to new slide Delete" at bounding box center [388, 218] width 774 height 435
click at [113, 354] on div "Eraser" at bounding box center [110, 424] width 39 height 15
click at [26, 354] on div "Pen" at bounding box center [30, 424] width 11 height 6
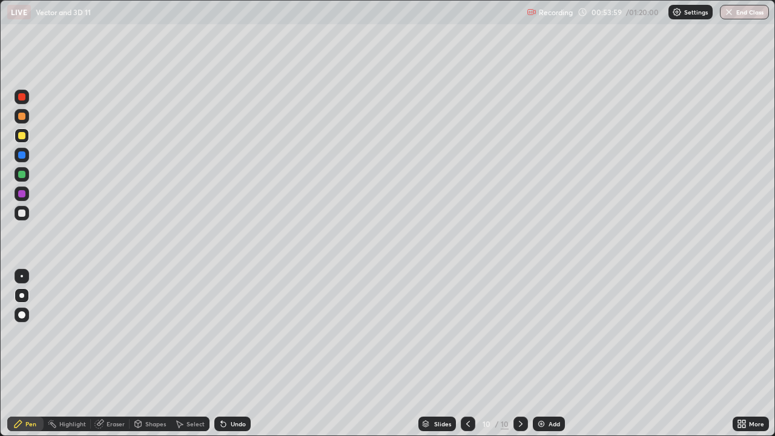
click at [24, 193] on div at bounding box center [21, 193] width 7 height 7
click at [24, 174] on div at bounding box center [21, 174] width 7 height 7
click at [24, 155] on div at bounding box center [21, 154] width 7 height 7
click at [463, 354] on icon at bounding box center [468, 424] width 10 height 10
click at [513, 354] on div at bounding box center [520, 424] width 15 height 15
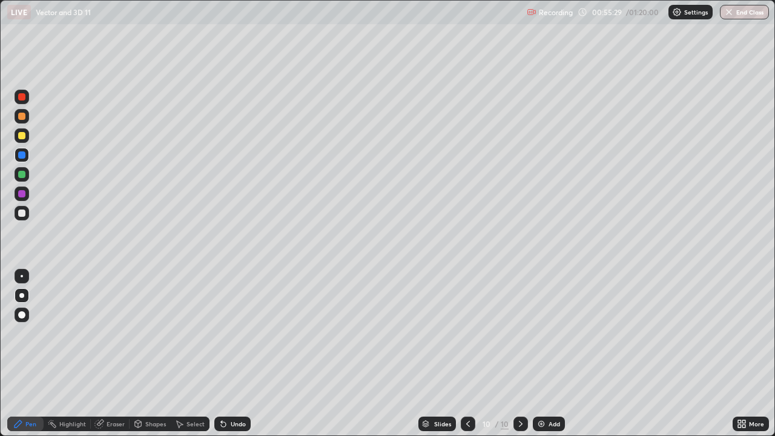
click at [469, 354] on icon at bounding box center [468, 424] width 10 height 10
click at [519, 354] on icon at bounding box center [521, 424] width 4 height 6
click at [522, 354] on icon at bounding box center [521, 424] width 10 height 10
click at [546, 354] on div "Add" at bounding box center [549, 424] width 32 height 15
click at [22, 137] on div at bounding box center [21, 135] width 7 height 7
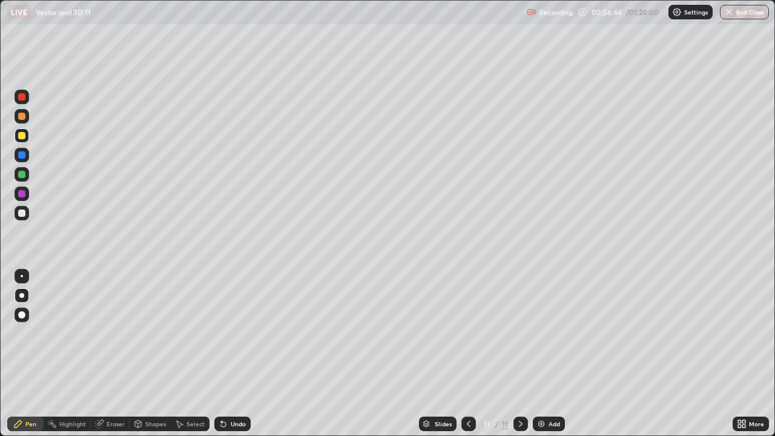
click at [21, 294] on div at bounding box center [21, 295] width 5 height 5
click at [237, 354] on div "Undo" at bounding box center [232, 424] width 36 height 15
click at [18, 211] on div at bounding box center [21, 212] width 7 height 7
click at [23, 190] on div at bounding box center [21, 193] width 7 height 7
click at [23, 215] on div at bounding box center [21, 212] width 7 height 7
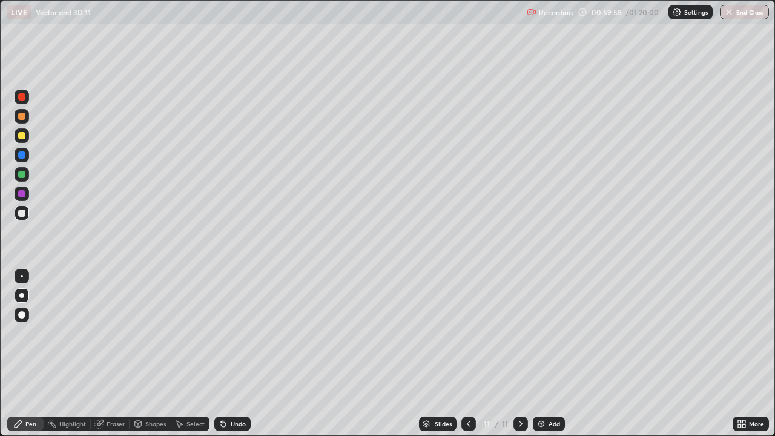
click at [113, 354] on div "Eraser" at bounding box center [116, 424] width 18 height 6
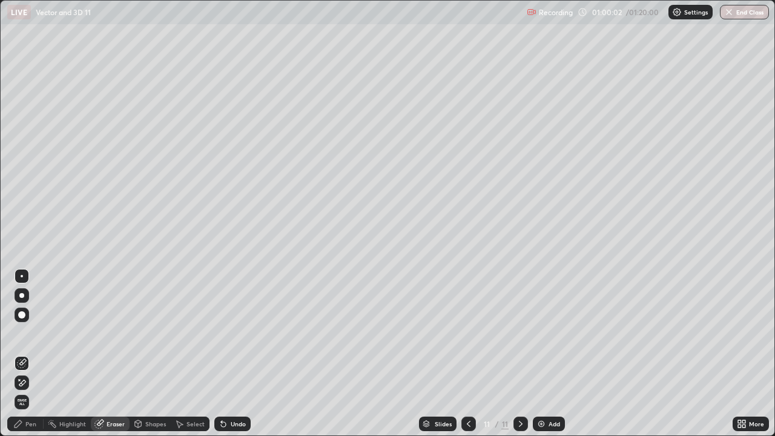
click at [25, 354] on div "Pen" at bounding box center [30, 424] width 11 height 6
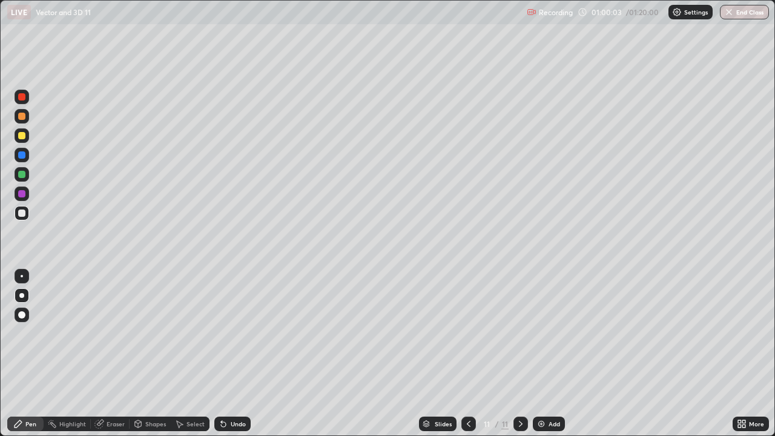
click at [24, 136] on div at bounding box center [21, 135] width 7 height 7
click at [113, 354] on div "Eraser" at bounding box center [116, 424] width 18 height 6
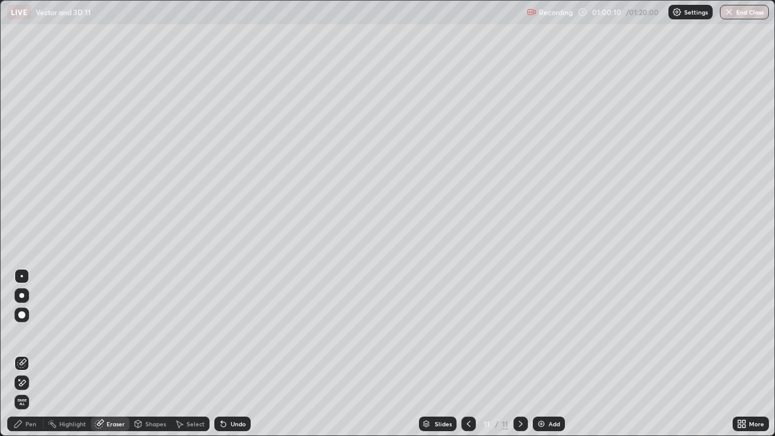
click at [29, 354] on div "Pen" at bounding box center [30, 424] width 11 height 6
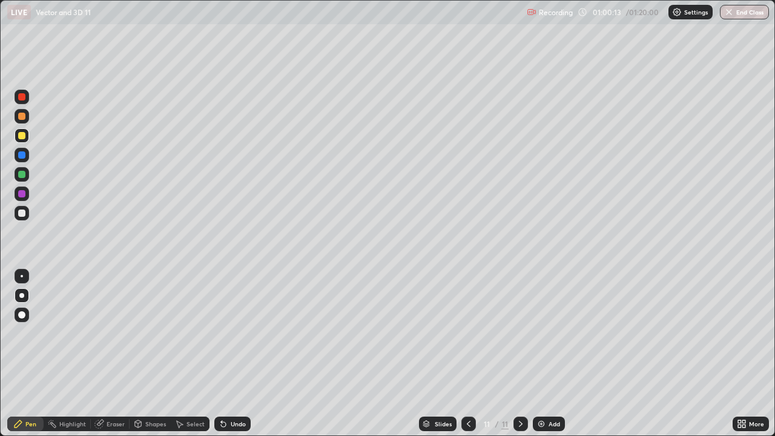
click at [24, 212] on div at bounding box center [21, 212] width 7 height 7
click at [102, 354] on icon at bounding box center [99, 424] width 10 height 10
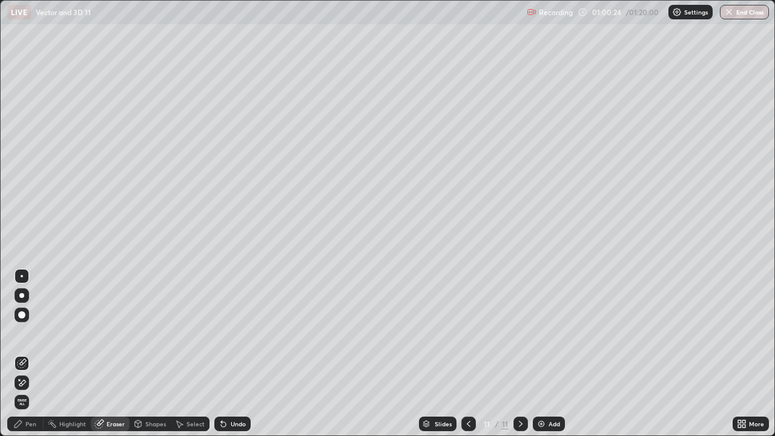
click at [26, 354] on div "Pen" at bounding box center [30, 424] width 11 height 6
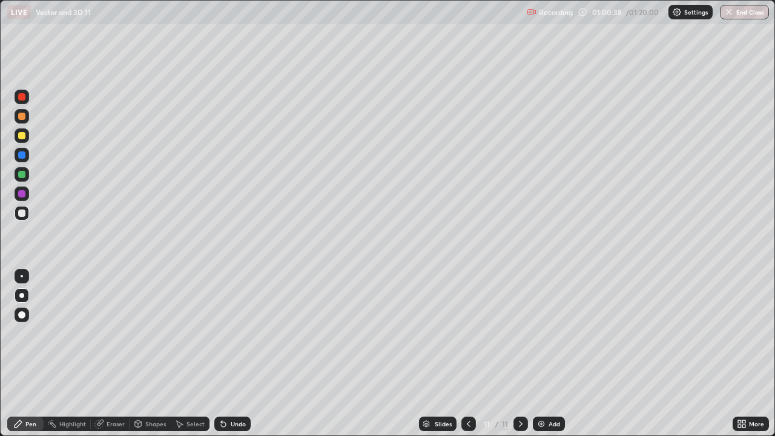
click at [114, 354] on div "Eraser" at bounding box center [116, 424] width 18 height 6
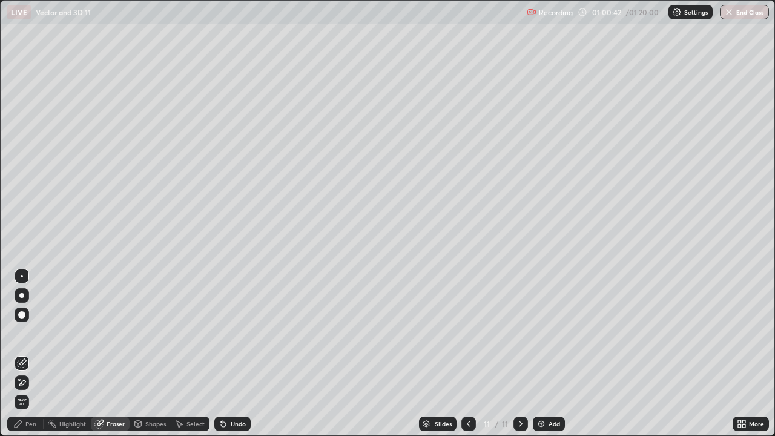
click at [29, 354] on div "Pen" at bounding box center [30, 424] width 11 height 6
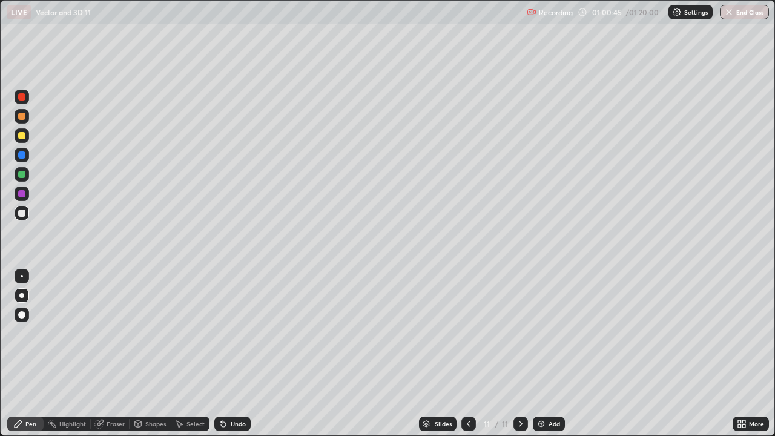
click at [234, 354] on div "Undo" at bounding box center [238, 424] width 15 height 6
click at [237, 354] on div "Undo" at bounding box center [238, 424] width 15 height 6
click at [115, 354] on div "Eraser" at bounding box center [116, 424] width 18 height 6
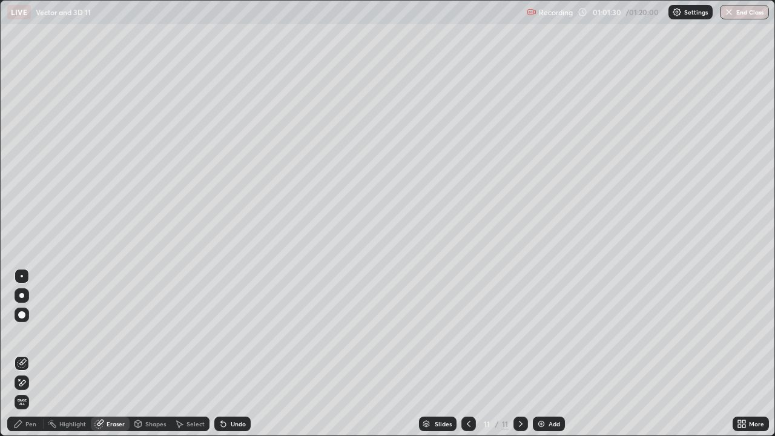
click at [35, 354] on div "Pen" at bounding box center [30, 424] width 11 height 6
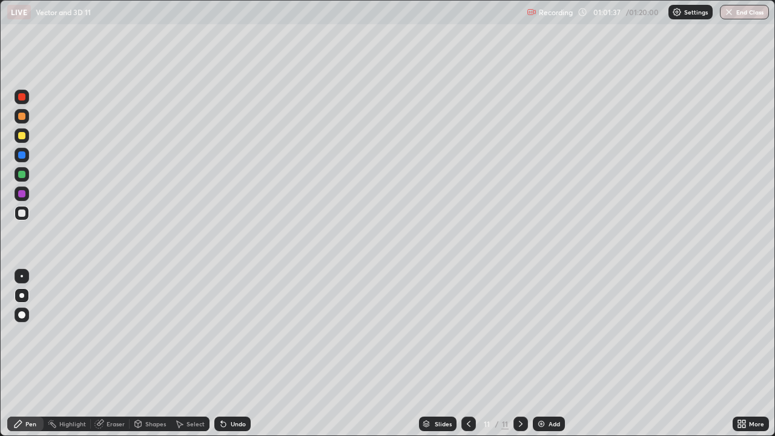
click at [231, 354] on div "Undo" at bounding box center [238, 424] width 15 height 6
click at [419, 354] on div "Slides 11 / 11 Add" at bounding box center [492, 424] width 482 height 24
click at [191, 354] on div "Select" at bounding box center [195, 424] width 18 height 6
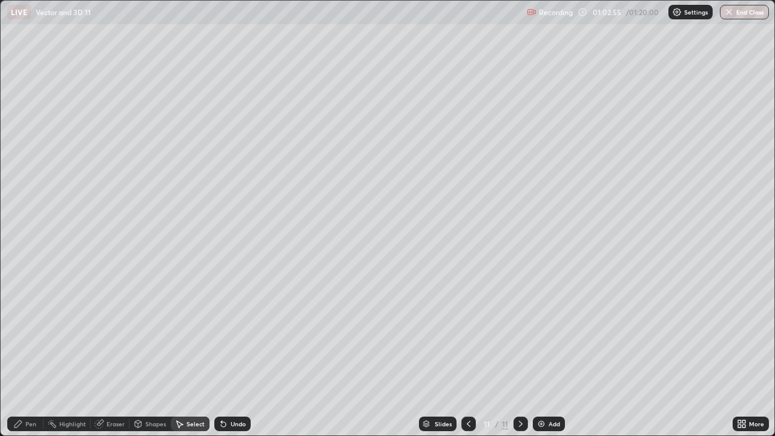
click at [237, 354] on div "Undo" at bounding box center [238, 424] width 15 height 6
click at [26, 354] on div "Pen" at bounding box center [30, 424] width 11 height 6
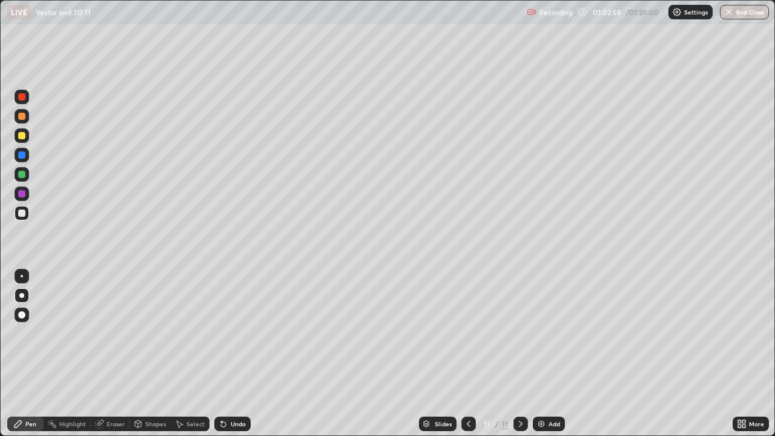
click at [519, 354] on icon at bounding box center [521, 424] width 10 height 10
click at [557, 354] on div "Add" at bounding box center [549, 424] width 32 height 15
click at [19, 139] on div at bounding box center [21, 135] width 7 height 7
click at [22, 216] on div at bounding box center [21, 212] width 7 height 7
click at [233, 354] on div "Undo" at bounding box center [238, 424] width 15 height 6
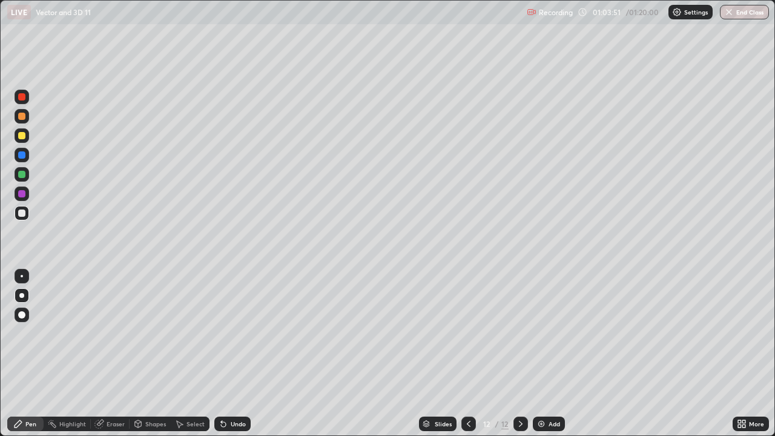
click at [237, 354] on div "Undo" at bounding box center [229, 424] width 41 height 24
click at [237, 354] on div "Undo" at bounding box center [238, 424] width 15 height 6
click at [228, 354] on div "Undo" at bounding box center [232, 424] width 36 height 15
click at [231, 354] on div "Undo" at bounding box center [232, 424] width 36 height 15
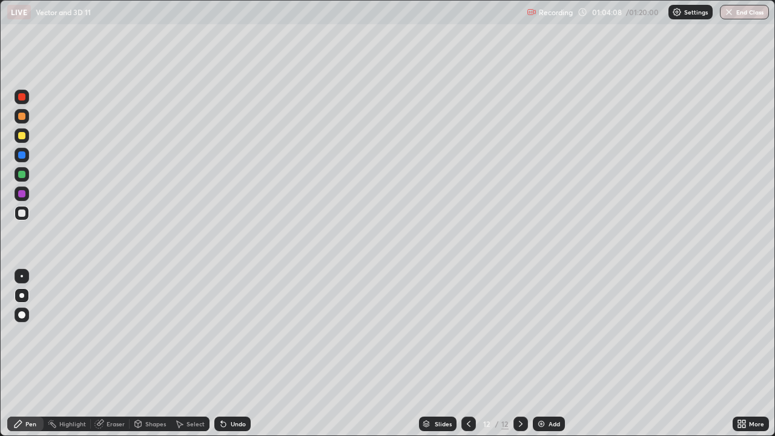
click at [231, 354] on div "Undo" at bounding box center [232, 424] width 36 height 15
click at [232, 354] on div "Undo" at bounding box center [232, 424] width 36 height 15
click at [233, 354] on div "Undo" at bounding box center [238, 424] width 15 height 6
click at [234, 354] on div "Undo" at bounding box center [238, 424] width 15 height 6
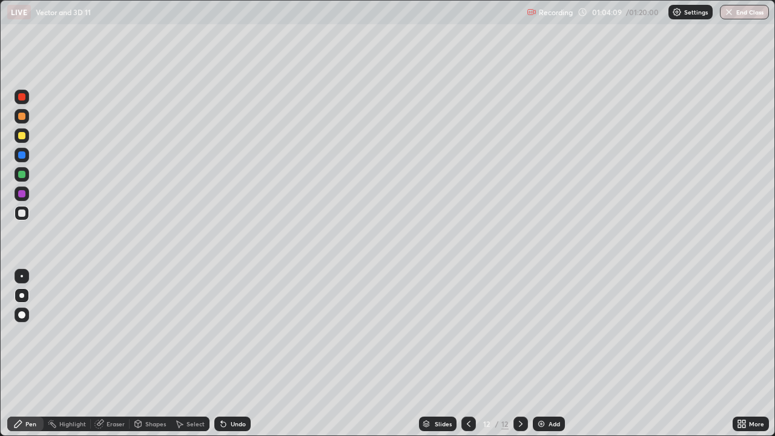
click at [234, 354] on div "Undo" at bounding box center [238, 424] width 15 height 6
click at [24, 135] on div at bounding box center [21, 135] width 7 height 7
click at [23, 132] on div at bounding box center [21, 135] width 7 height 7
click at [18, 298] on div at bounding box center [22, 295] width 15 height 15
click at [519, 354] on icon at bounding box center [521, 424] width 4 height 6
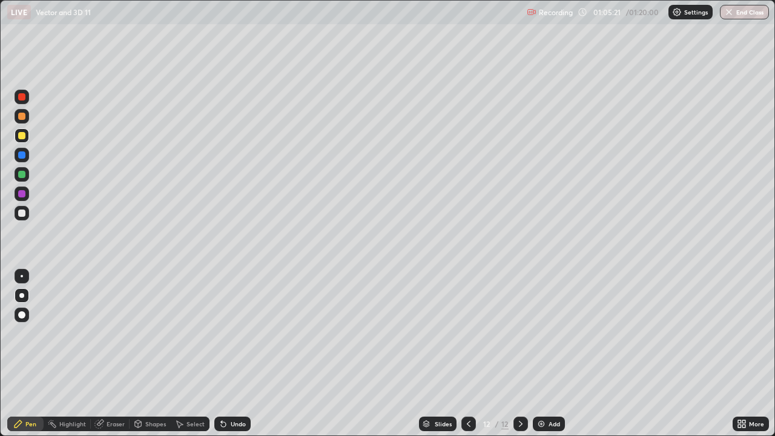
click at [521, 354] on icon at bounding box center [521, 424] width 10 height 10
click at [518, 354] on icon at bounding box center [521, 424] width 10 height 10
click at [551, 354] on div "Add" at bounding box center [555, 424] width 12 height 6
click at [231, 354] on div "Undo" at bounding box center [238, 424] width 15 height 6
click at [21, 214] on div at bounding box center [21, 212] width 7 height 7
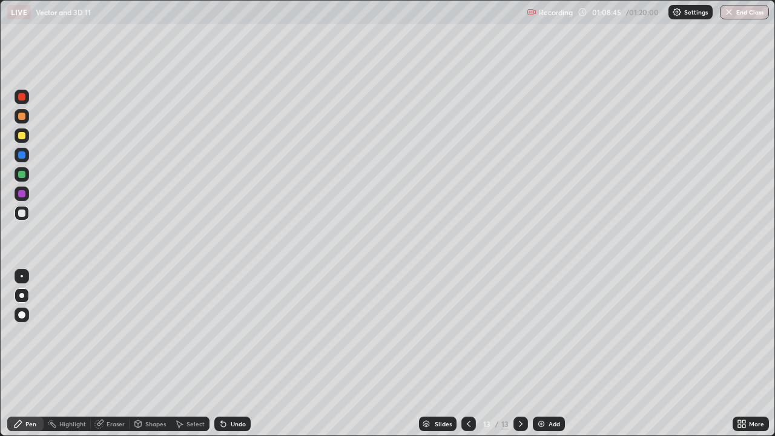
click at [236, 354] on div "Undo" at bounding box center [238, 424] width 15 height 6
click at [237, 354] on div "Undo" at bounding box center [238, 424] width 15 height 6
click at [238, 354] on div "Undo" at bounding box center [238, 424] width 15 height 6
click at [239, 354] on div "Undo" at bounding box center [238, 424] width 15 height 6
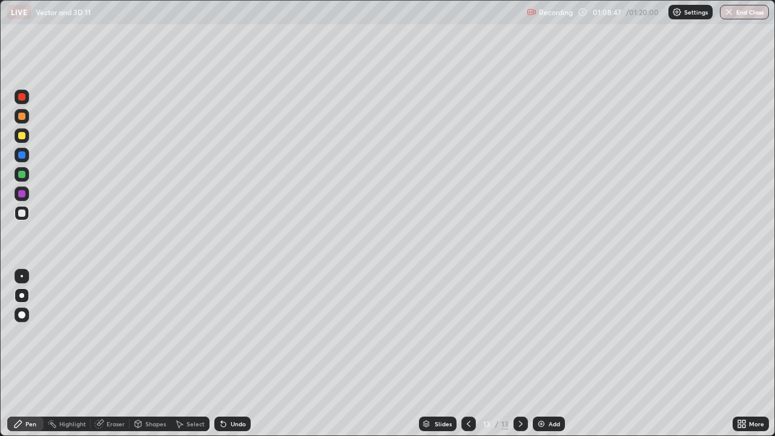
click at [235, 354] on div "Undo" at bounding box center [238, 424] width 15 height 6
click at [21, 194] on div at bounding box center [21, 193] width 7 height 7
click at [21, 173] on div at bounding box center [21, 174] width 7 height 7
click at [23, 139] on div at bounding box center [21, 135] width 7 height 7
click at [22, 137] on div at bounding box center [21, 135] width 7 height 7
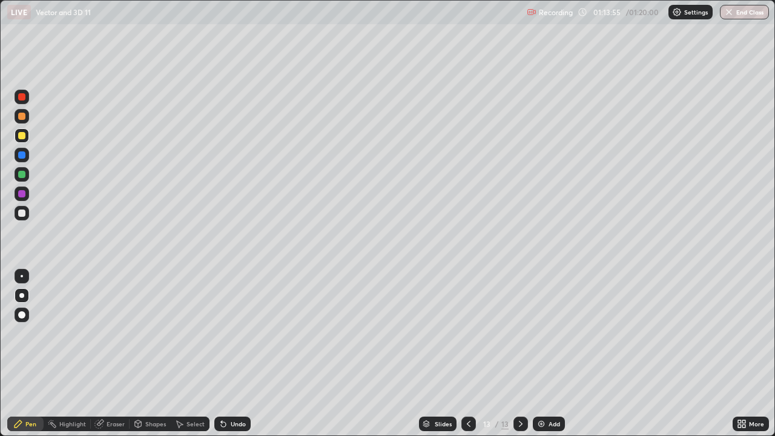
click at [17, 298] on div at bounding box center [22, 295] width 15 height 15
click at [22, 134] on div at bounding box center [21, 135] width 7 height 7
click at [20, 293] on div at bounding box center [21, 295] width 5 height 5
click at [519, 354] on icon at bounding box center [521, 424] width 10 height 10
click at [549, 354] on div "Add" at bounding box center [549, 424] width 32 height 15
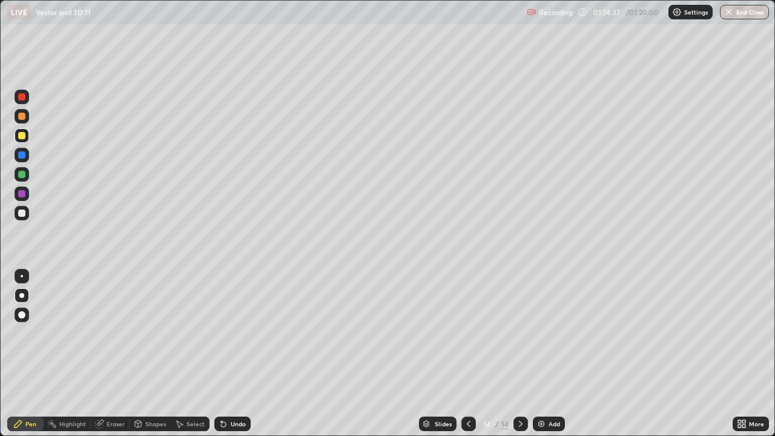
click at [21, 139] on div at bounding box center [21, 135] width 7 height 7
click at [22, 214] on div at bounding box center [21, 212] width 7 height 7
click at [236, 354] on div "Undo" at bounding box center [238, 424] width 15 height 6
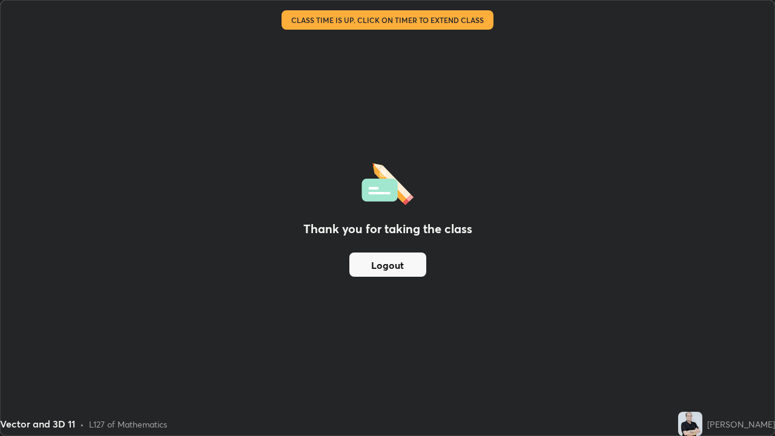
click at [387, 263] on button "Logout" at bounding box center [387, 264] width 77 height 24
